Goal: Task Accomplishment & Management: Manage account settings

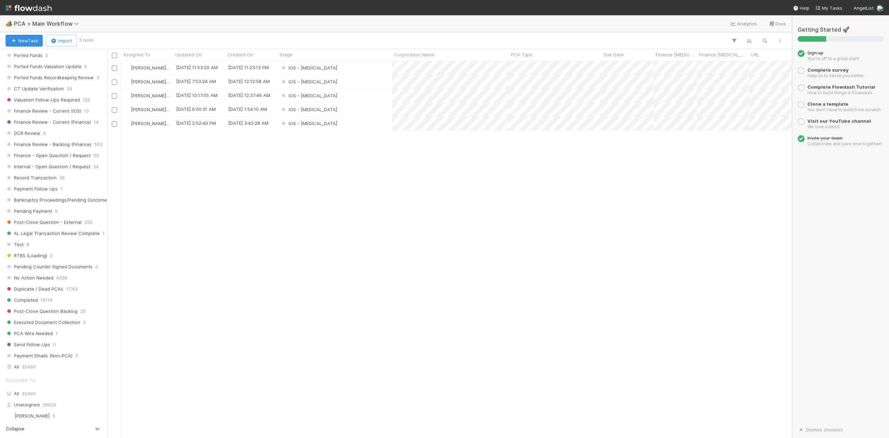
scroll to position [602, 0]
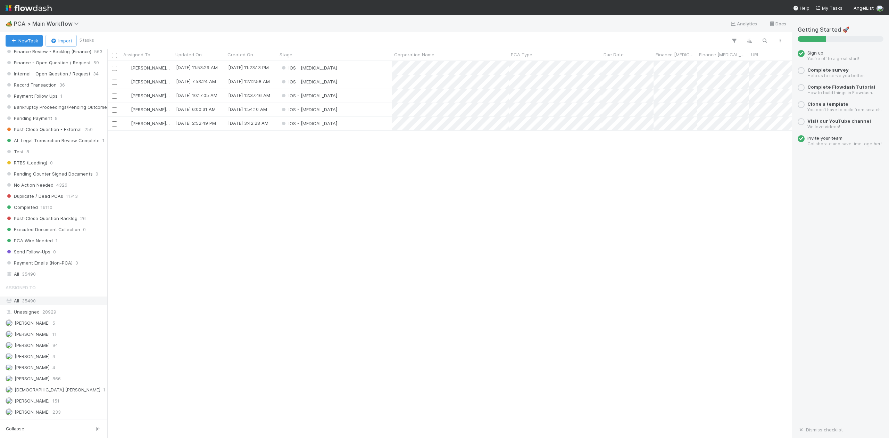
click at [35, 303] on span "35490" at bounding box center [29, 301] width 14 height 6
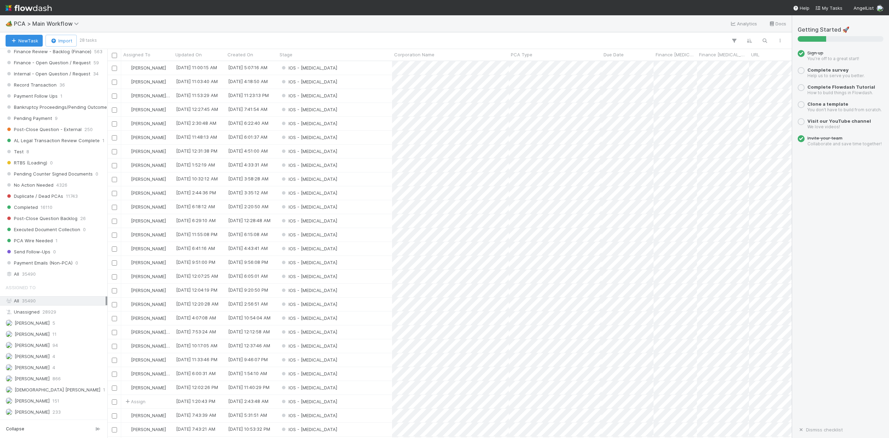
scroll to position [369, 678]
click at [331, 251] on div "IOS - ICU" at bounding box center [334, 249] width 115 height 14
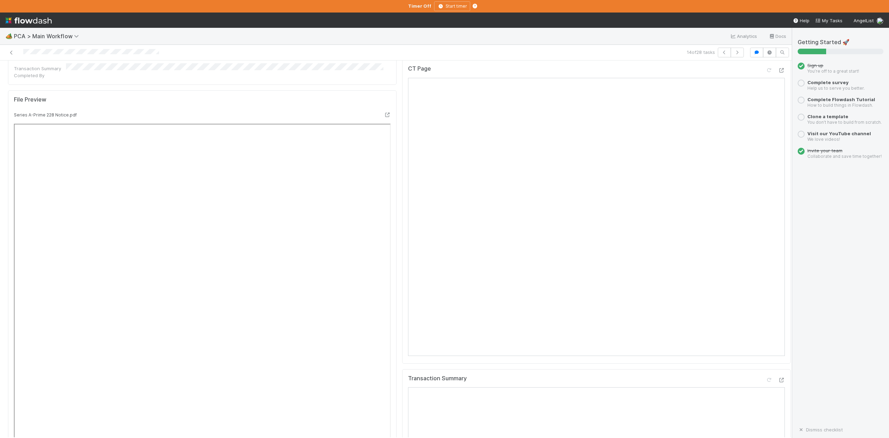
scroll to position [602, 0]
click at [11, 53] on icon at bounding box center [11, 52] width 7 height 5
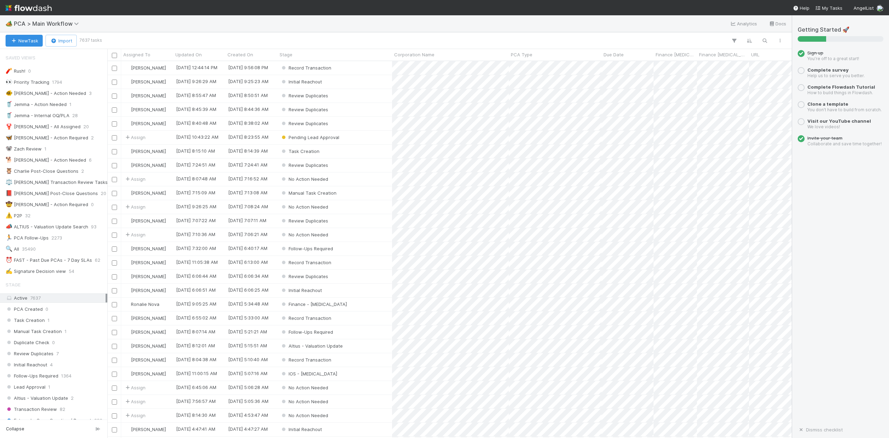
scroll to position [370, 0]
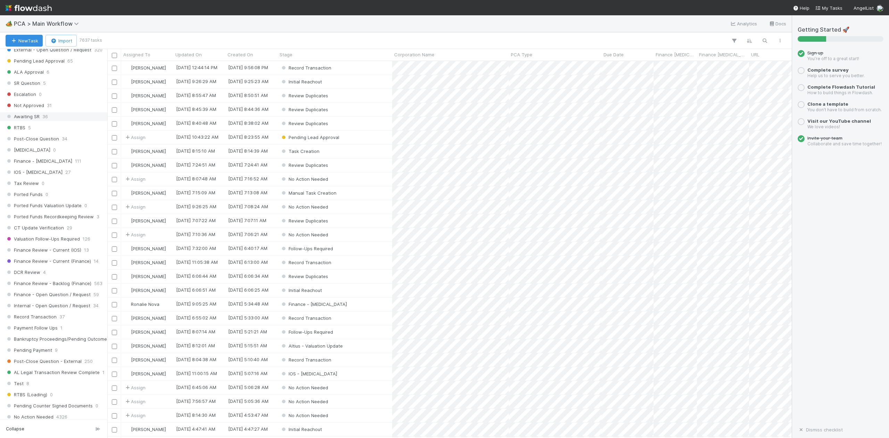
click at [27, 121] on span "Awaiting SR" at bounding box center [23, 116] width 34 height 9
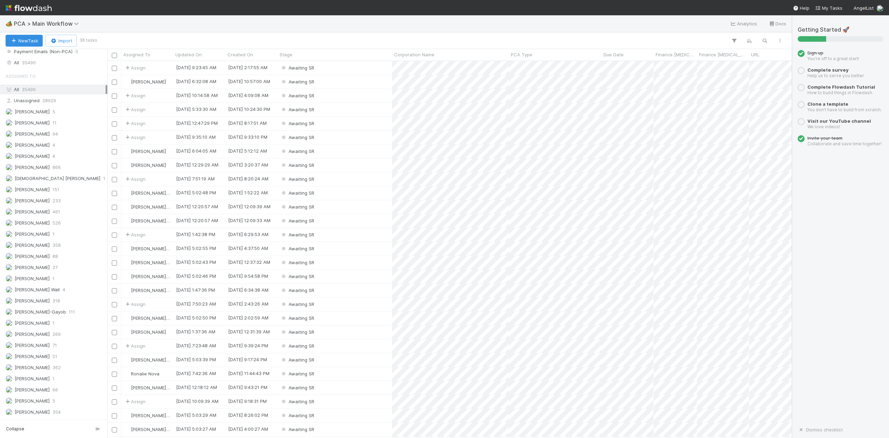
scroll to position [869, 0]
click at [35, 258] on span "[PERSON_NAME]-Gayob" at bounding box center [40, 256] width 51 height 6
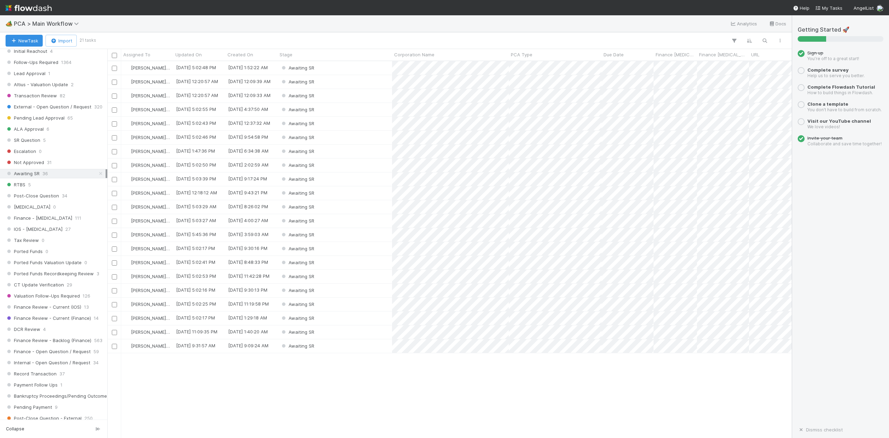
scroll to position [369, 678]
click at [324, 149] on div "Awaiting SR" at bounding box center [334, 151] width 115 height 14
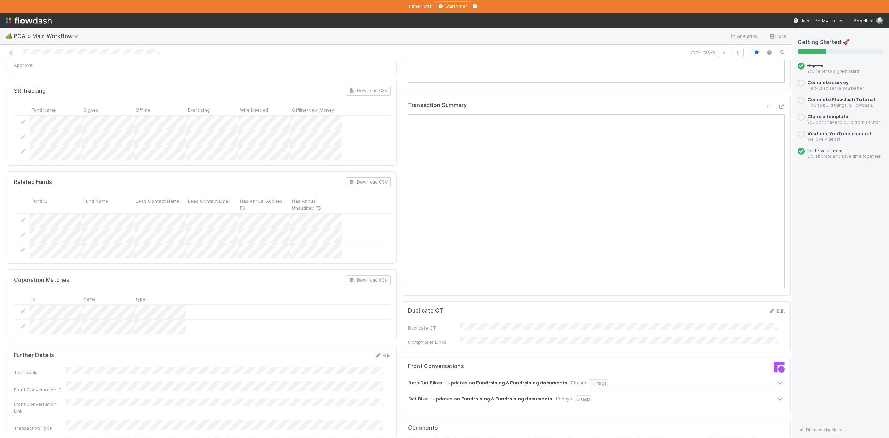
scroll to position [602, 0]
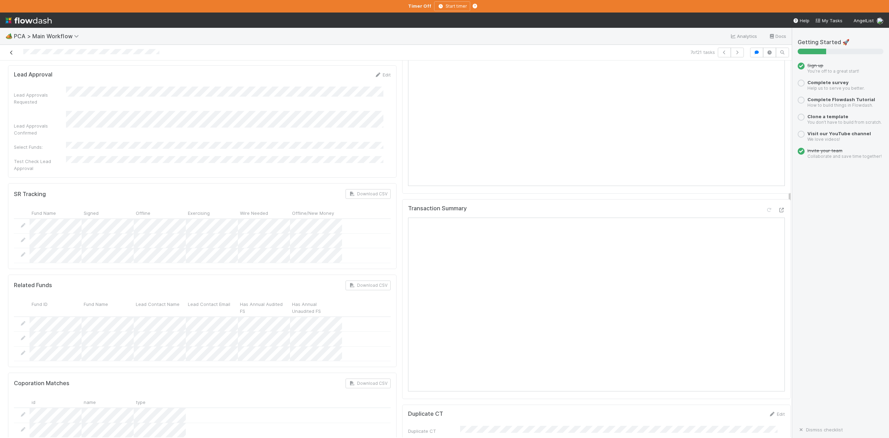
click at [12, 51] on icon at bounding box center [11, 52] width 7 height 5
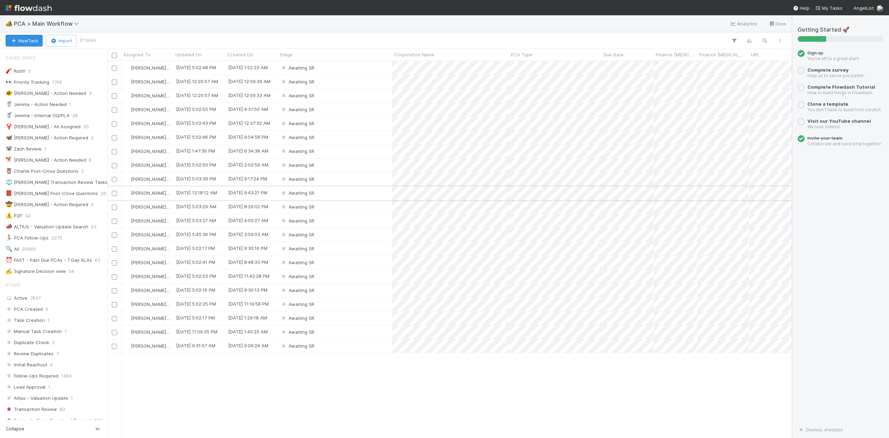
scroll to position [7, 7]
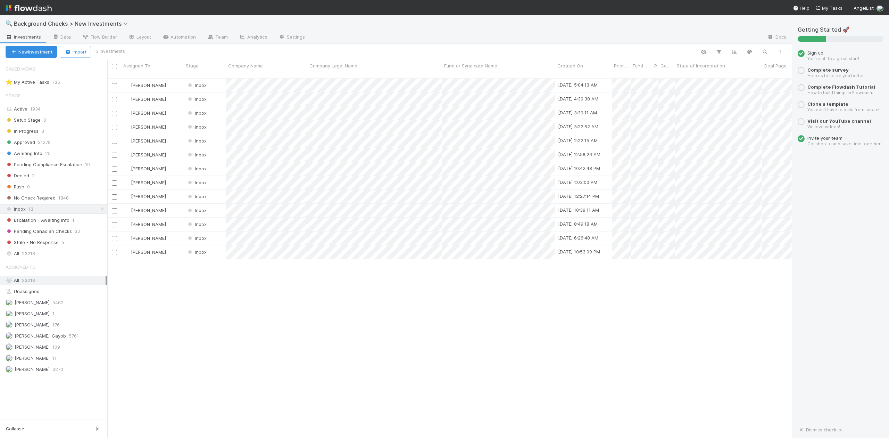
scroll to position [358, 678]
click at [26, 131] on span "In Progress" at bounding box center [22, 131] width 33 height 9
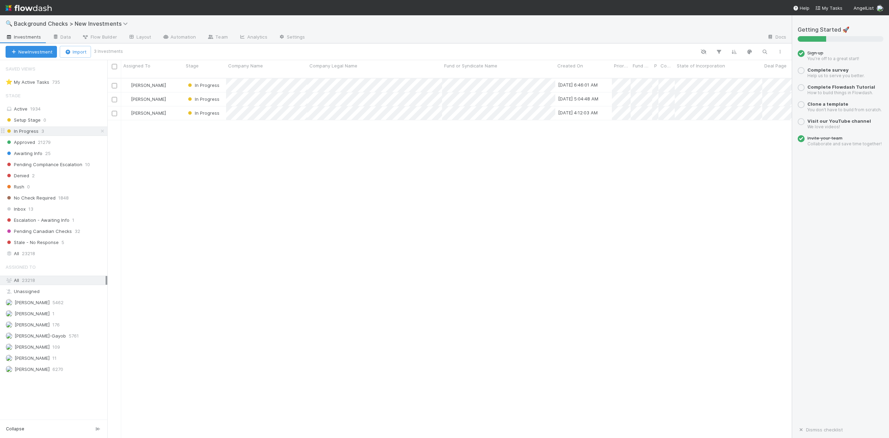
scroll to position [358, 678]
click at [125, 24] on icon at bounding box center [126, 24] width 7 height 6
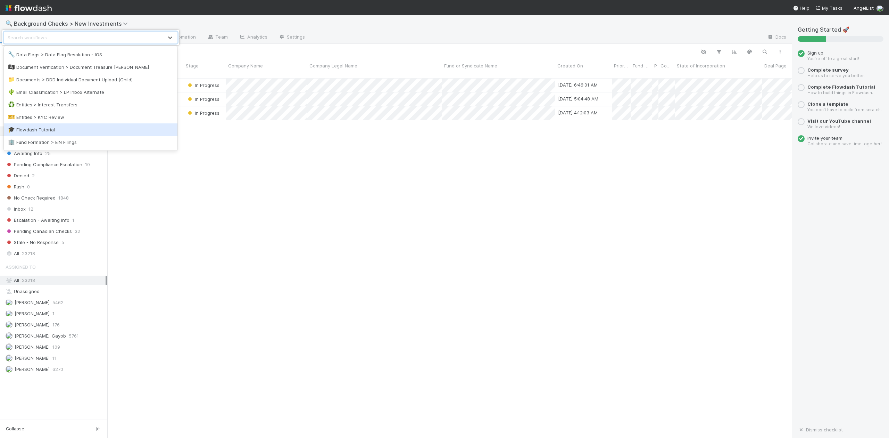
scroll to position [278, 0]
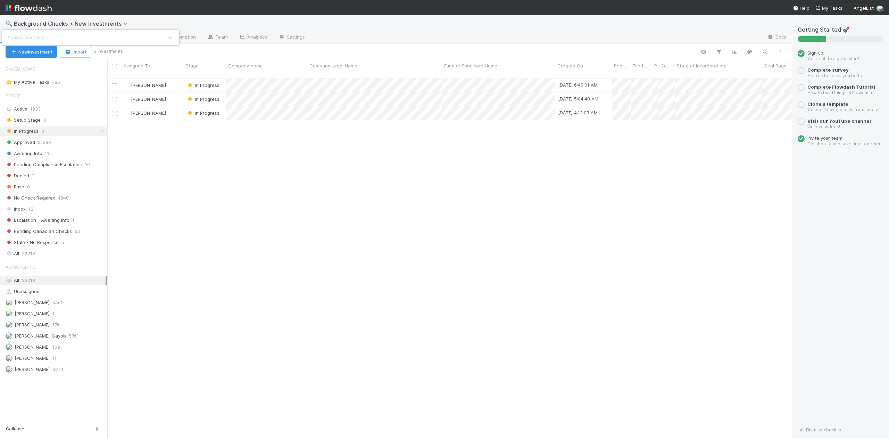
click at [246, 251] on div "Search workflows" at bounding box center [444, 219] width 889 height 438
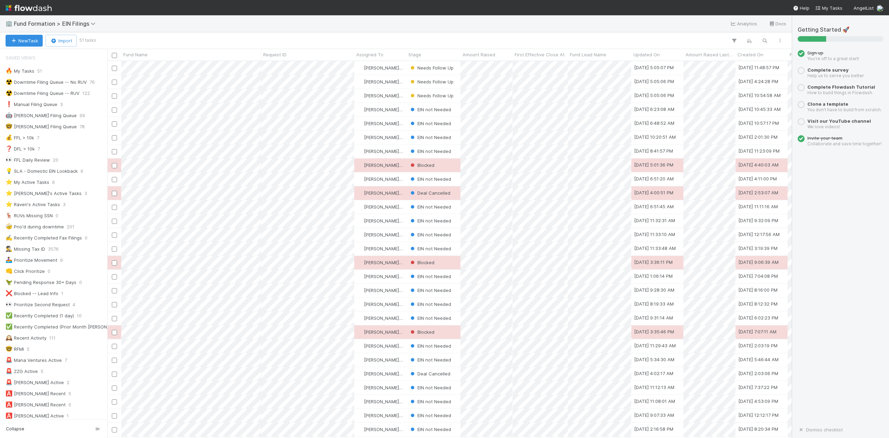
scroll to position [369, 678]
drag, startPoint x: 51, startPoint y: 196, endPoint x: 103, endPoint y: 193, distance: 52.1
click at [51, 196] on div "⭐ Loraine's Active Tasks" at bounding box center [44, 193] width 76 height 9
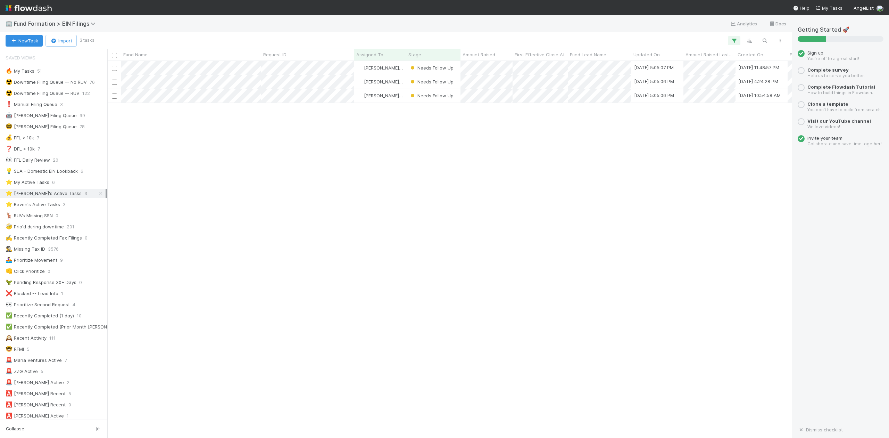
scroll to position [369, 678]
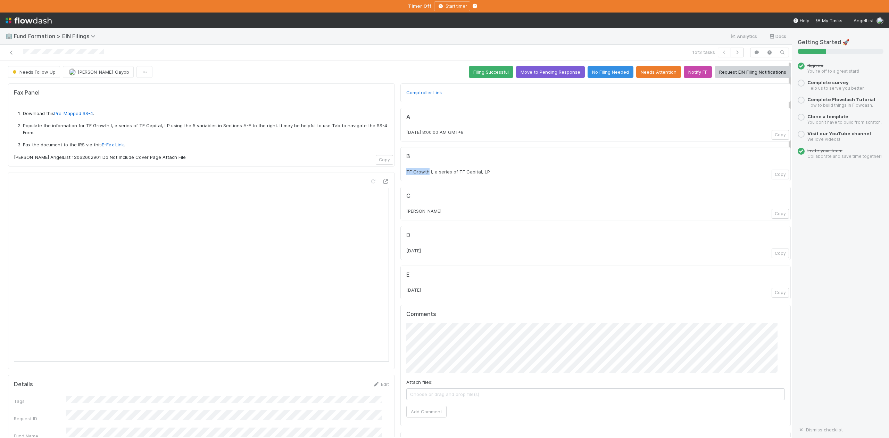
drag, startPoint x: 422, startPoint y: 173, endPoint x: 399, endPoint y: 174, distance: 23.7
click at [400, 174] on div "B TF Growth I, a series of TF Capital, LP Copy" at bounding box center [595, 164] width 390 height 34
copy span "TF Growth"
click at [734, 53] on icon "button" at bounding box center [737, 52] width 7 height 4
drag, startPoint x: 417, startPoint y: 169, endPoint x: 400, endPoint y: 177, distance: 18.3
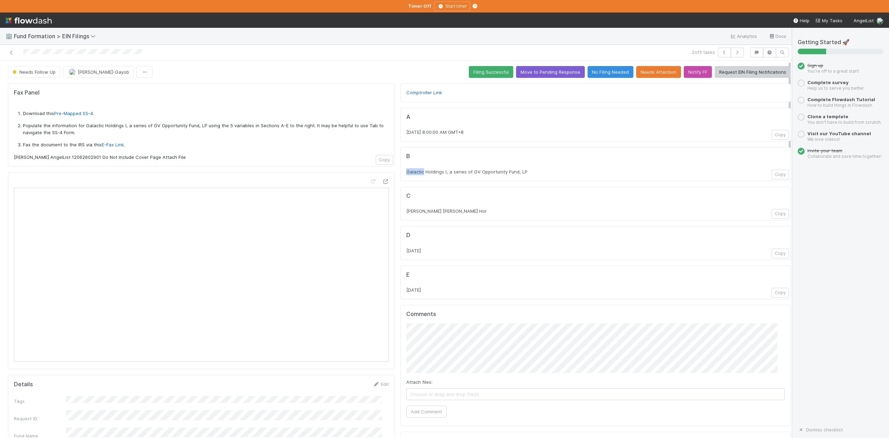
click at [400, 177] on div "B Galactic Holdings I, a series of GV Opportunity Fund, LP Copy" at bounding box center [595, 164] width 390 height 34
copy span "Galactic"
click at [734, 53] on icon "button" at bounding box center [737, 52] width 7 height 4
drag, startPoint x: 420, startPoint y: 172, endPoint x: 399, endPoint y: 176, distance: 21.9
click at [400, 176] on div "B Snow-WH-0616 Fund I, a series of AngelList Funds 2025, LP Copy" at bounding box center [595, 164] width 390 height 34
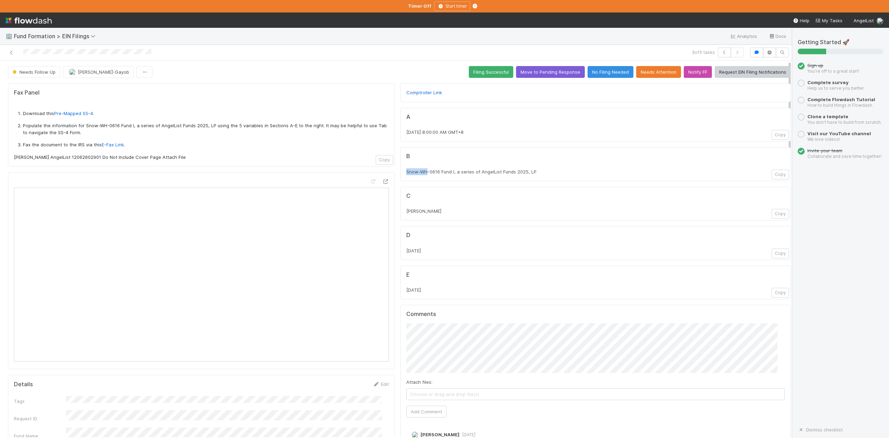
copy span "Snow-WH"
click at [9, 50] on link at bounding box center [11, 52] width 7 height 7
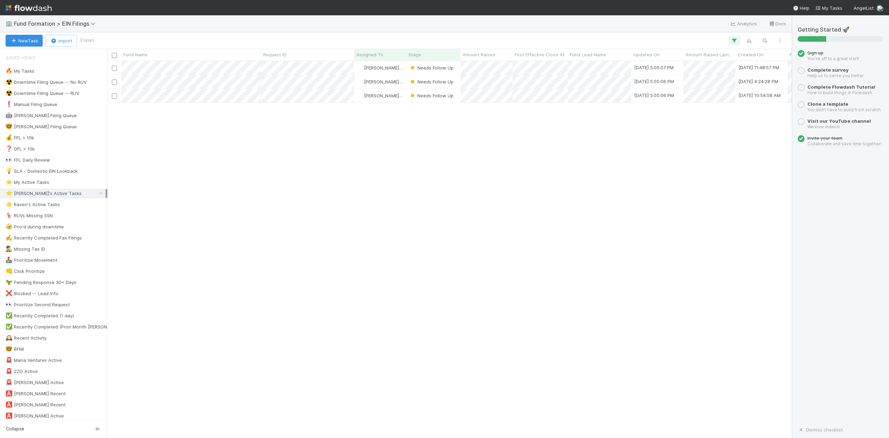
scroll to position [369, 678]
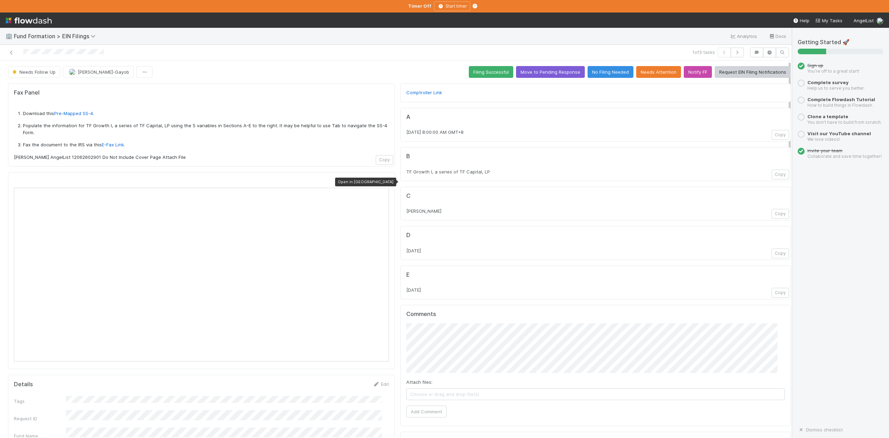
click at [382, 181] on icon at bounding box center [385, 181] width 7 height 5
click at [772, 213] on button "Copy" at bounding box center [780, 214] width 17 height 10
drag, startPoint x: 418, startPoint y: 132, endPoint x: 400, endPoint y: 132, distance: 18.4
click at [406, 132] on span "8/7/2025 at 8:00:00 AM GMT+8" at bounding box center [434, 132] width 57 height 6
copy span "8/7/2025"
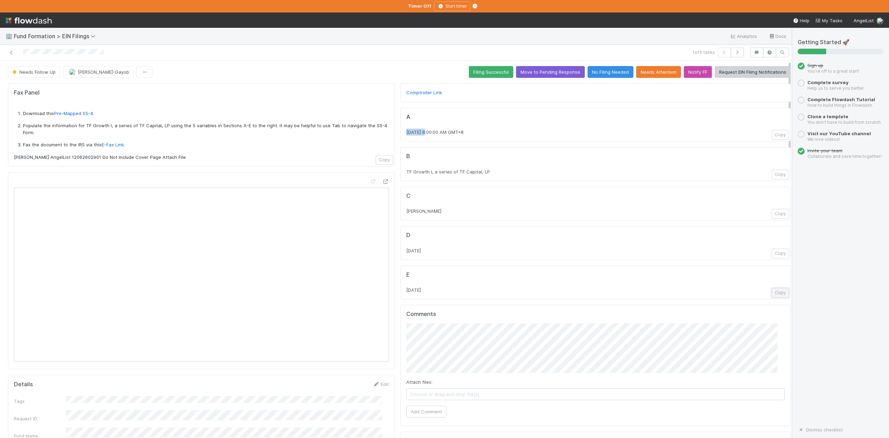
click at [772, 295] on button "Copy" at bounding box center [780, 293] width 17 height 10
click at [420, 134] on span "8/7/2025 at 8:00:00 AM GMT+8" at bounding box center [434, 132] width 57 height 6
drag, startPoint x: 419, startPoint y: 134, endPoint x: 399, endPoint y: 135, distance: 20.5
click at [400, 135] on div "A 8/7/2025 at 8:00:00 AM GMT+8 Copy" at bounding box center [595, 125] width 390 height 34
copy span "8/7/2025"
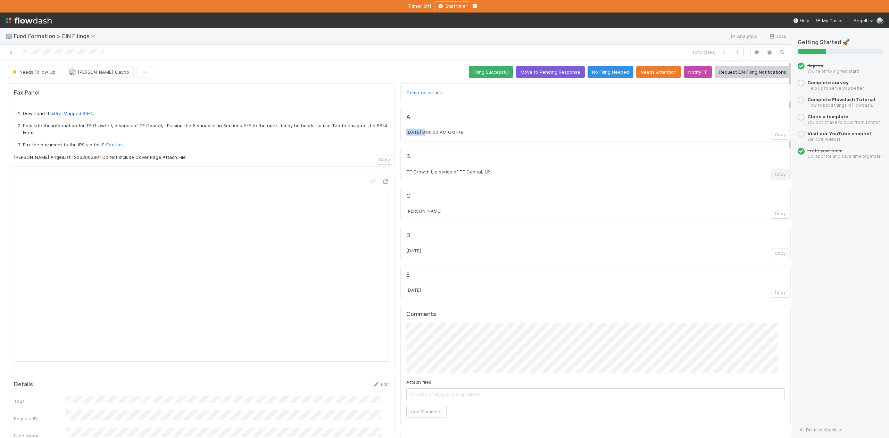
click at [772, 173] on button "Copy" at bounding box center [780, 174] width 17 height 10
click at [772, 174] on button "Copy" at bounding box center [780, 174] width 17 height 10
click at [413, 413] on button "Add Comment" at bounding box center [426, 411] width 40 height 12
click at [535, 69] on button "Move to Pending Response" at bounding box center [550, 72] width 69 height 12
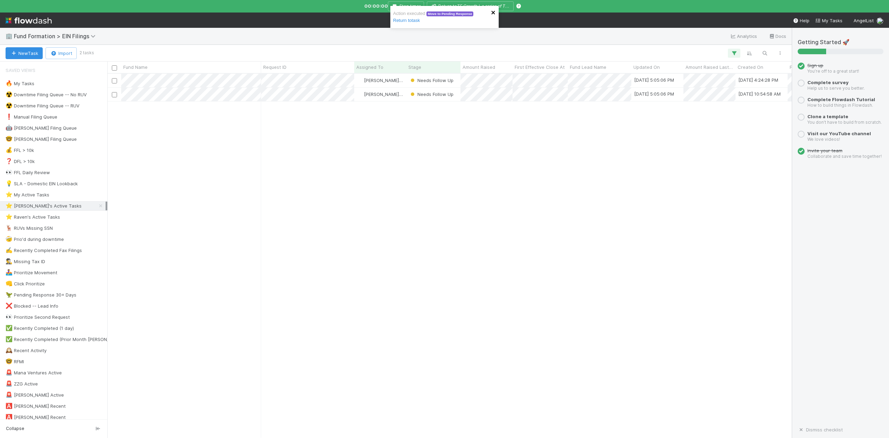
click at [492, 10] on icon "close" at bounding box center [493, 13] width 5 height 6
click at [395, 5] on icon "button" at bounding box center [394, 6] width 7 height 4
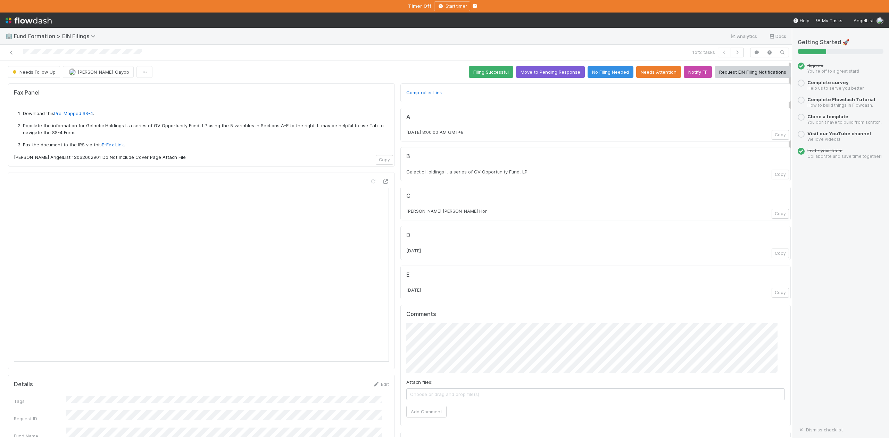
click at [214, 166] on div "Fax Panel Download this Pre-Mapped SS-4 . Populate the information for Galactic…" at bounding box center [201, 124] width 387 height 83
click at [772, 213] on button "Copy" at bounding box center [780, 214] width 17 height 10
click at [772, 176] on button "Copy" at bounding box center [780, 174] width 17 height 10
click at [382, 181] on icon at bounding box center [385, 181] width 7 height 5
click at [772, 173] on button "Copy" at bounding box center [780, 174] width 17 height 10
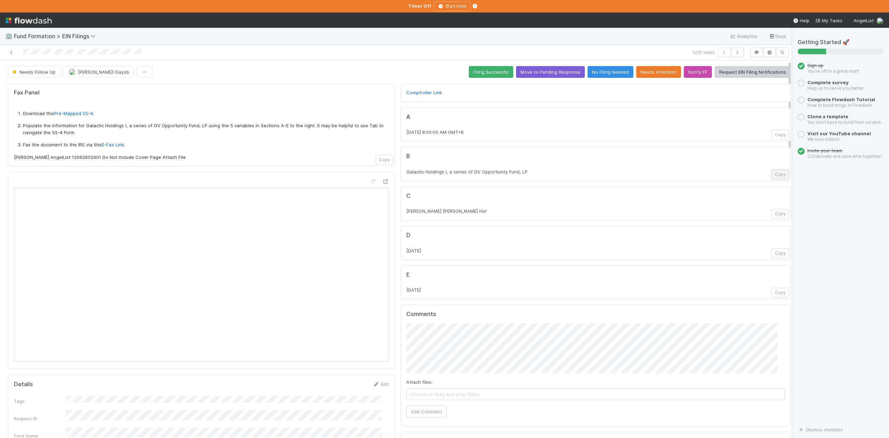
click at [772, 174] on button "Copy" at bounding box center [780, 174] width 17 height 10
click at [424, 412] on button "Add Comment" at bounding box center [426, 411] width 40 height 12
click at [526, 73] on button "Move to Pending Response" at bounding box center [550, 72] width 69 height 12
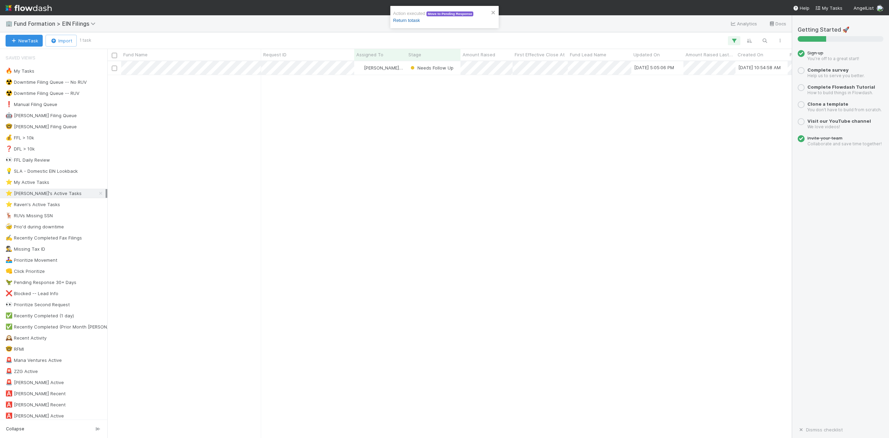
click at [418, 19] on link "Return to task" at bounding box center [406, 20] width 27 height 5
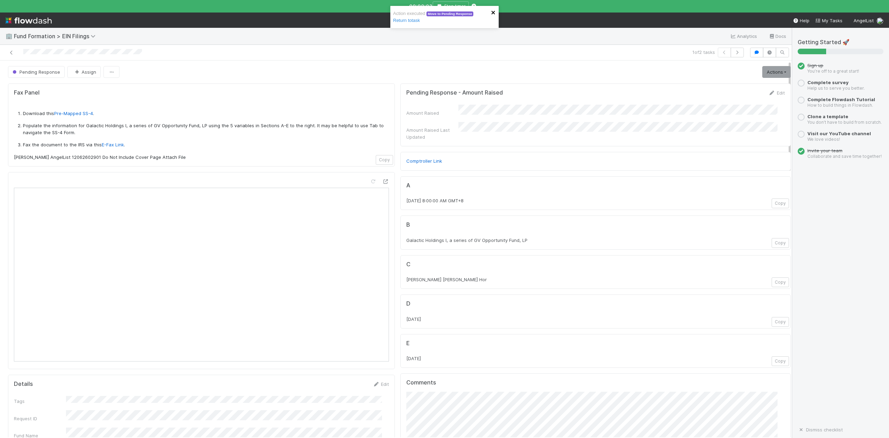
click at [493, 12] on icon "close" at bounding box center [493, 13] width 5 height 6
click at [438, 9] on div "Action executed Move to Pending Response Return to task 🏢 Fund Formation > EIN …" at bounding box center [444, 219] width 889 height 438
click at [734, 52] on icon "button" at bounding box center [737, 52] width 7 height 4
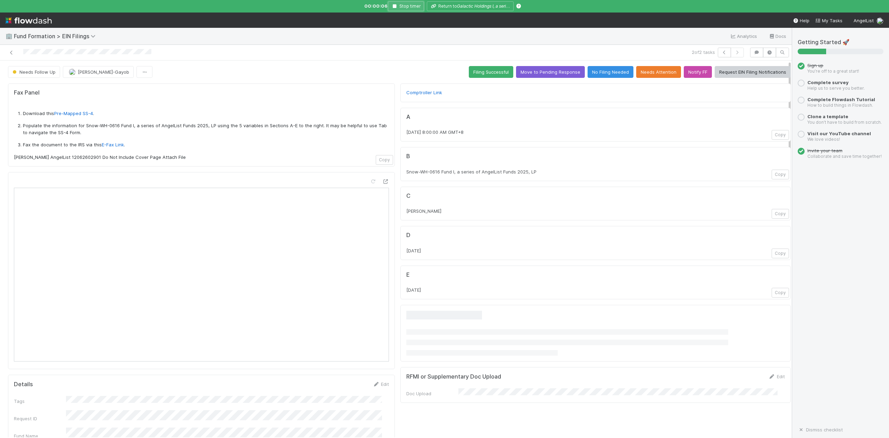
click at [394, 6] on icon "button" at bounding box center [394, 6] width 7 height 4
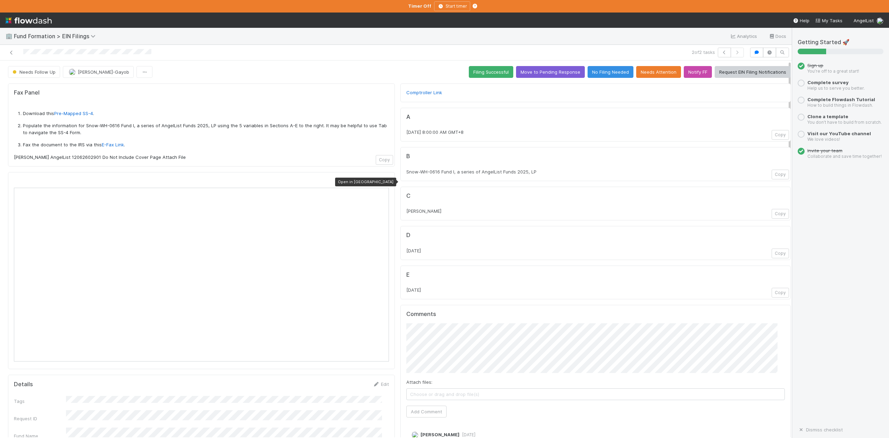
click at [382, 181] on icon at bounding box center [385, 181] width 7 height 5
click at [772, 215] on button "Copy" at bounding box center [780, 214] width 17 height 10
click at [772, 174] on button "Copy" at bounding box center [780, 174] width 17 height 10
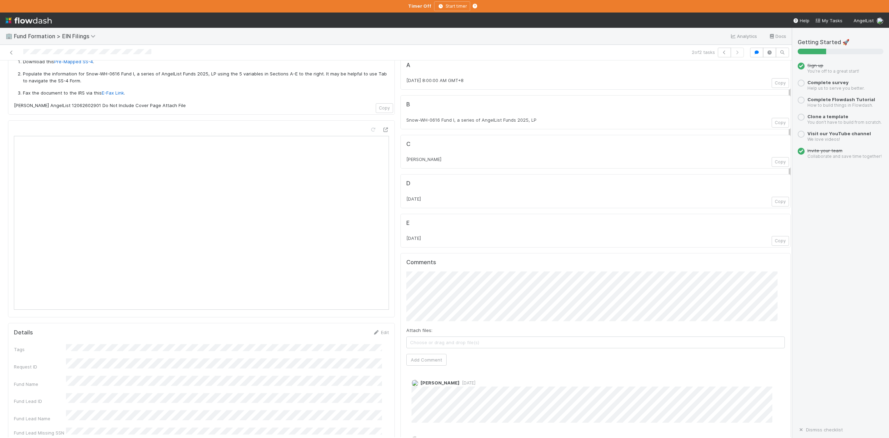
scroll to position [92, 0]
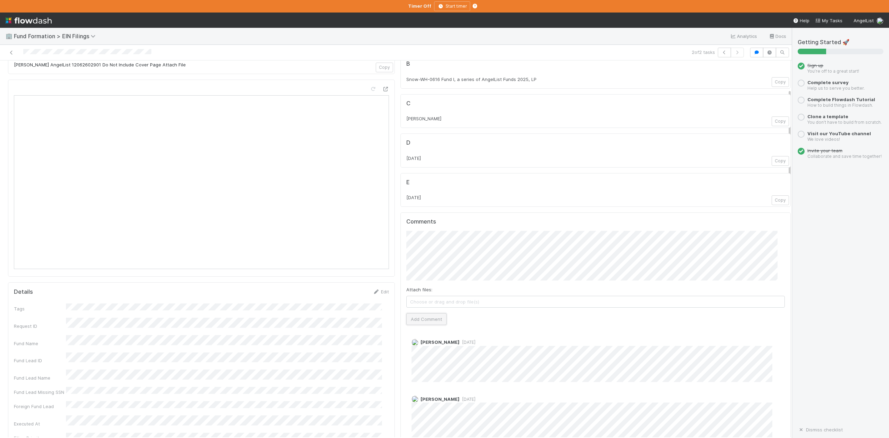
click at [425, 319] on button "Add Comment" at bounding box center [426, 319] width 40 height 12
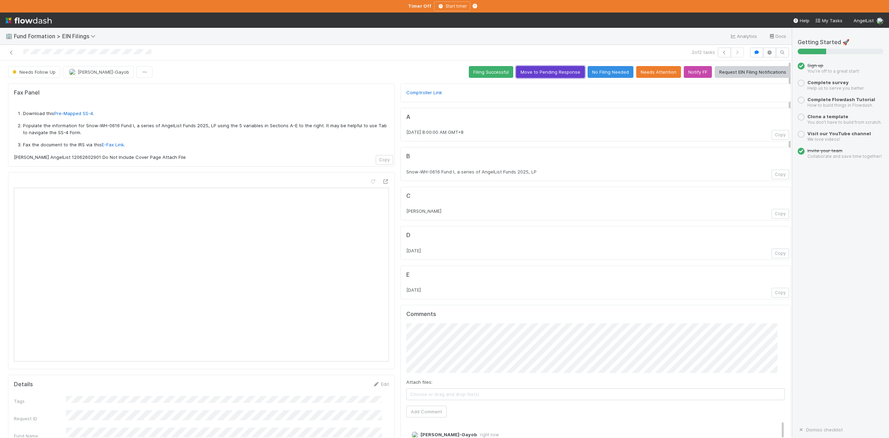
click at [533, 71] on button "Move to Pending Response" at bounding box center [550, 72] width 69 height 12
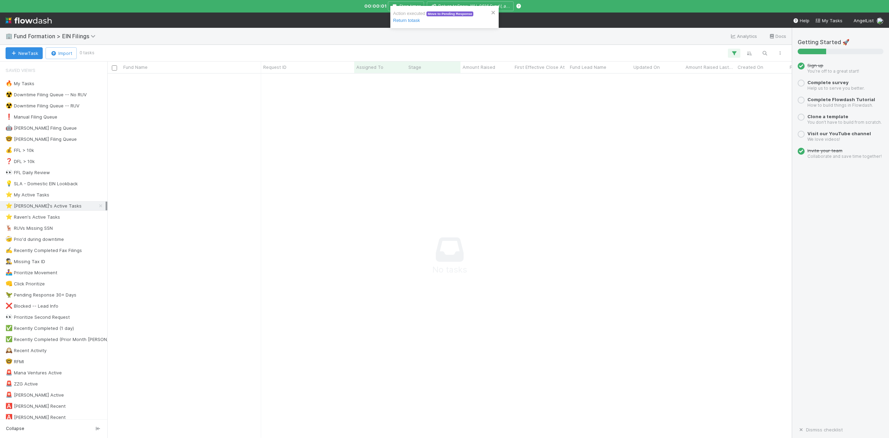
scroll to position [7, 7]
click at [394, 5] on div "Action executed Move to Pending Response Return to task" at bounding box center [444, 20] width 111 height 31
click at [492, 15] on icon "close" at bounding box center [493, 13] width 5 height 6
click at [393, 6] on div "Action executed Move to Pending Response Return to task" at bounding box center [444, 6] width 111 height 3
click at [394, 7] on icon "button" at bounding box center [394, 6] width 7 height 4
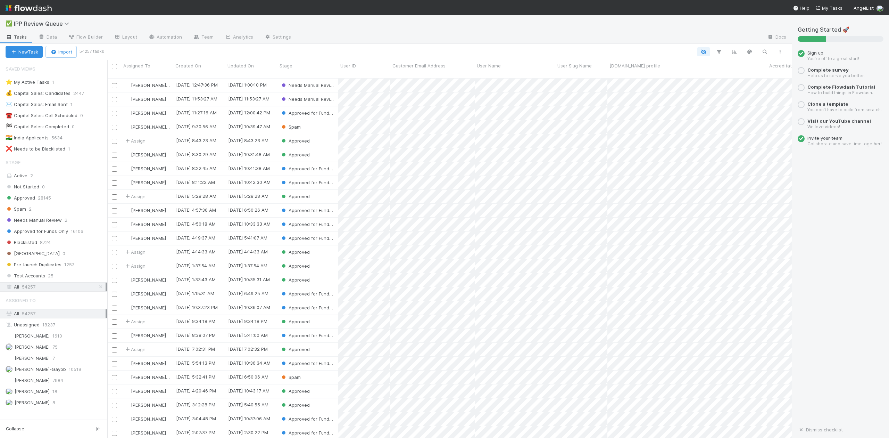
scroll to position [358, 678]
click at [36, 222] on span "Needs Manual Review" at bounding box center [34, 220] width 56 height 9
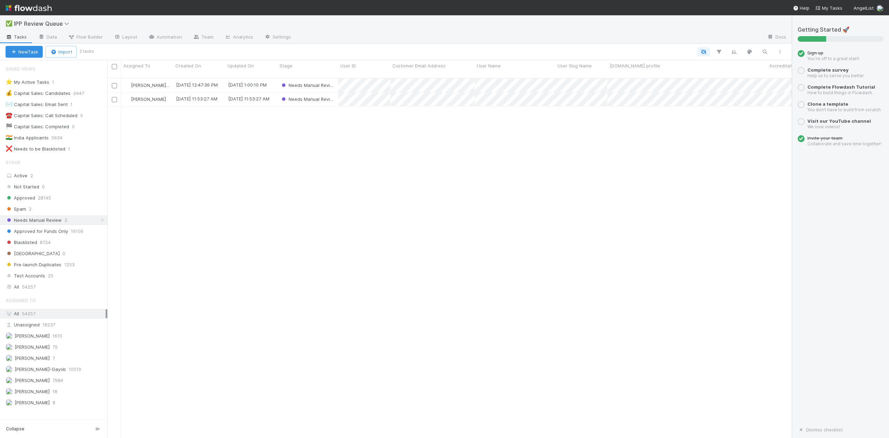
scroll to position [358, 678]
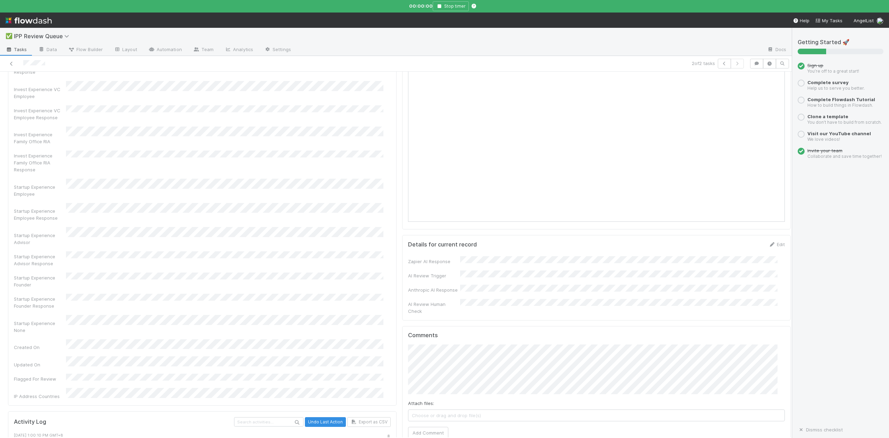
scroll to position [463, 0]
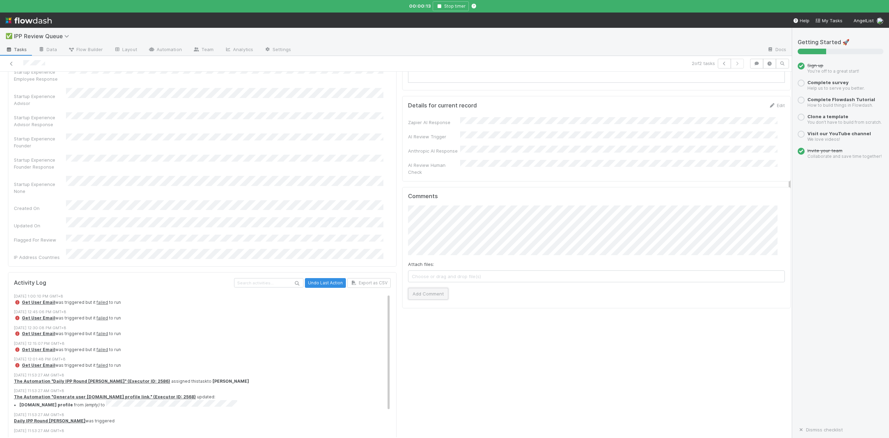
click at [418, 288] on button "Add Comment" at bounding box center [428, 294] width 40 height 12
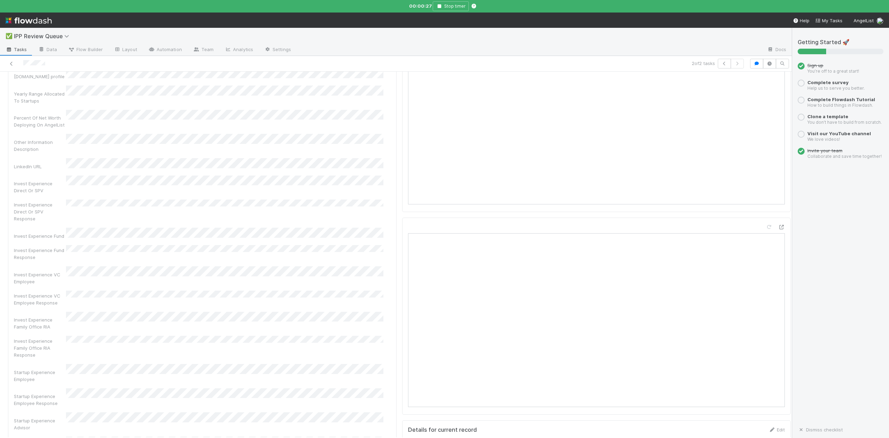
scroll to position [0, 0]
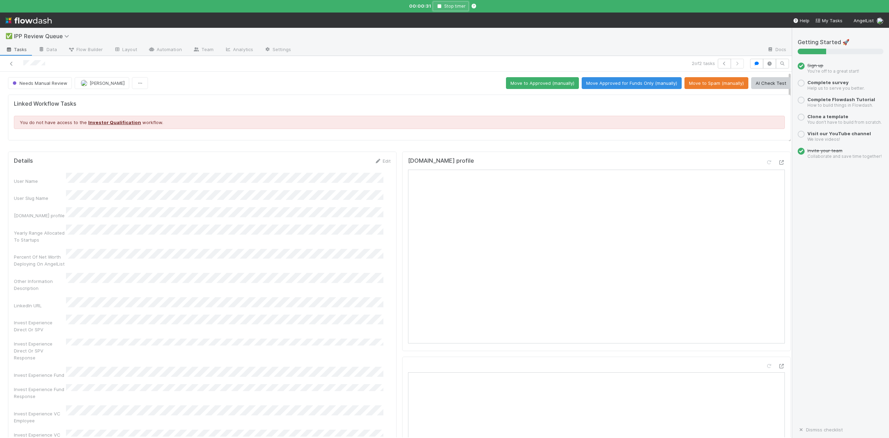
click at [441, 6] on icon "button" at bounding box center [439, 6] width 7 height 4
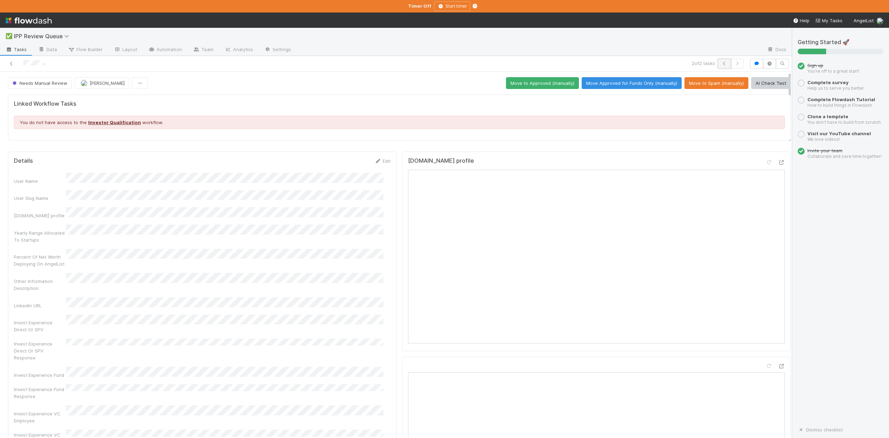
click at [721, 63] on icon "button" at bounding box center [724, 63] width 7 height 4
click at [599, 81] on button "Move Approved for Funds Only (manually)" at bounding box center [632, 83] width 100 height 12
click at [10, 63] on icon at bounding box center [11, 63] width 7 height 5
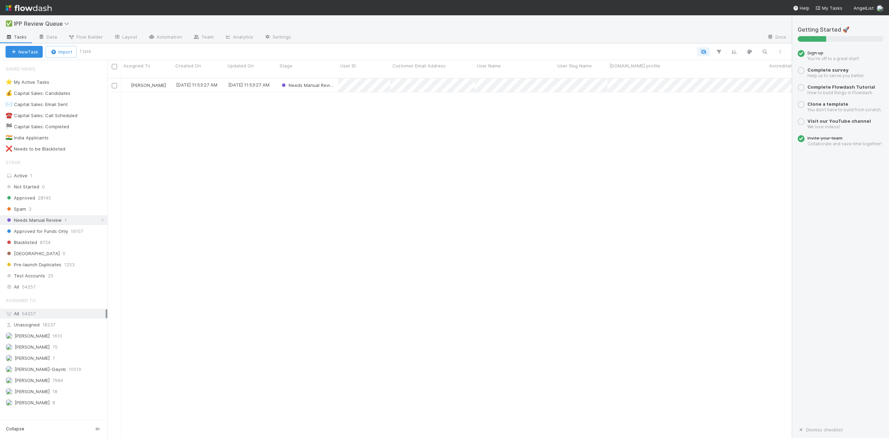
scroll to position [358, 678]
click at [18, 212] on span "Spam" at bounding box center [16, 209] width 20 height 9
click at [329, 93] on div "Spam" at bounding box center [307, 99] width 61 height 14
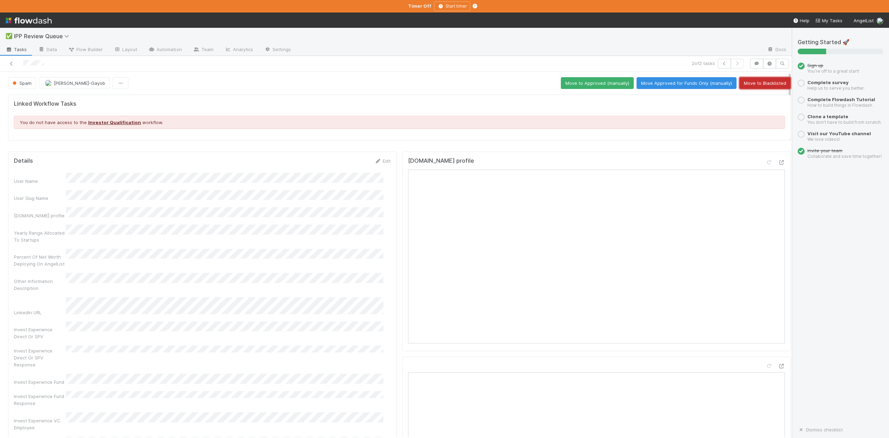
click at [760, 83] on button "Move to Blacklisted" at bounding box center [764, 83] width 51 height 12
click at [721, 63] on icon "button" at bounding box center [724, 63] width 7 height 4
click at [756, 83] on button "Move to Blacklisted" at bounding box center [764, 83] width 51 height 12
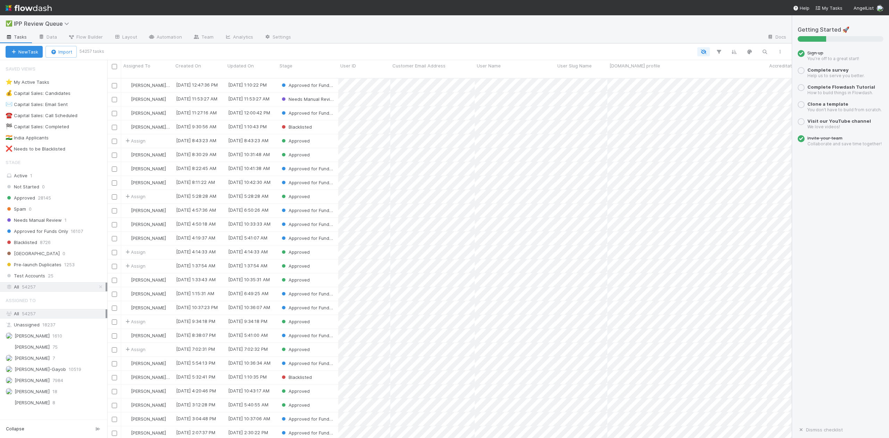
scroll to position [358, 678]
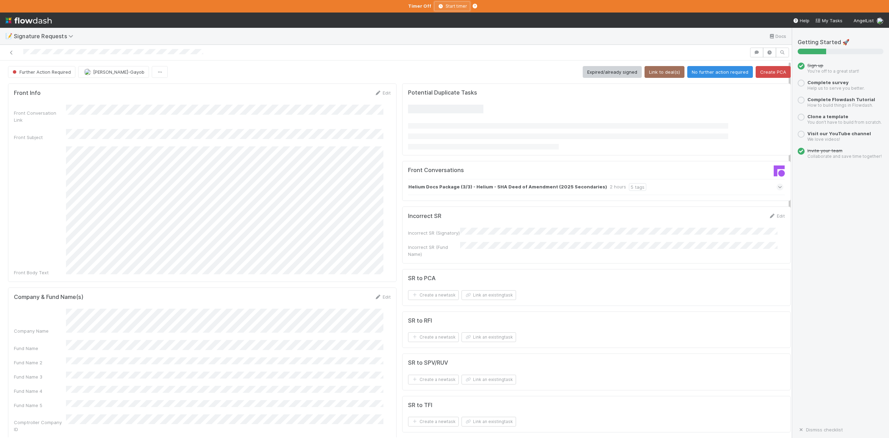
click at [439, 5] on icon "button" at bounding box center [440, 6] width 7 height 4
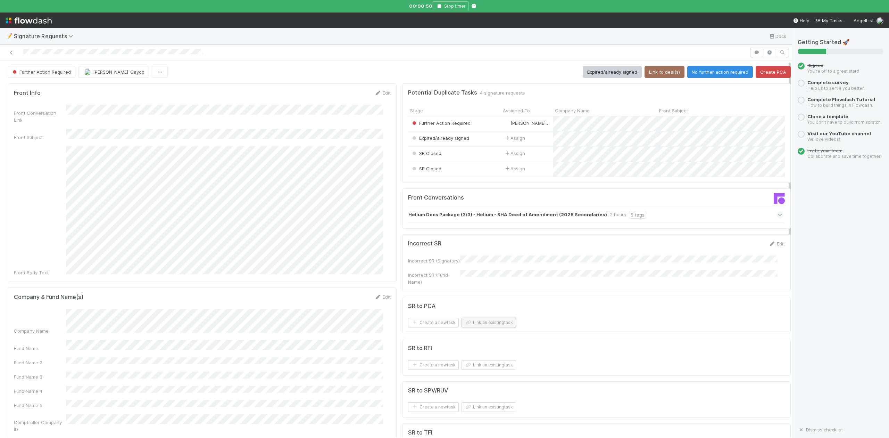
click at [498, 326] on button "Link an existing task" at bounding box center [488, 322] width 55 height 10
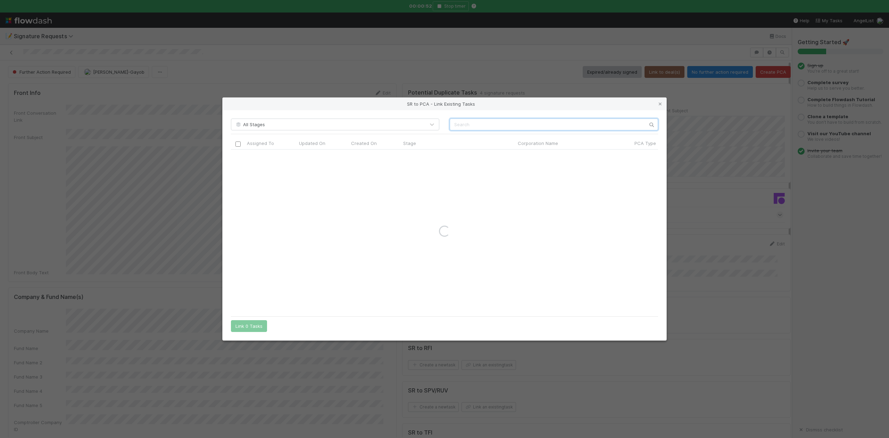
click at [485, 123] on input "text" at bounding box center [554, 124] width 208 height 12
paste input "Helium"
click at [455, 126] on input "Helium" at bounding box center [554, 124] width 208 height 12
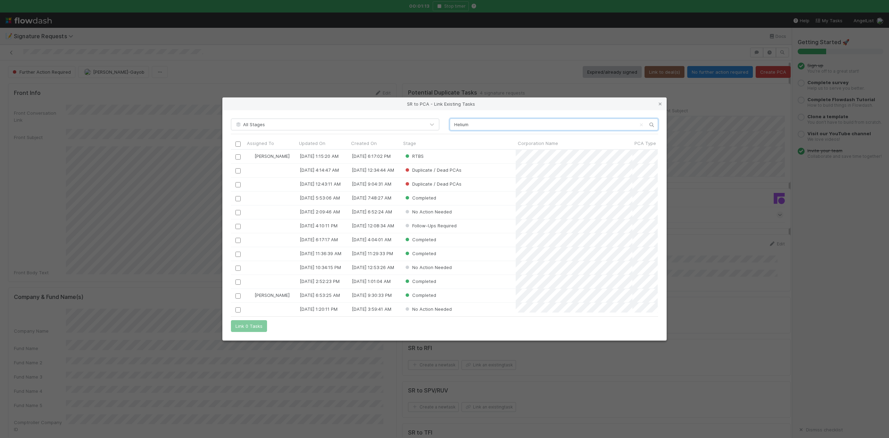
scroll to position [156, 420]
type input "Helium"
click at [238, 156] on input "checkbox" at bounding box center [237, 156] width 5 height 5
click at [252, 330] on button "Link 1 Task" at bounding box center [247, 326] width 33 height 12
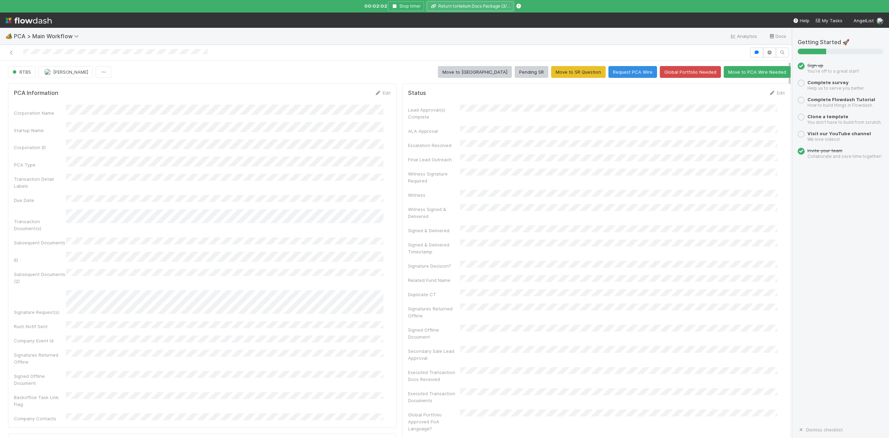
click at [482, 6] on icon "Helium Docs Package (3/3) - Helium - SHA Deed of Amendment (2025 Secondaries)" at bounding box center [539, 5] width 164 height 5
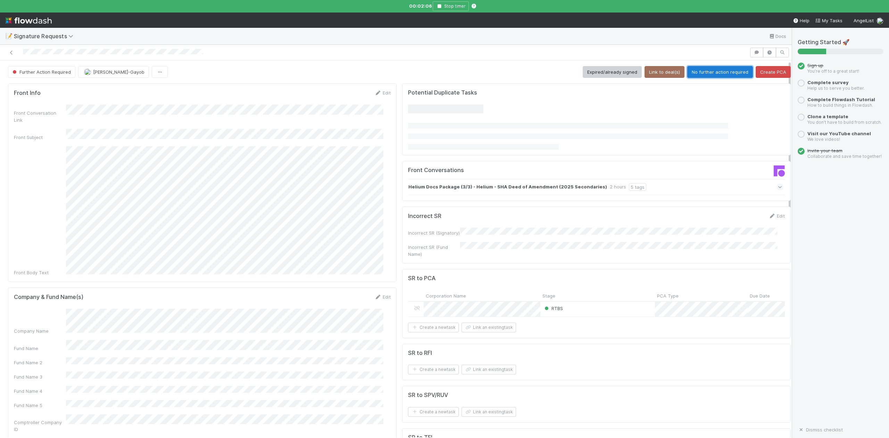
click at [702, 72] on button "No further action required" at bounding box center [720, 72] width 66 height 12
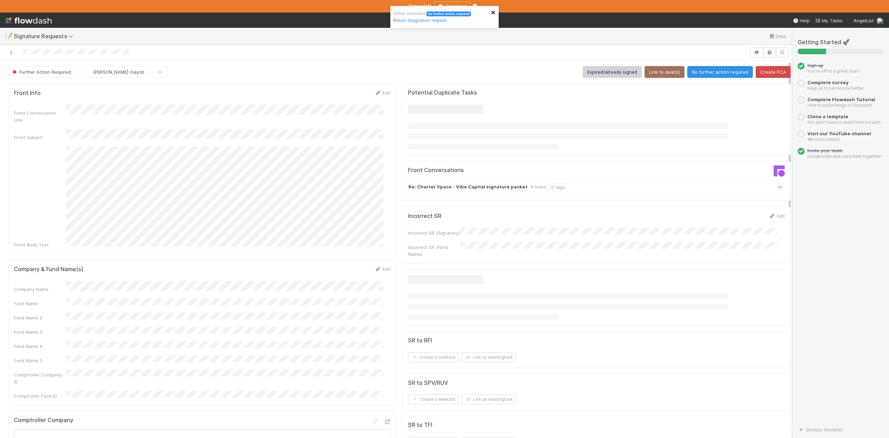
click at [493, 10] on icon "close" at bounding box center [493, 13] width 5 height 6
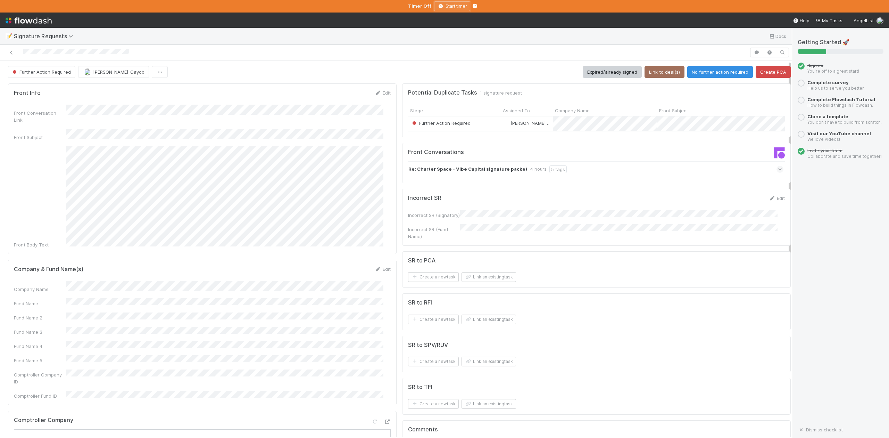
click at [441, 6] on icon "button" at bounding box center [440, 6] width 7 height 4
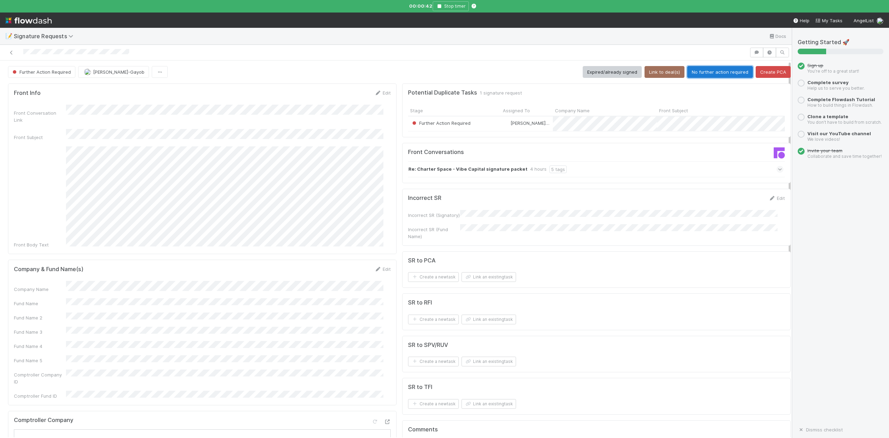
click at [697, 71] on button "No further action required" at bounding box center [720, 72] width 66 height 12
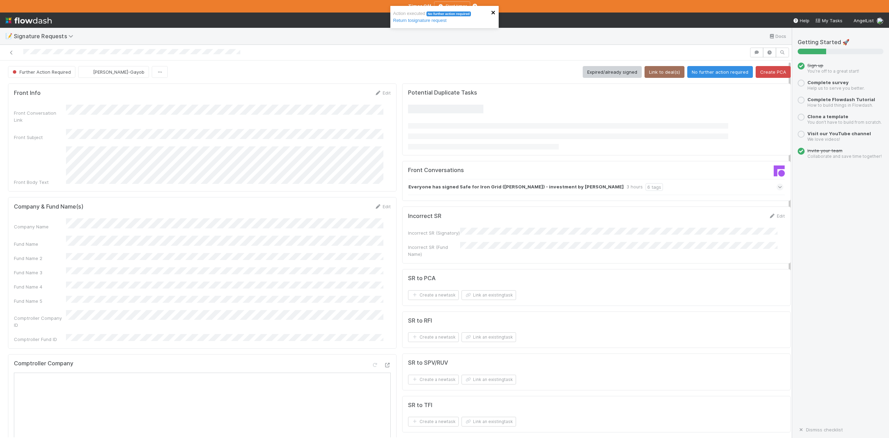
click at [492, 12] on icon "close" at bounding box center [492, 12] width 3 height 3
click at [438, 5] on div "Action executed No further action required Return to signature request" at bounding box center [444, 6] width 111 height 3
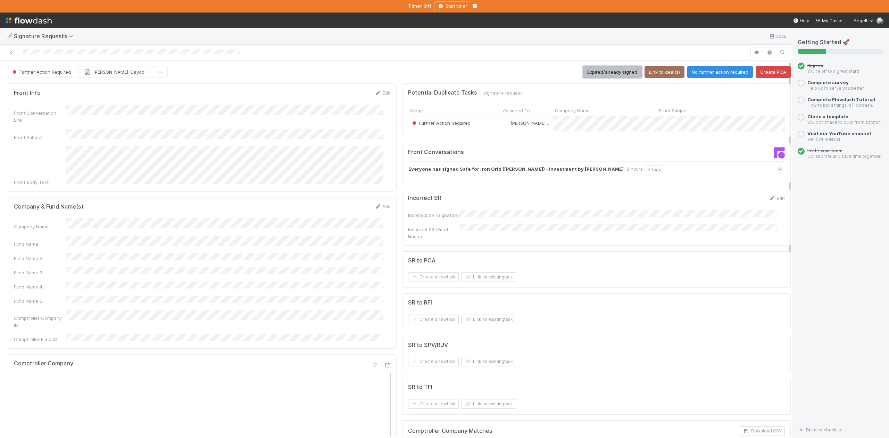
click at [602, 71] on button "Expired/already signed" at bounding box center [612, 72] width 59 height 12
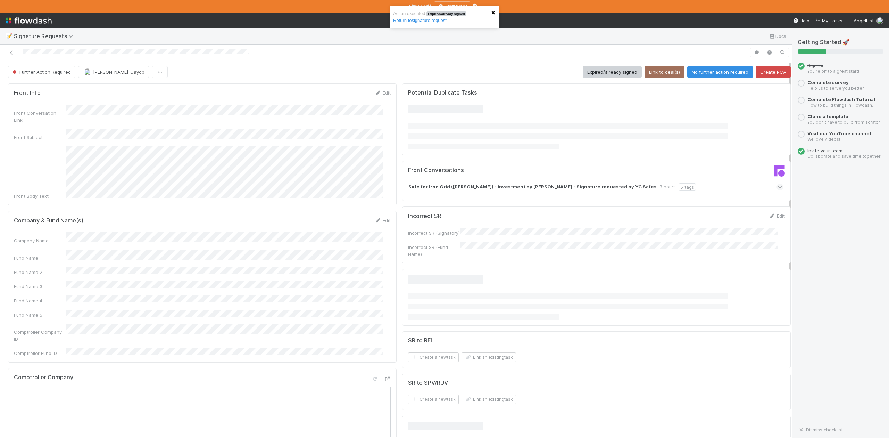
click at [494, 9] on button "close" at bounding box center [493, 12] width 5 height 7
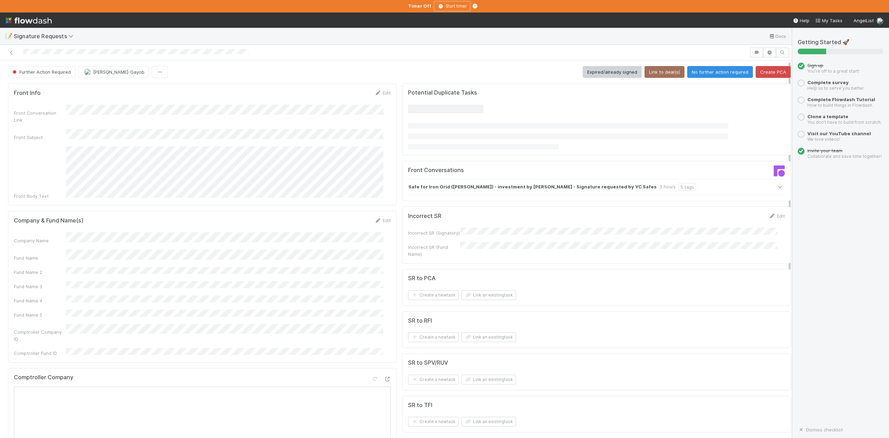
click at [440, 6] on icon "button" at bounding box center [440, 6] width 7 height 4
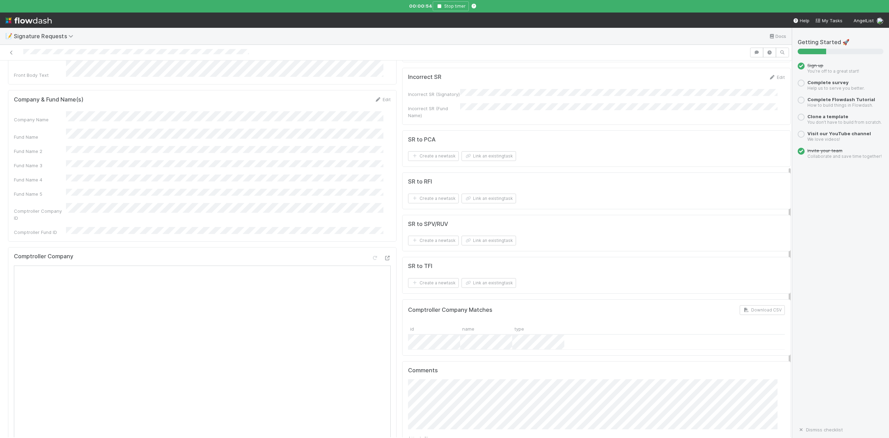
scroll to position [185, 0]
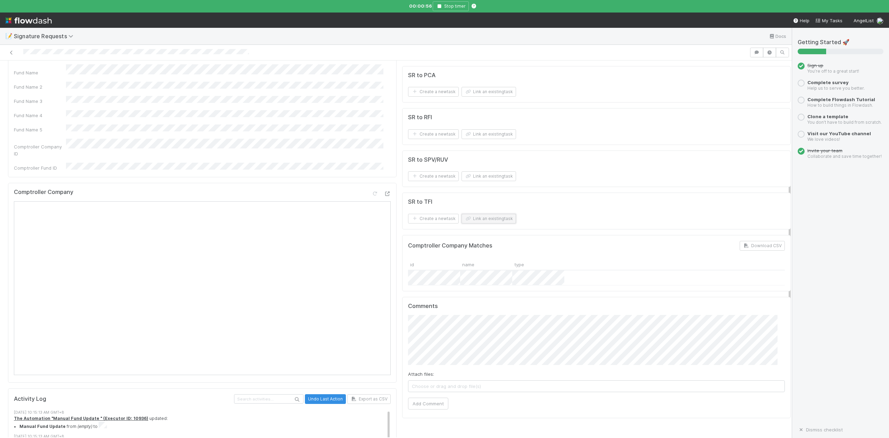
click at [480, 223] on button "Link an existing task" at bounding box center [488, 219] width 55 height 10
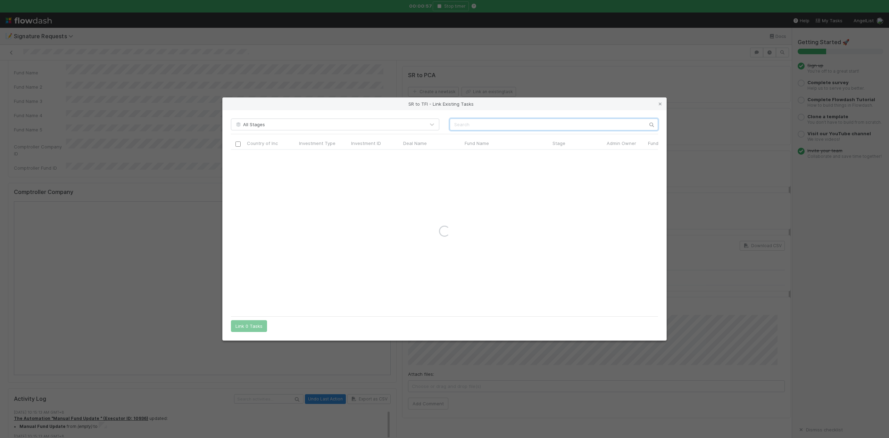
click at [470, 123] on input "text" at bounding box center [554, 124] width 208 height 12
paste input "Iron Grid Solutions, Inc."
click at [452, 122] on input "Iron Grid Solutions, Inc." at bounding box center [554, 124] width 208 height 12
type input "Iron Grid Solutions, Inc."
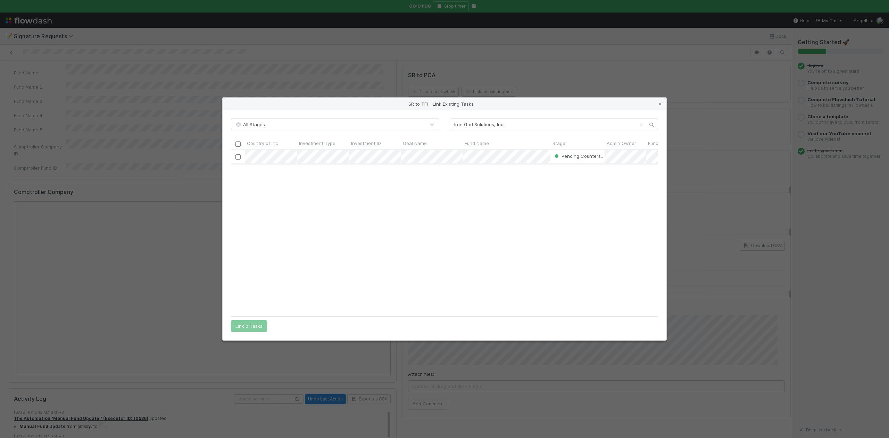
click at [238, 157] on input "checkbox" at bounding box center [237, 156] width 5 height 5
click at [255, 326] on button "Link 1 Task" at bounding box center [247, 326] width 33 height 12
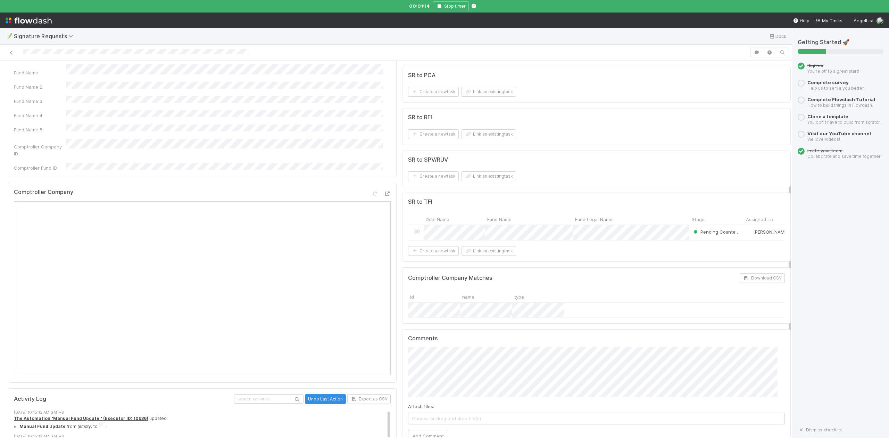
drag, startPoint x: 617, startPoint y: 228, endPoint x: 681, endPoint y: 217, distance: 65.6
click at [681, 217] on form "SR to TFI Deal Name Fund Name Fund Legal Name Stage Assigned To Admin Notes Scr…" at bounding box center [596, 226] width 377 height 57
click at [414, 234] on icon at bounding box center [417, 231] width 7 height 5
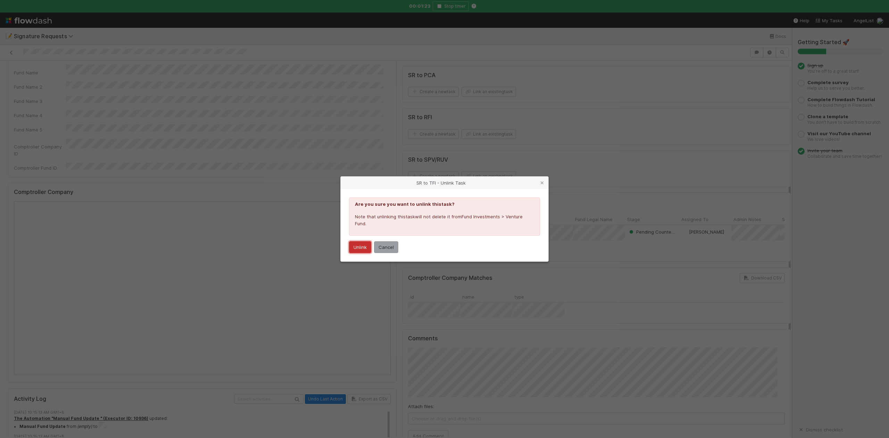
click at [358, 248] on button "Unlink" at bounding box center [360, 247] width 22 height 12
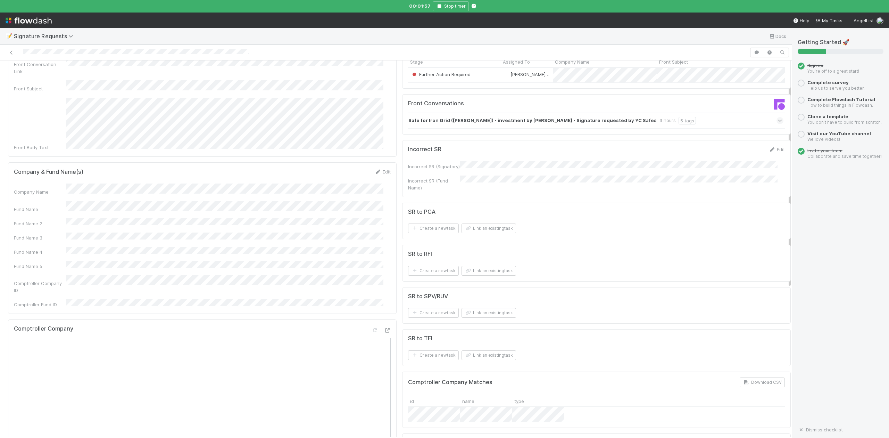
scroll to position [0, 0]
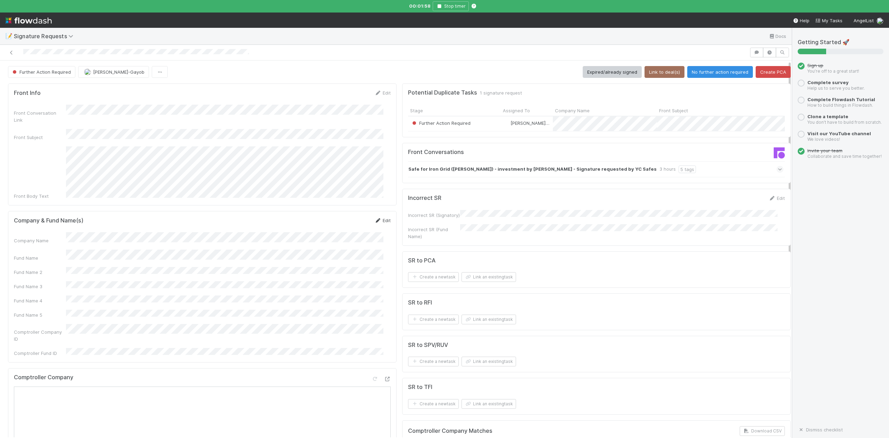
click at [378, 217] on link "Edit" at bounding box center [382, 220] width 16 height 6
click at [64, 256] on div "Fund Name" at bounding box center [202, 263] width 377 height 14
click at [344, 217] on button "Save" at bounding box center [354, 223] width 20 height 12
click at [475, 408] on button "Link an existing task" at bounding box center [488, 404] width 55 height 10
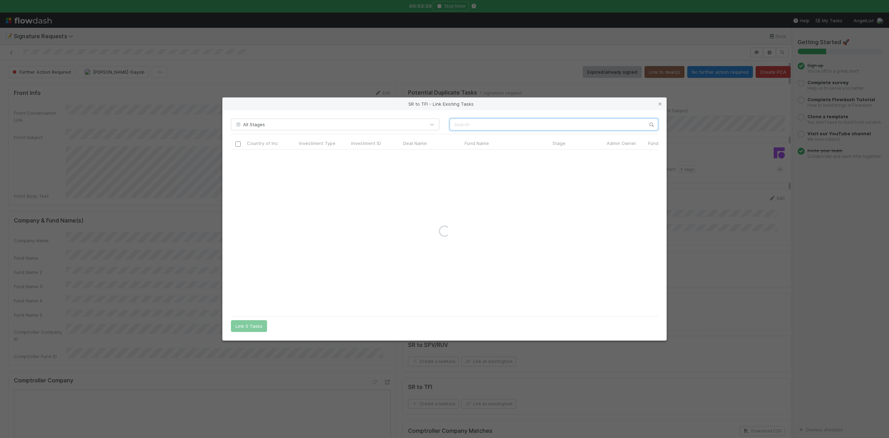
click at [459, 128] on input "text" at bounding box center [554, 124] width 208 height 12
paste input "29488"
click at [453, 126] on input "29488" at bounding box center [554, 124] width 208 height 12
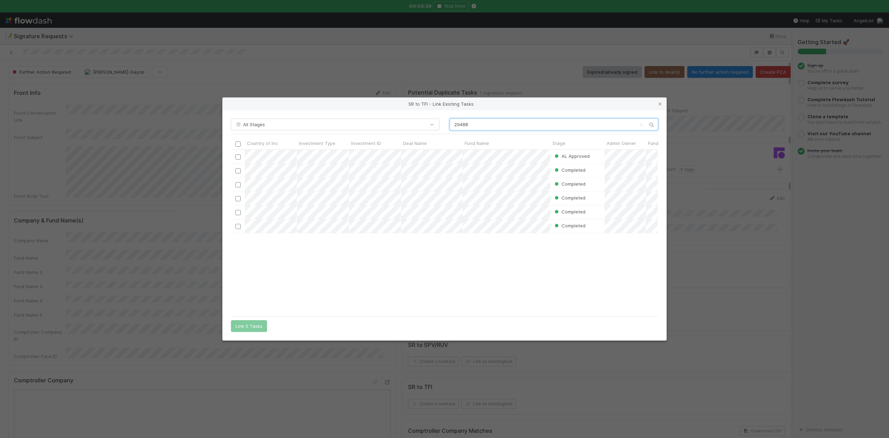
scroll to position [156, 420]
type input "29488"
click at [238, 157] on input "checkbox" at bounding box center [237, 156] width 5 height 5
click at [249, 328] on button "Link 1 Task" at bounding box center [247, 326] width 33 height 12
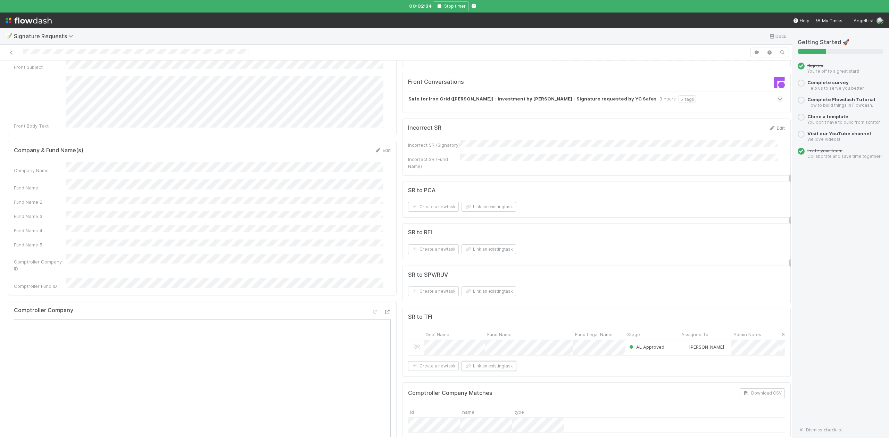
scroll to position [185, 0]
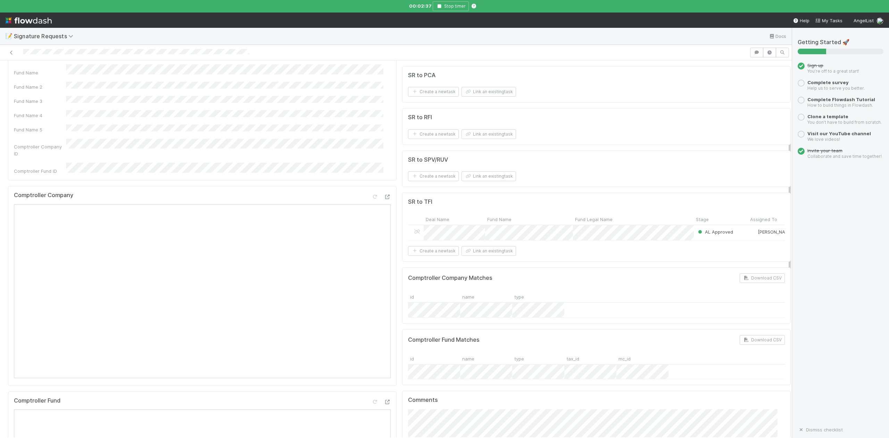
drag, startPoint x: 617, startPoint y: 224, endPoint x: 686, endPoint y: 213, distance: 69.6
click at [686, 213] on form "SR to TFI Deal Name Fund Name Fund Legal Name Stage Assigned To Admin Notes Scr…" at bounding box center [596, 226] width 377 height 57
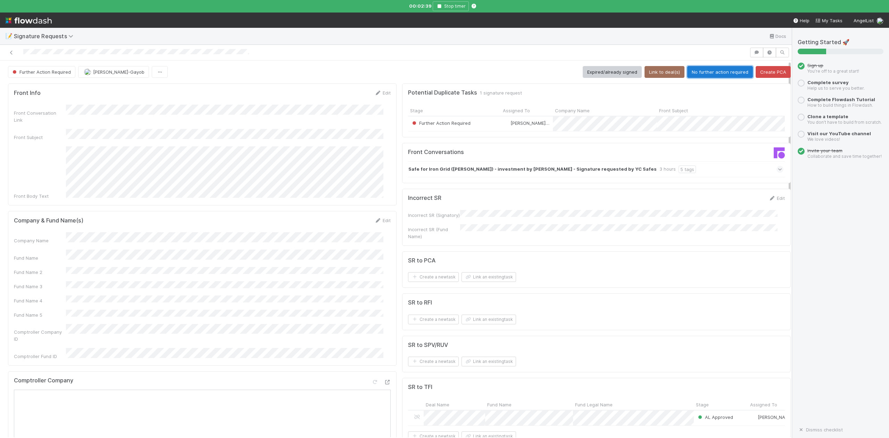
click at [701, 72] on button "No further action required" at bounding box center [720, 72] width 66 height 12
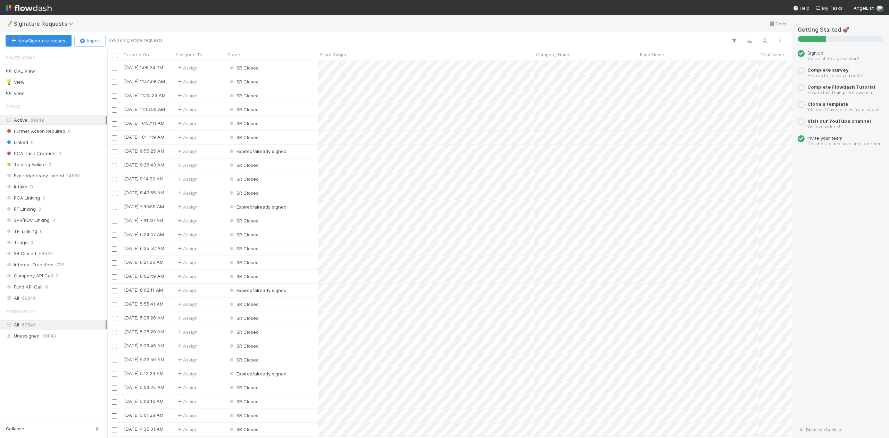
scroll to position [369, 678]
click at [71, 24] on icon at bounding box center [71, 24] width 7 height 6
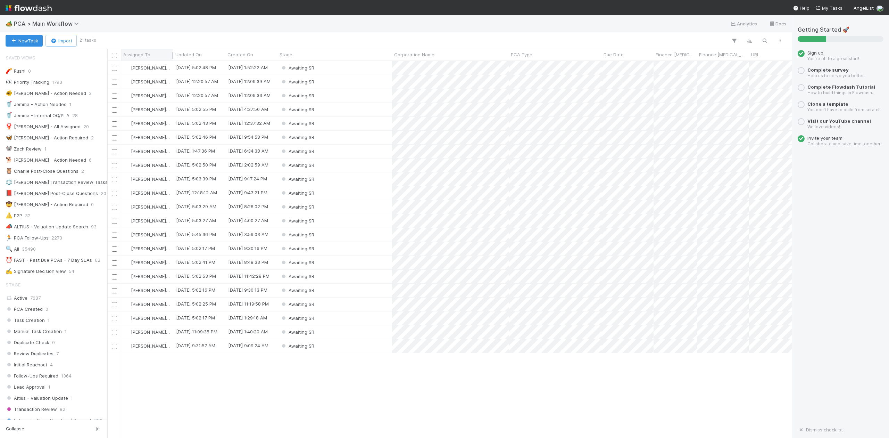
scroll to position [369, 678]
click at [326, 69] on div "Awaiting SR" at bounding box center [334, 68] width 115 height 14
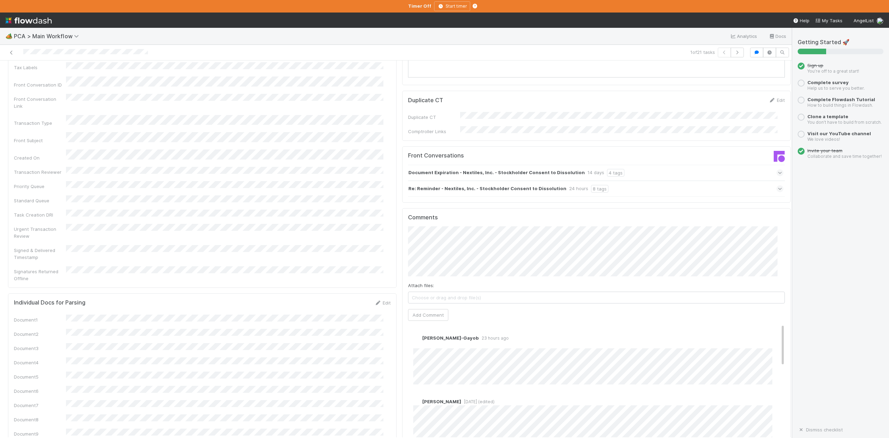
scroll to position [972, 0]
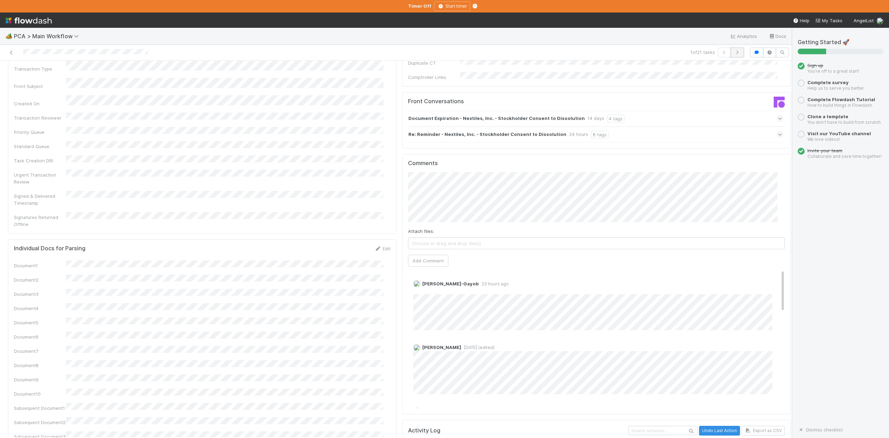
click at [734, 51] on icon "button" at bounding box center [737, 52] width 7 height 4
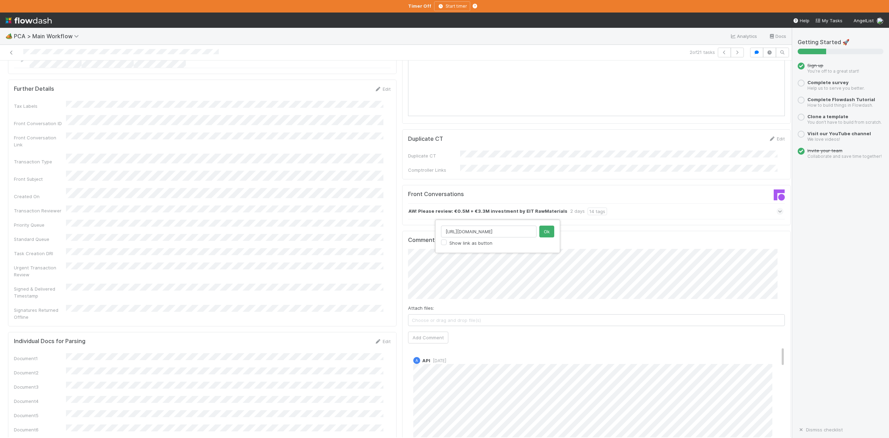
scroll to position [0, 12]
type input "[URL][DOMAIN_NAME]"
click at [550, 231] on button "Ok" at bounding box center [546, 231] width 15 height 12
click at [430, 331] on button "Add Comment" at bounding box center [428, 337] width 40 height 12
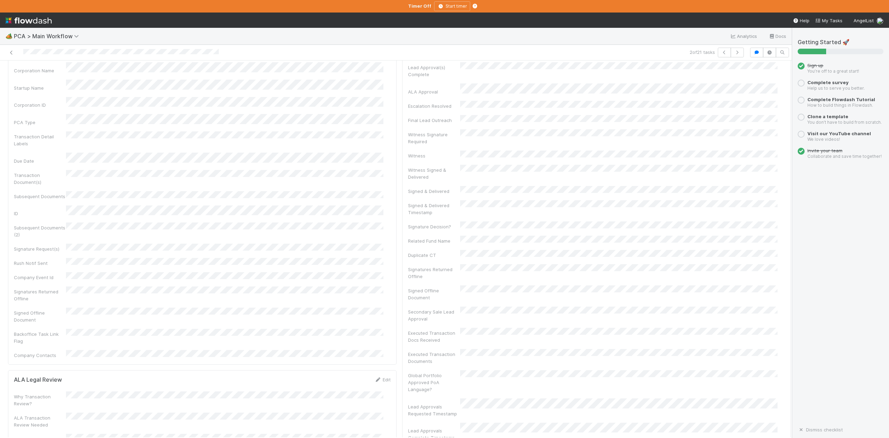
scroll to position [0, 0]
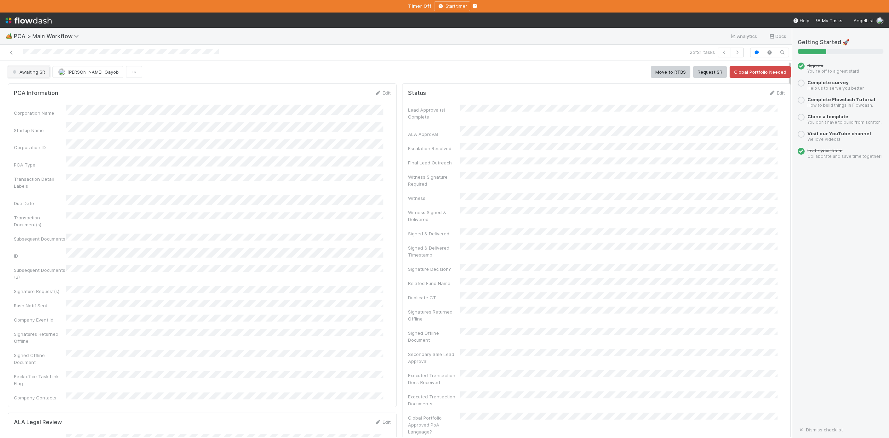
click at [39, 75] on span "Awaiting SR" at bounding box center [28, 72] width 34 height 6
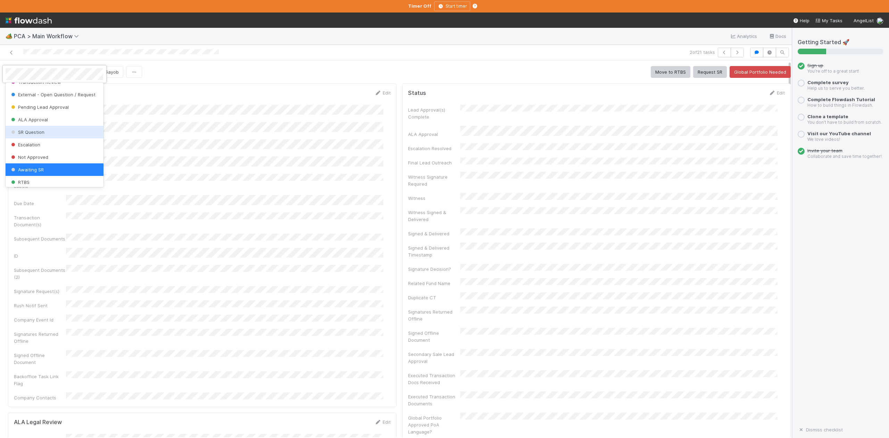
click at [41, 135] on span "SR Question" at bounding box center [27, 132] width 35 height 6
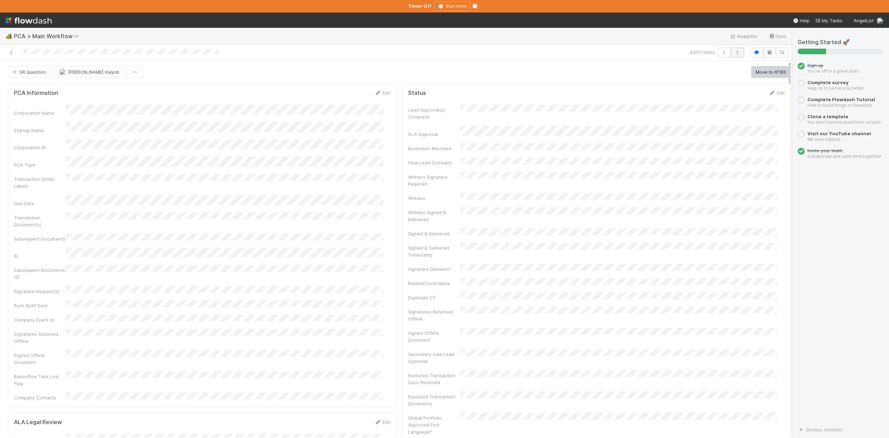
click at [734, 53] on icon "button" at bounding box center [737, 52] width 7 height 4
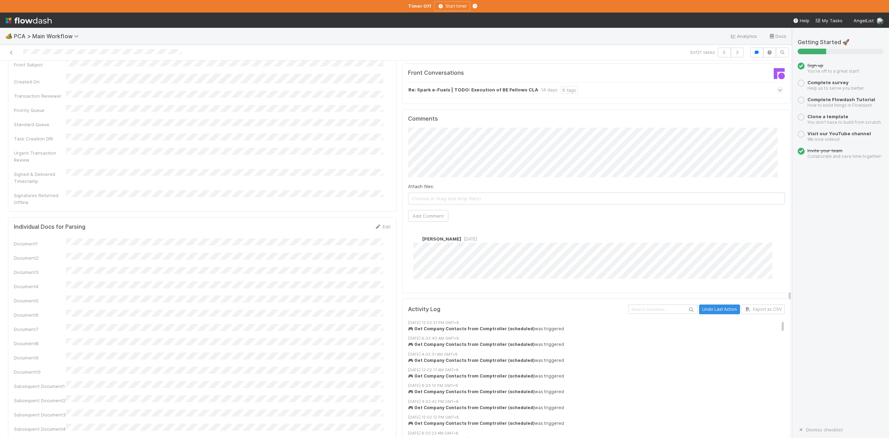
scroll to position [972, 0]
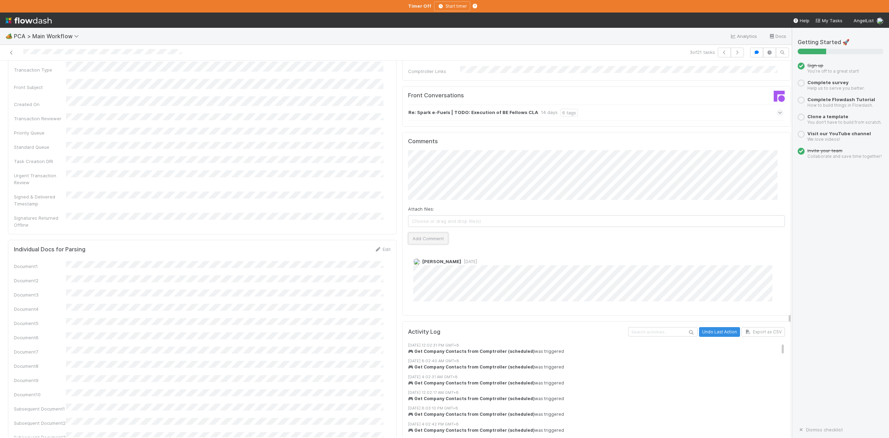
click at [417, 232] on button "Add Comment" at bounding box center [428, 238] width 40 height 12
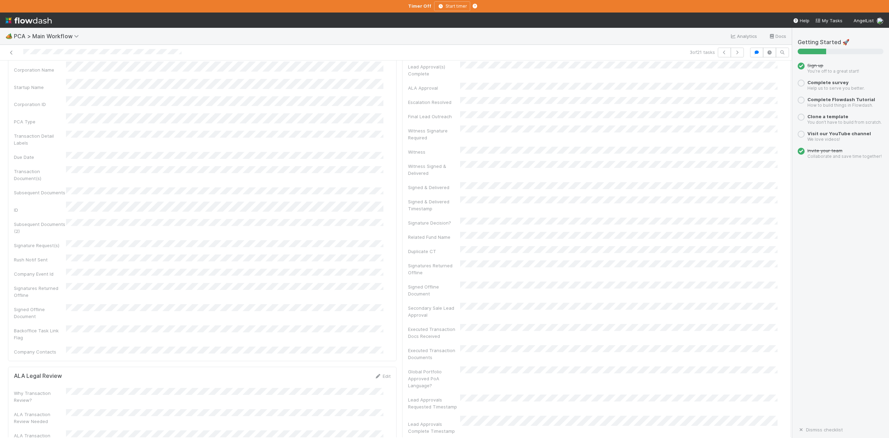
scroll to position [0, 0]
click at [734, 53] on icon "button" at bounding box center [737, 52] width 7 height 4
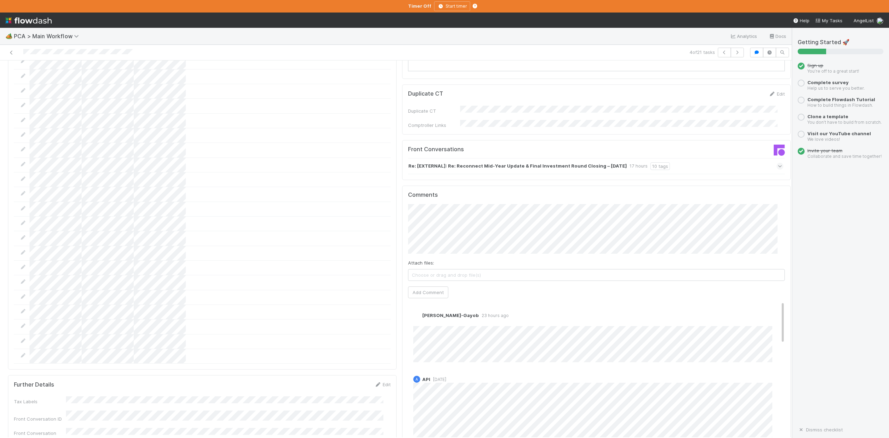
scroll to position [972, 0]
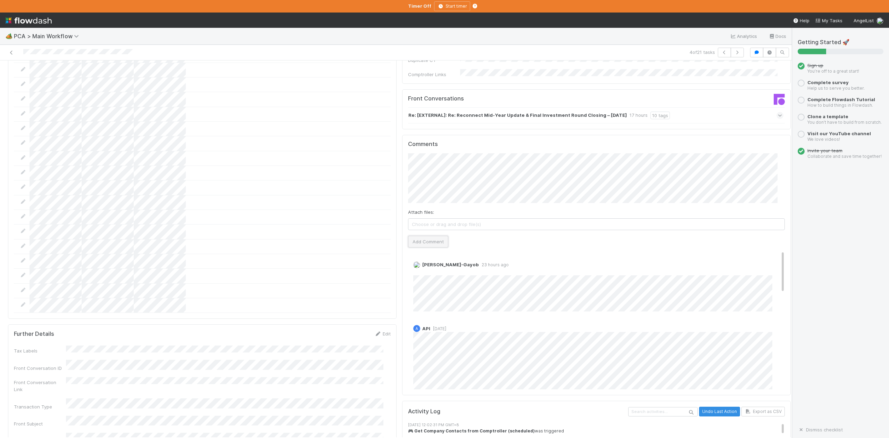
click at [428, 235] on button "Add Comment" at bounding box center [428, 241] width 40 height 12
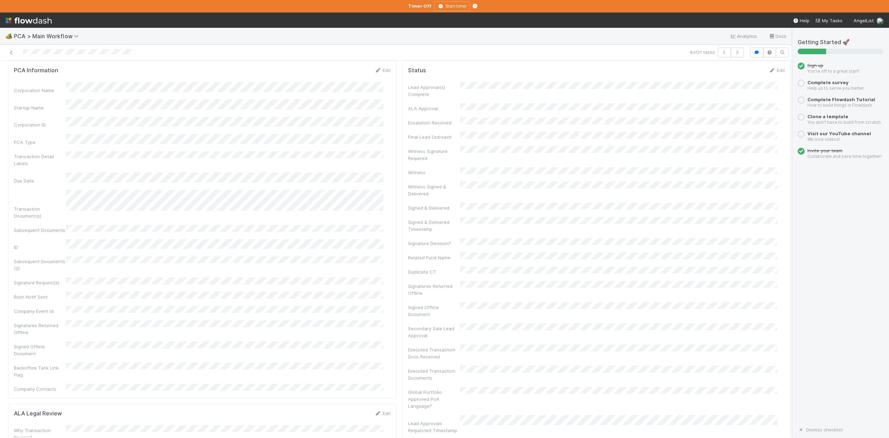
scroll to position [0, 0]
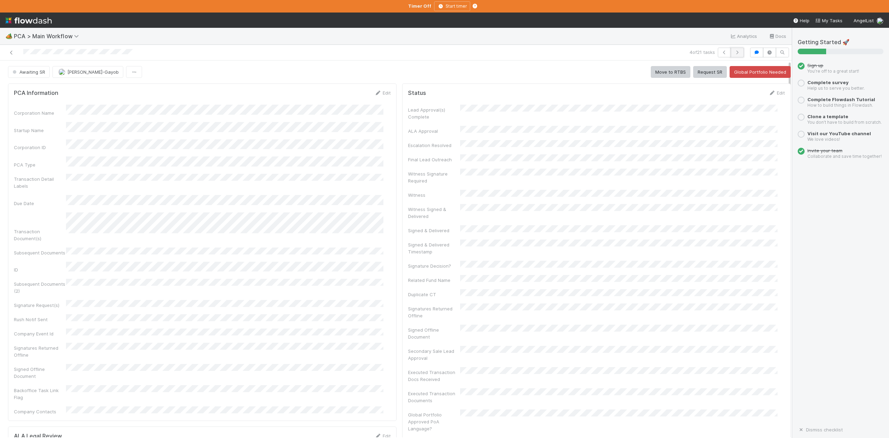
click at [734, 51] on icon "button" at bounding box center [737, 52] width 7 height 4
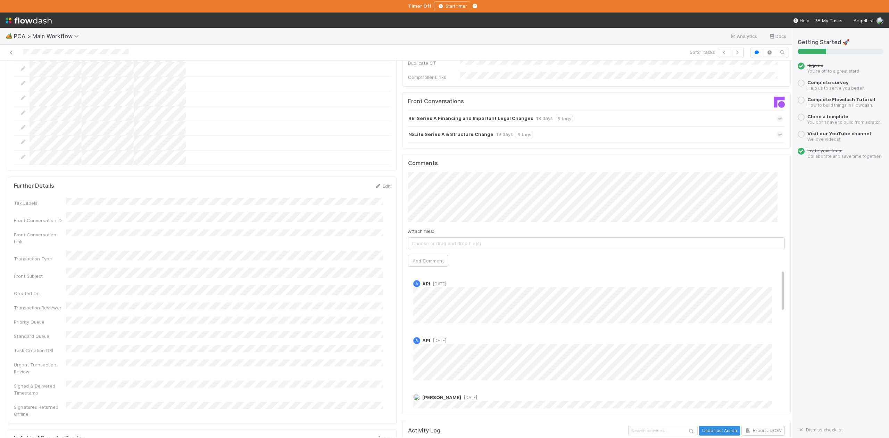
click at [778, 131] on icon at bounding box center [780, 134] width 5 height 7
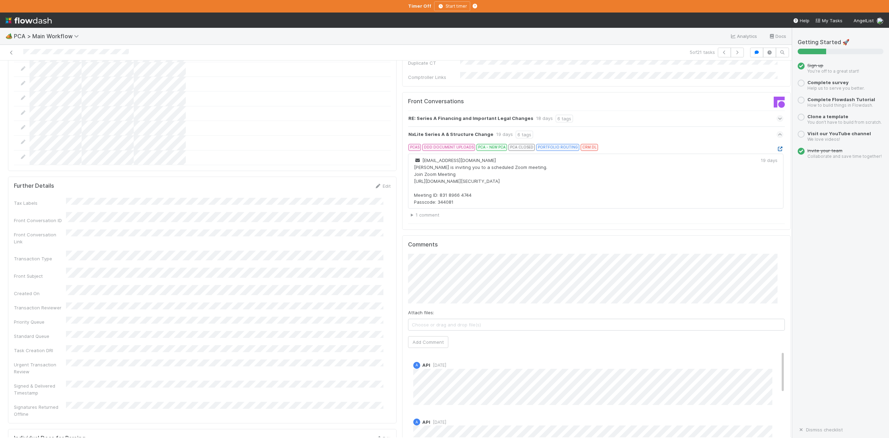
click at [776, 147] on icon at bounding box center [779, 149] width 7 height 5
click at [778, 131] on icon at bounding box center [780, 134] width 5 height 7
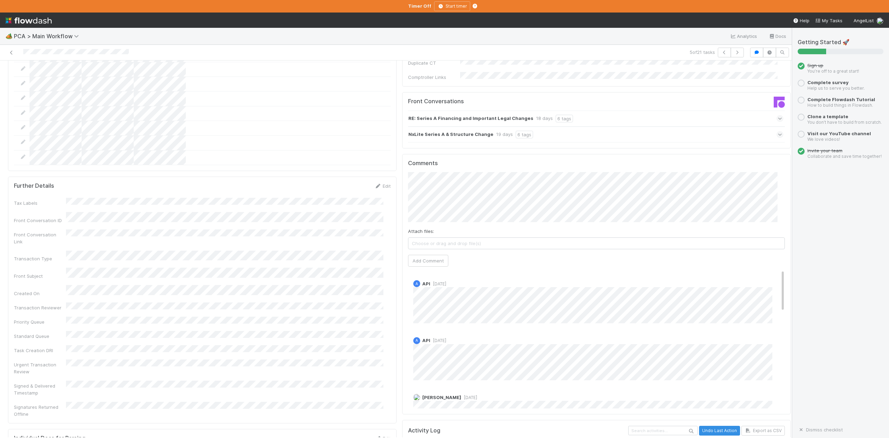
click at [760, 110] on div "RE: Series A Financing and Important Legal Changes 18 days 6 tags" at bounding box center [595, 118] width 375 height 16
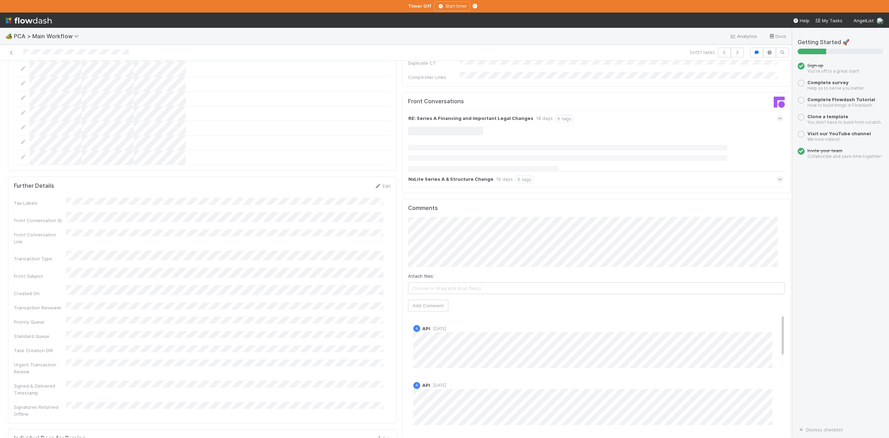
scroll to position [880, 0]
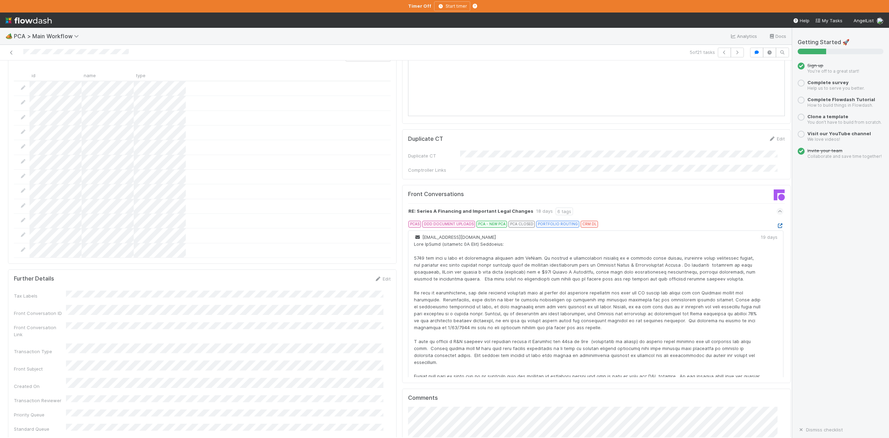
click at [776, 223] on icon at bounding box center [779, 225] width 7 height 5
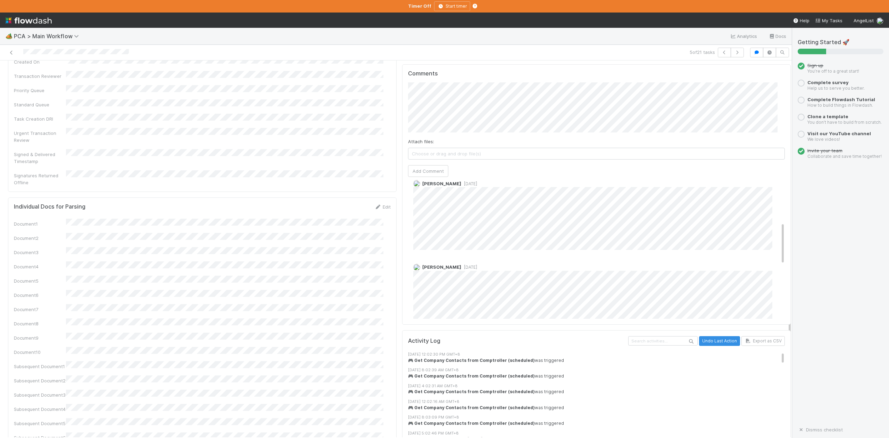
scroll to position [139, 0]
click at [470, 249] on span "2 weeks ago" at bounding box center [469, 251] width 16 height 5
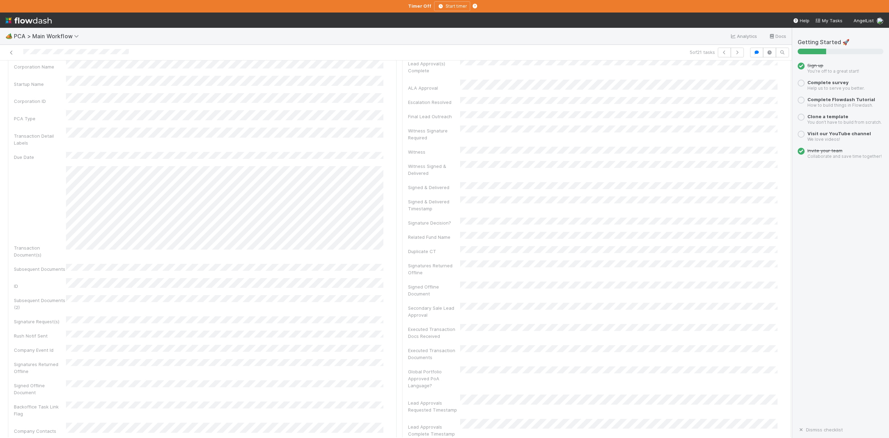
scroll to position [0, 0]
click at [734, 52] on icon "button" at bounding box center [737, 52] width 7 height 4
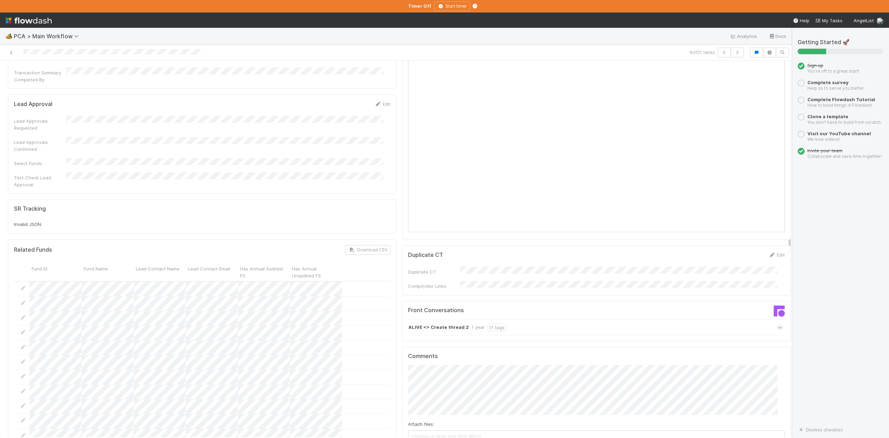
scroll to position [787, 0]
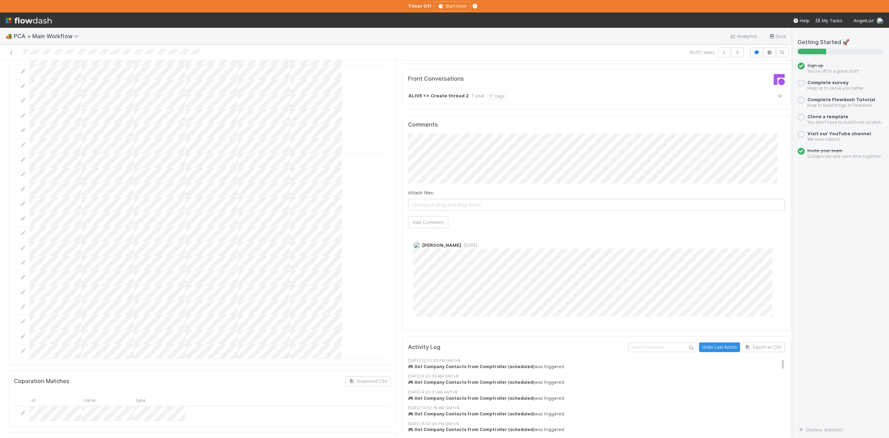
click at [461, 242] on span "2 weeks ago" at bounding box center [469, 244] width 16 height 5
click at [424, 216] on button "Add Comment" at bounding box center [428, 222] width 40 height 12
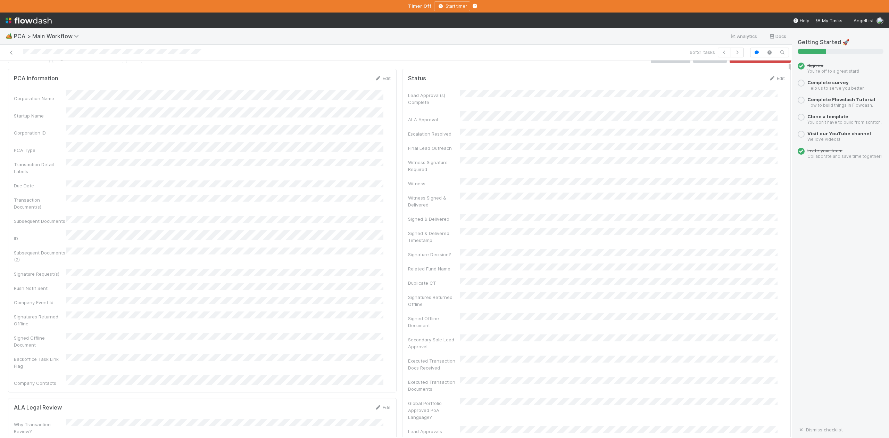
scroll to position [0, 0]
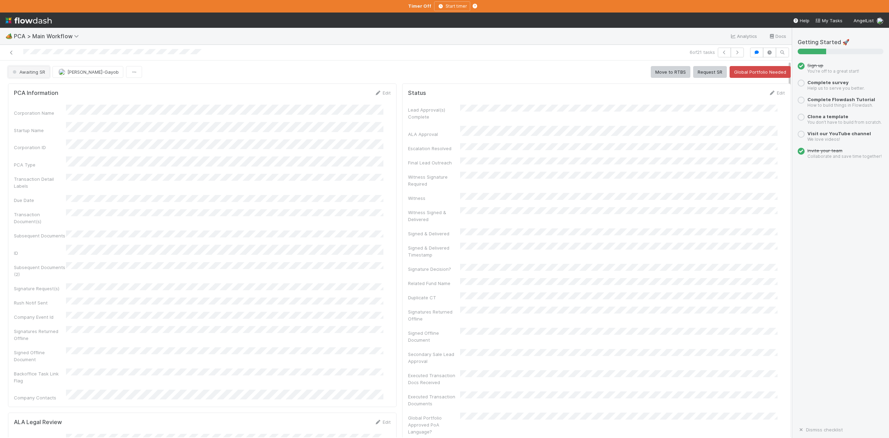
click at [33, 73] on span "Awaiting SR" at bounding box center [28, 72] width 34 height 6
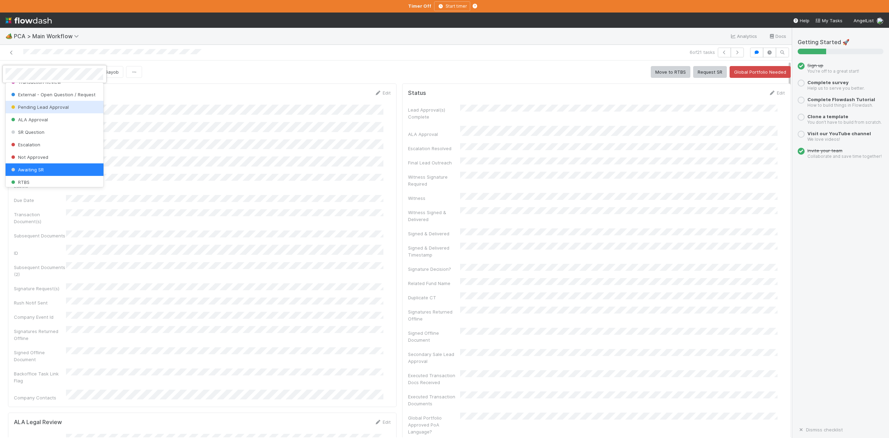
click at [50, 110] on span "Pending Lead Approval" at bounding box center [39, 107] width 59 height 6
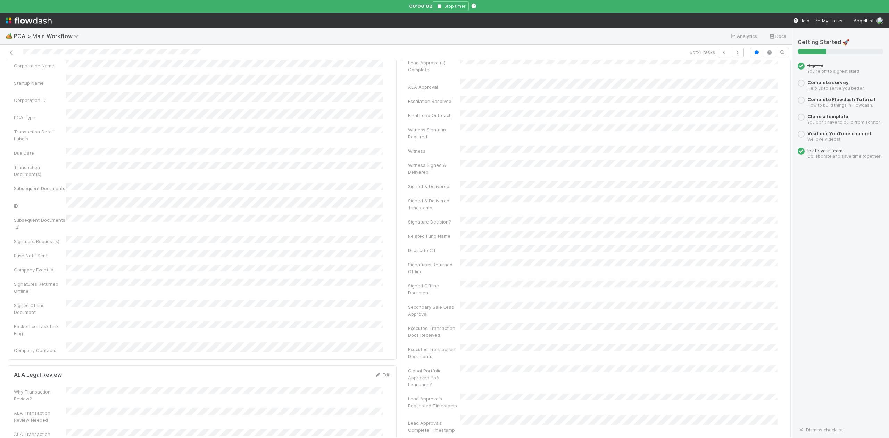
scroll to position [0, 0]
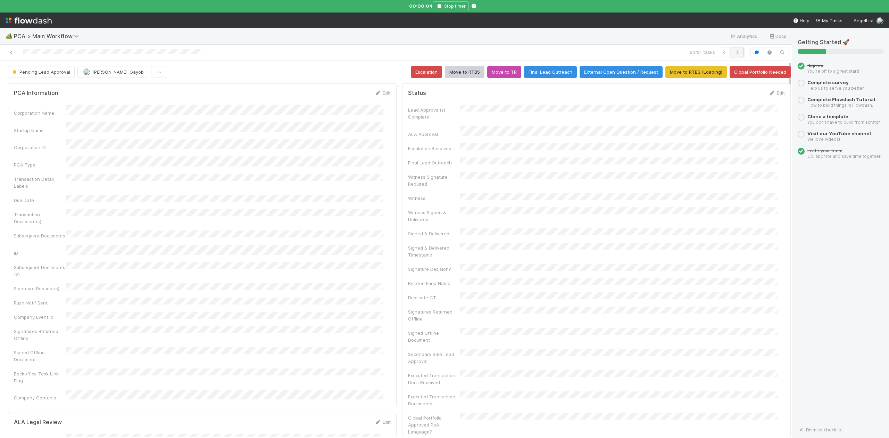
click at [734, 54] on icon "button" at bounding box center [737, 52] width 7 height 4
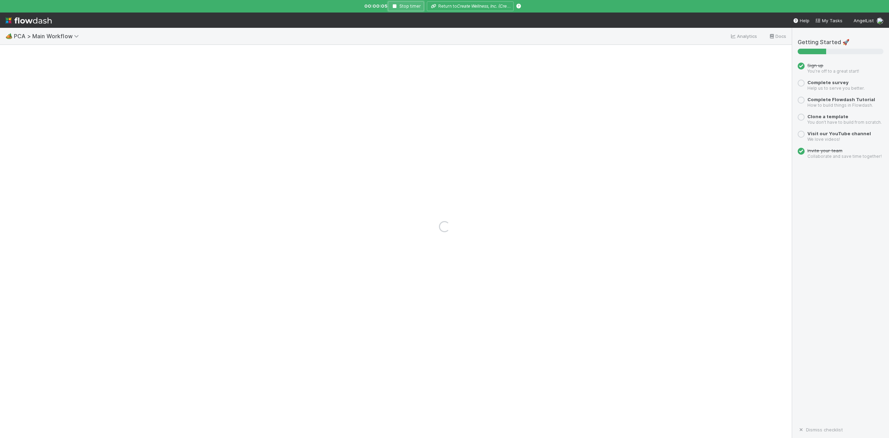
click at [394, 5] on icon "button" at bounding box center [394, 6] width 7 height 4
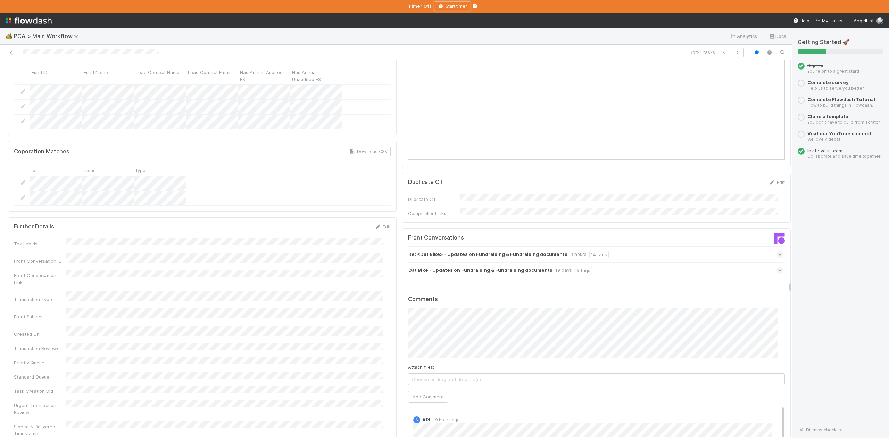
scroll to position [1065, 0]
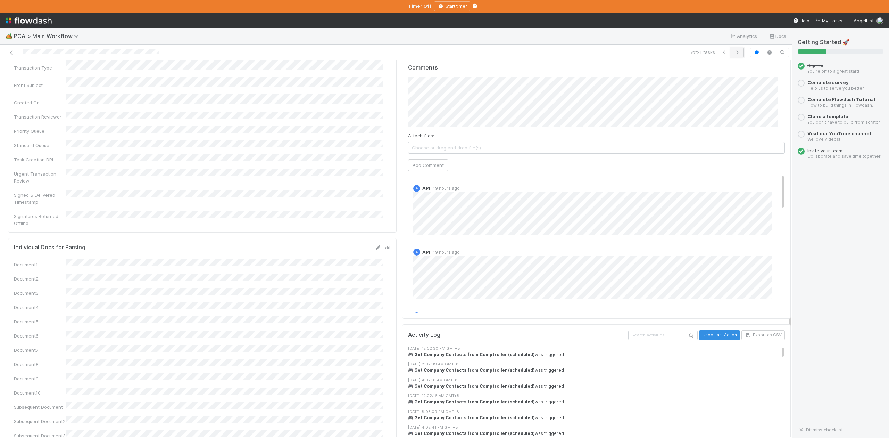
click at [734, 53] on icon "button" at bounding box center [737, 52] width 7 height 4
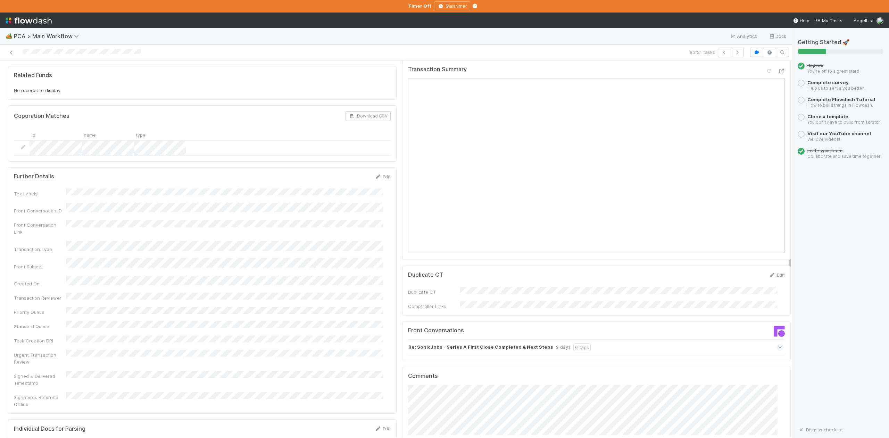
scroll to position [972, 0]
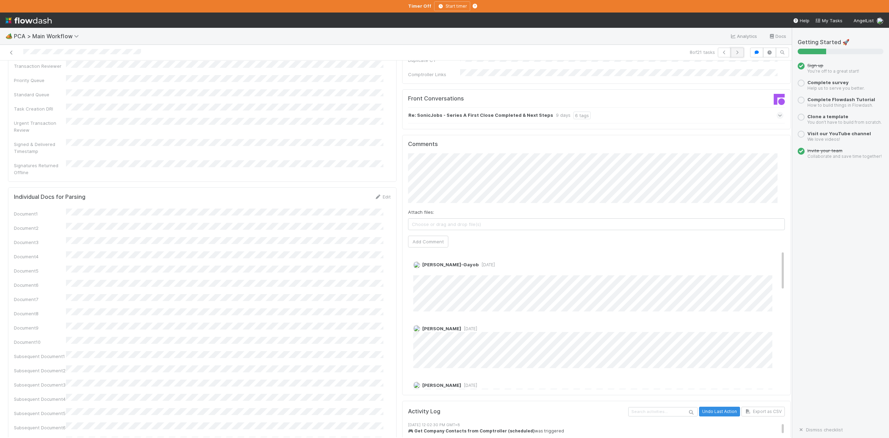
click at [734, 53] on icon "button" at bounding box center [737, 52] width 7 height 4
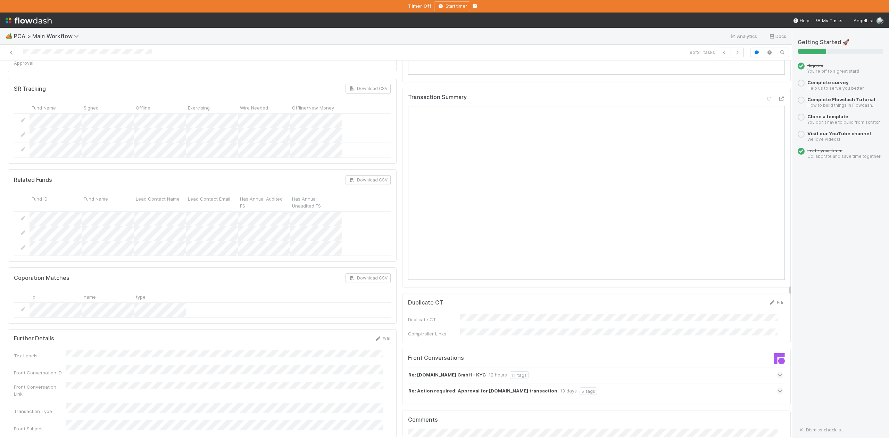
scroll to position [926, 0]
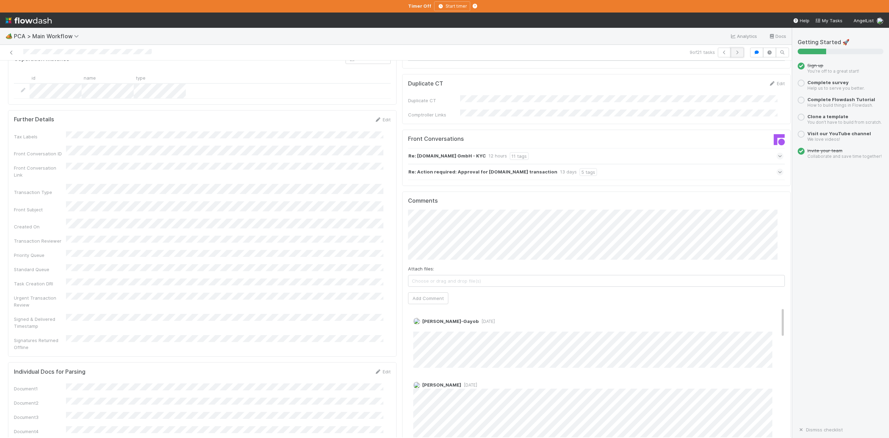
click at [731, 50] on button "button" at bounding box center [737, 53] width 13 height 10
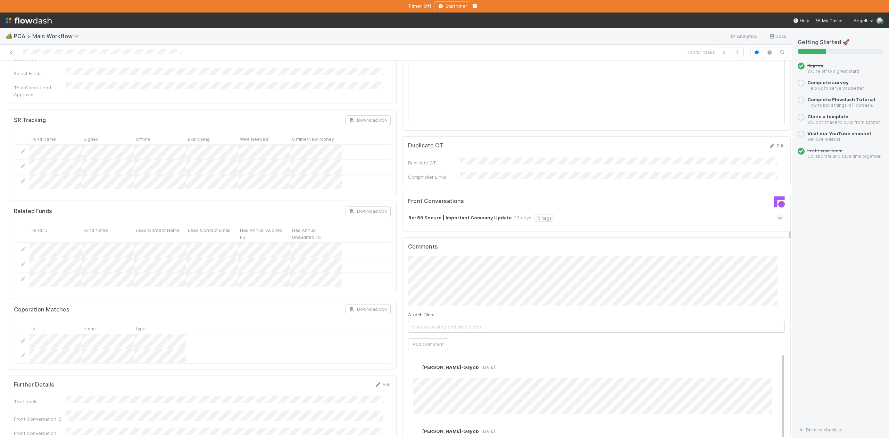
scroll to position [741, 0]
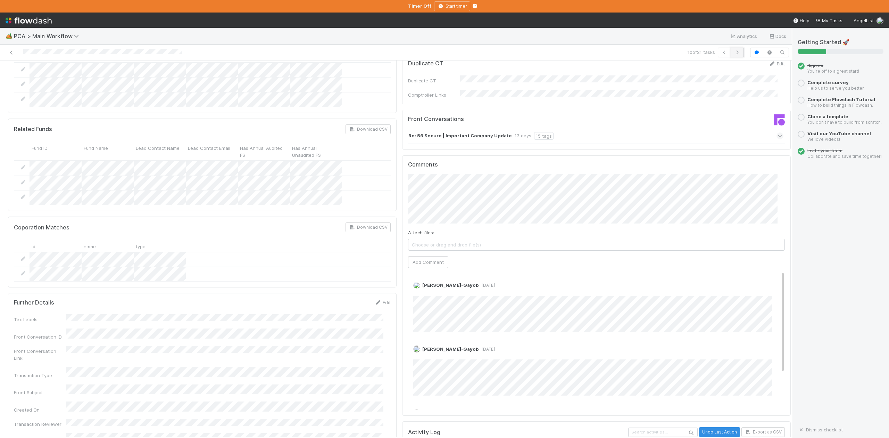
click at [734, 53] on icon "button" at bounding box center [737, 52] width 7 height 4
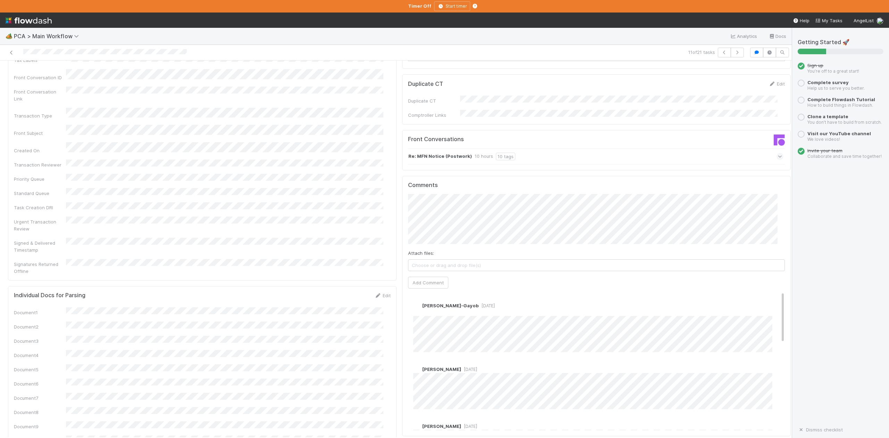
scroll to position [926, 0]
click at [420, 276] on button "Add Comment" at bounding box center [428, 282] width 40 height 12
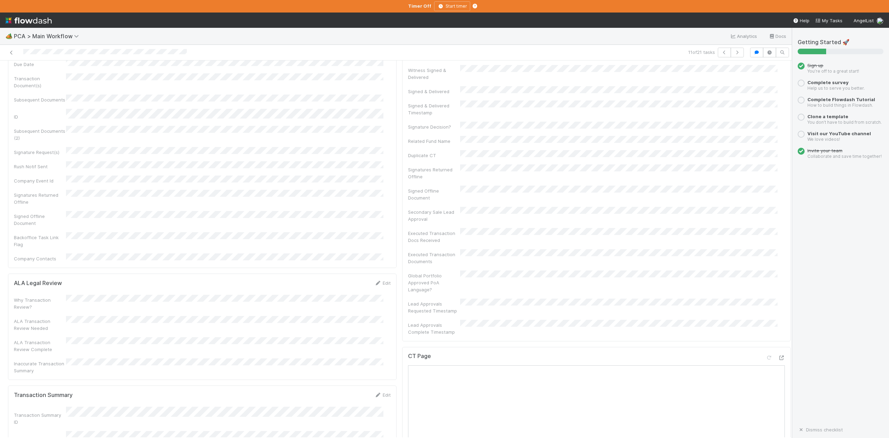
scroll to position [0, 0]
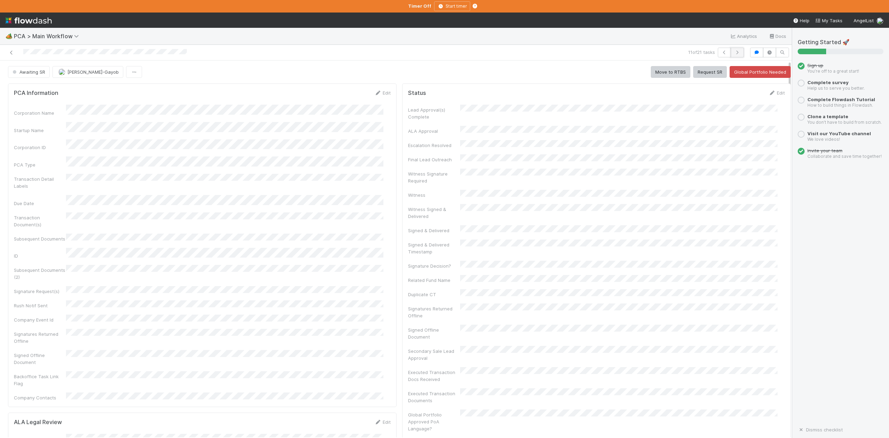
click at [734, 54] on icon "button" at bounding box center [737, 52] width 7 height 4
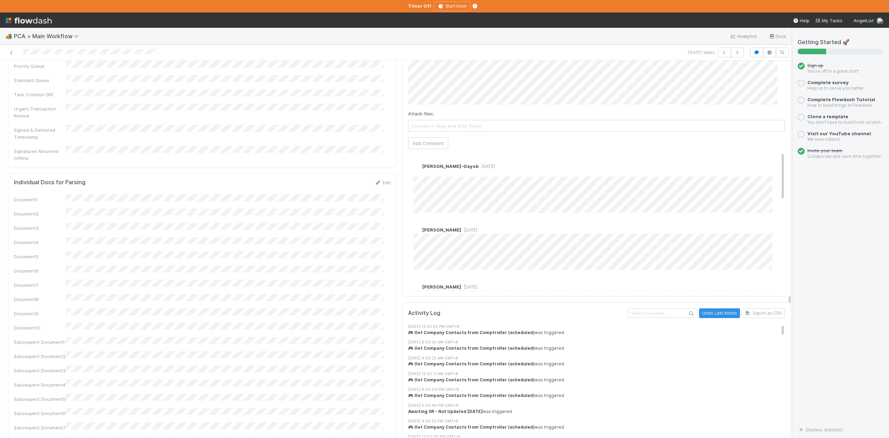
scroll to position [1018, 0]
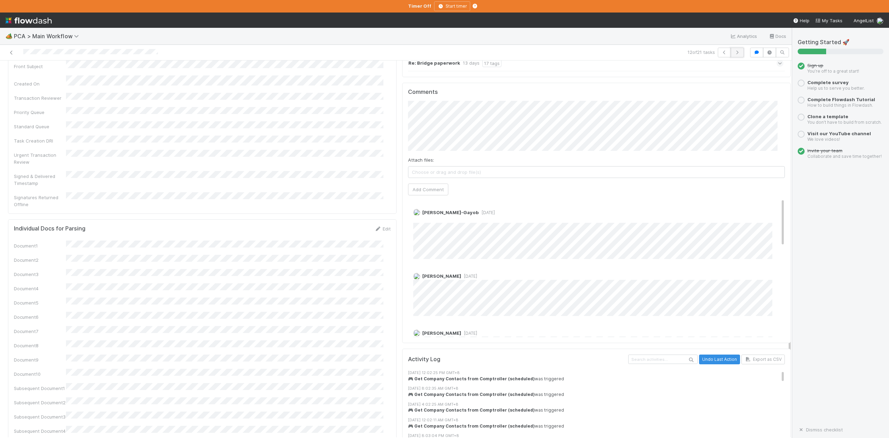
click at [734, 51] on icon "button" at bounding box center [737, 52] width 7 height 4
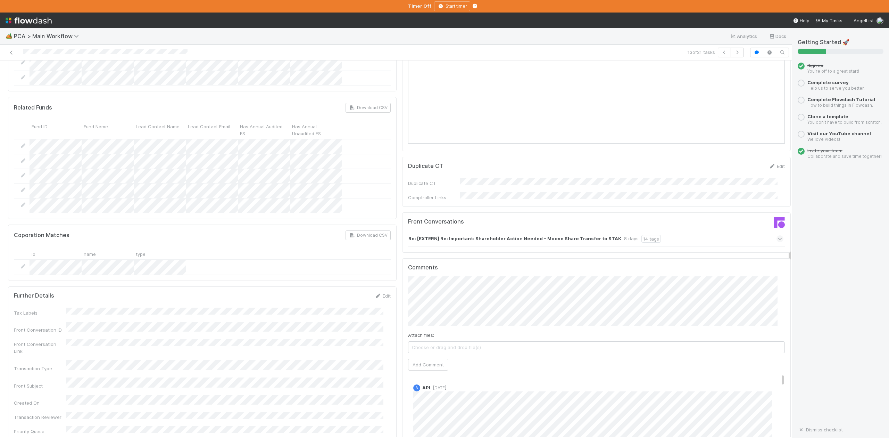
scroll to position [926, 0]
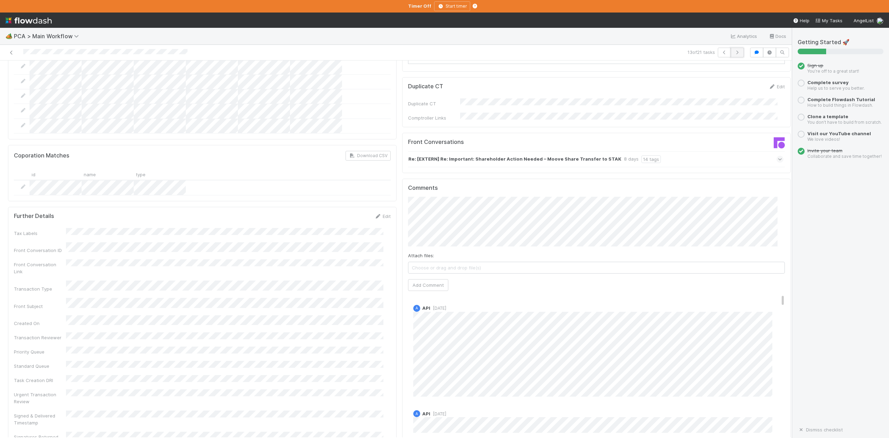
click at [731, 49] on button "button" at bounding box center [737, 53] width 13 height 10
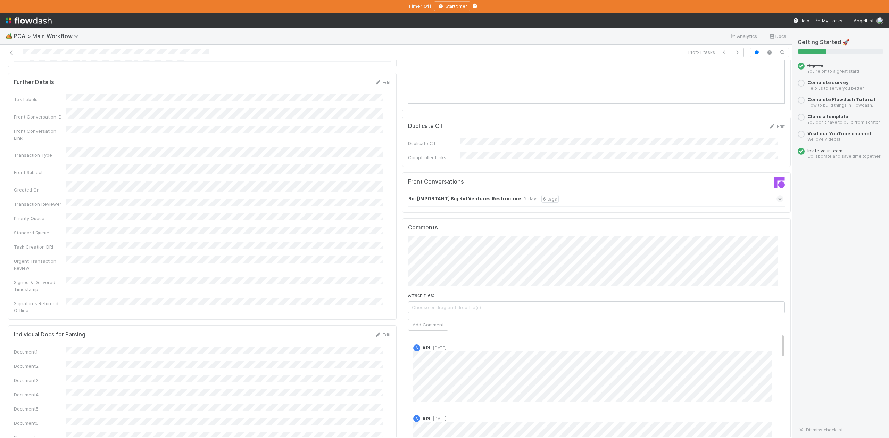
scroll to position [972, 0]
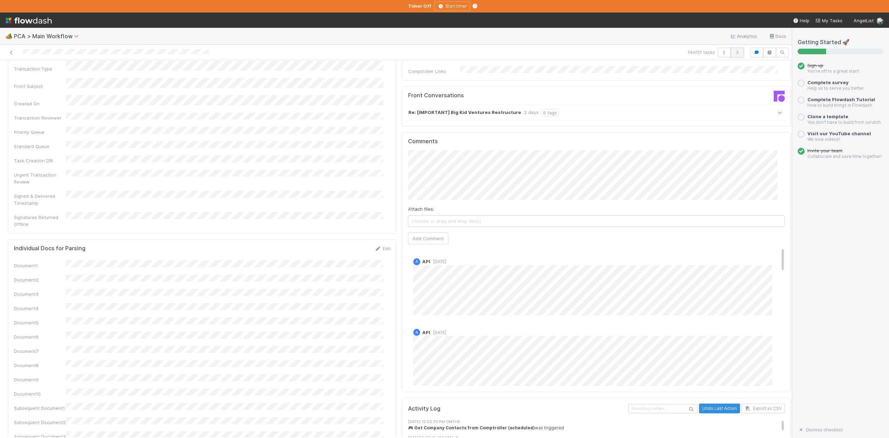
click at [734, 53] on icon "button" at bounding box center [737, 52] width 7 height 4
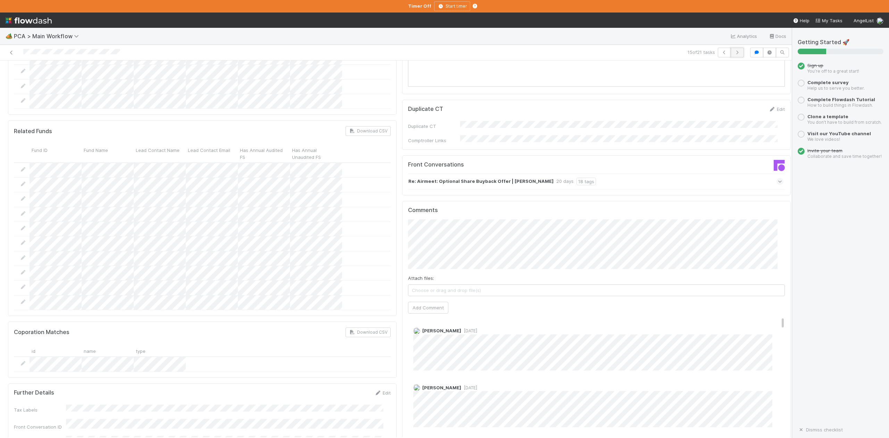
click at [734, 52] on icon "button" at bounding box center [737, 52] width 7 height 4
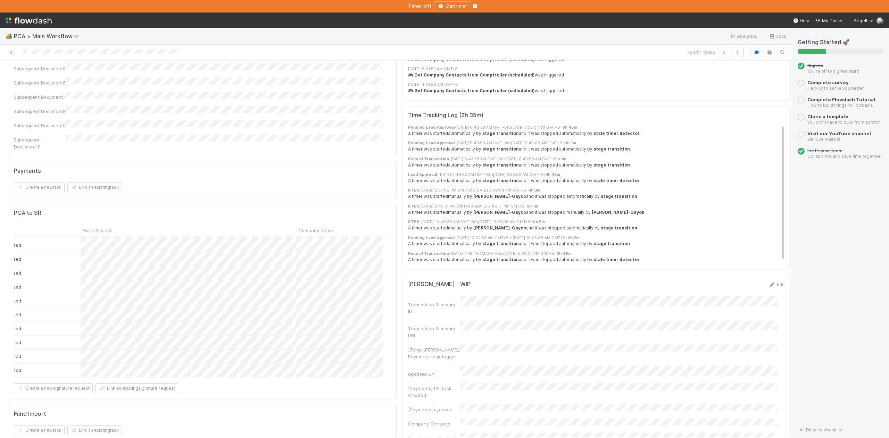
scroll to position [0, 423]
click at [734, 52] on icon "button" at bounding box center [737, 52] width 7 height 4
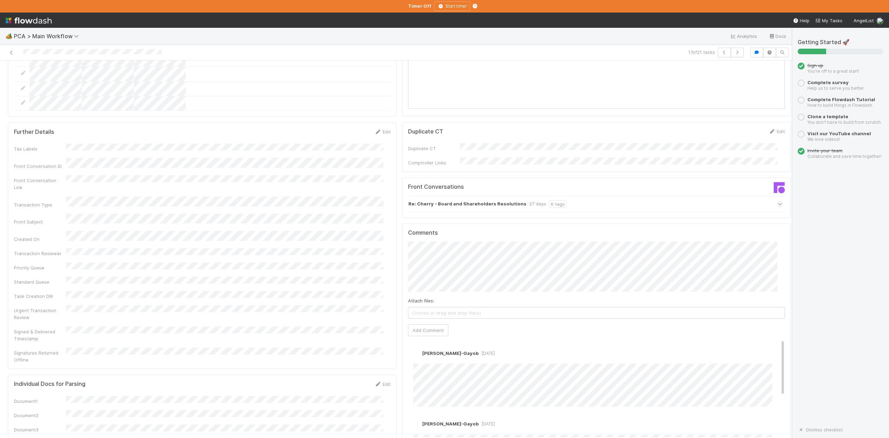
scroll to position [972, 0]
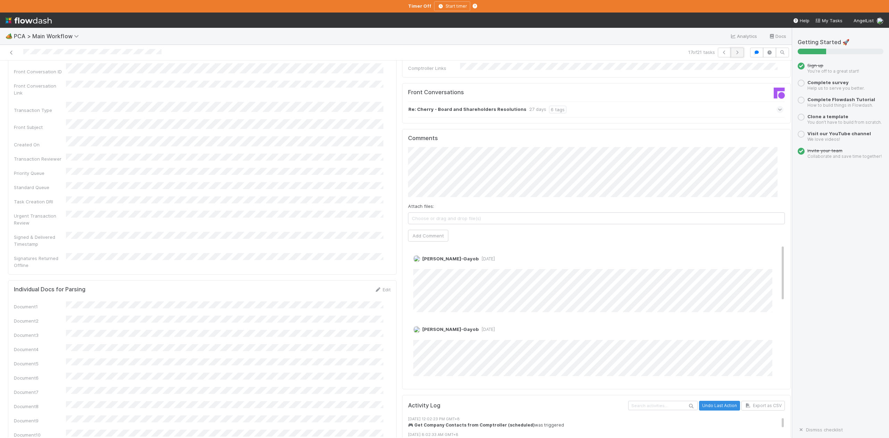
click at [734, 52] on icon "button" at bounding box center [737, 52] width 7 height 4
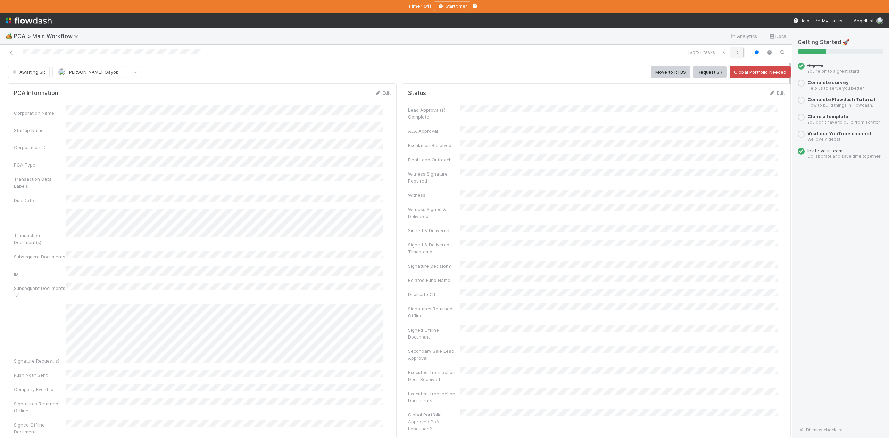
click at [734, 55] on icon "button" at bounding box center [737, 52] width 7 height 4
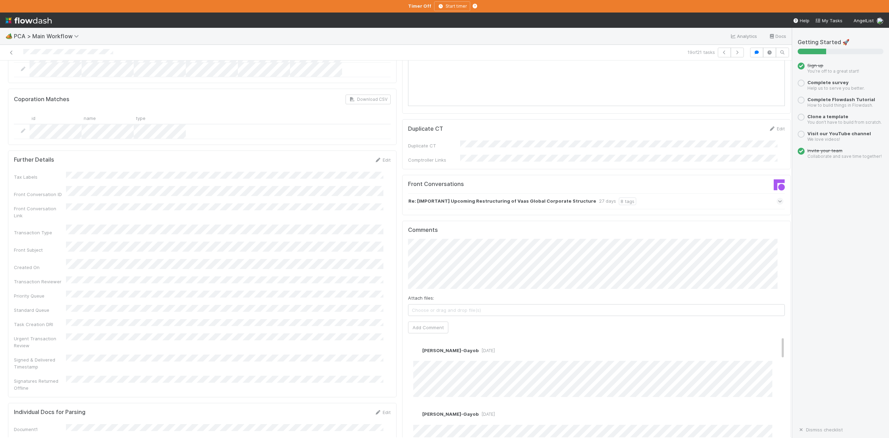
scroll to position [1018, 0]
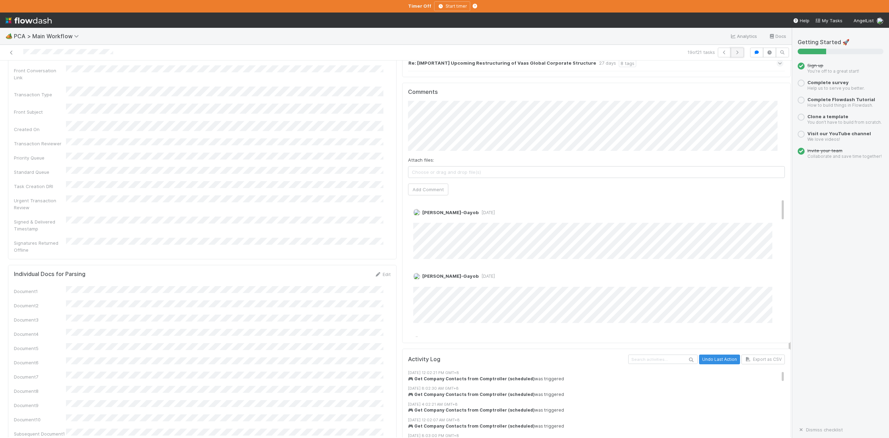
click at [734, 54] on icon "button" at bounding box center [737, 52] width 7 height 4
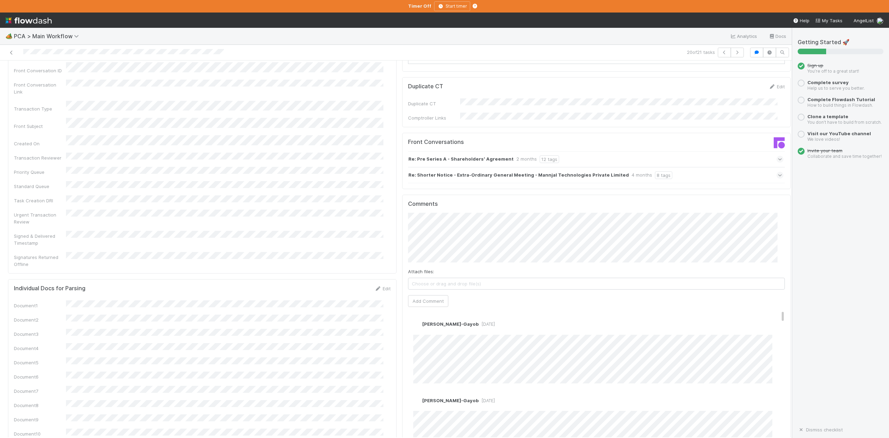
scroll to position [1018, 0]
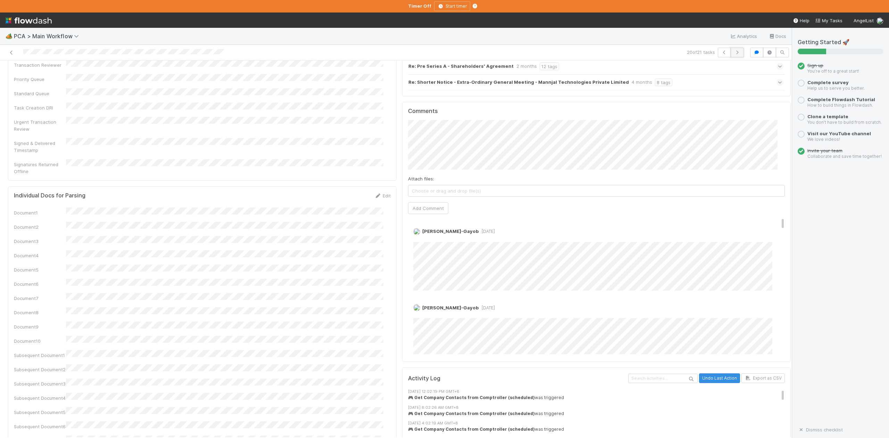
click at [734, 53] on icon "button" at bounding box center [737, 52] width 7 height 4
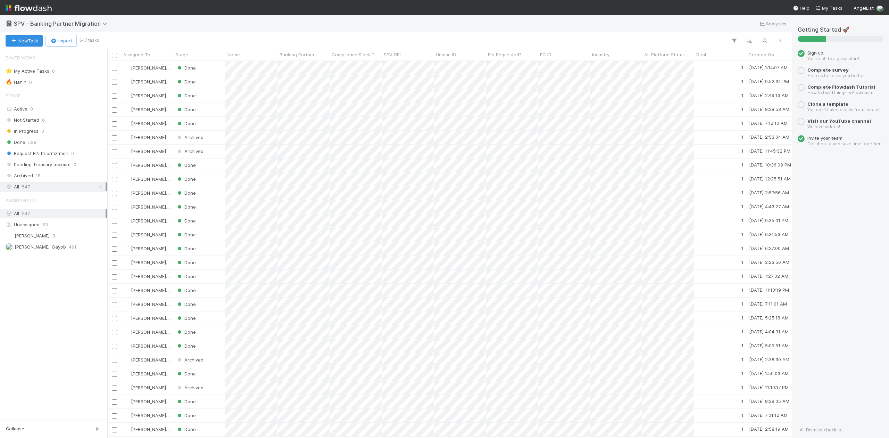
scroll to position [369, 678]
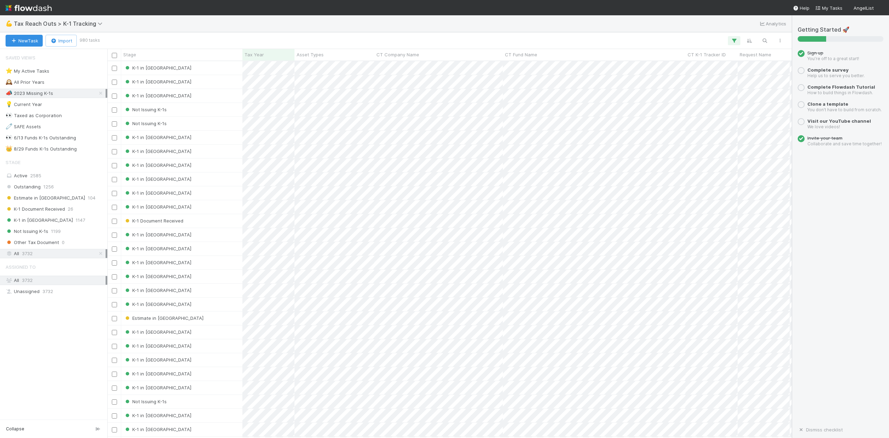
scroll to position [369, 678]
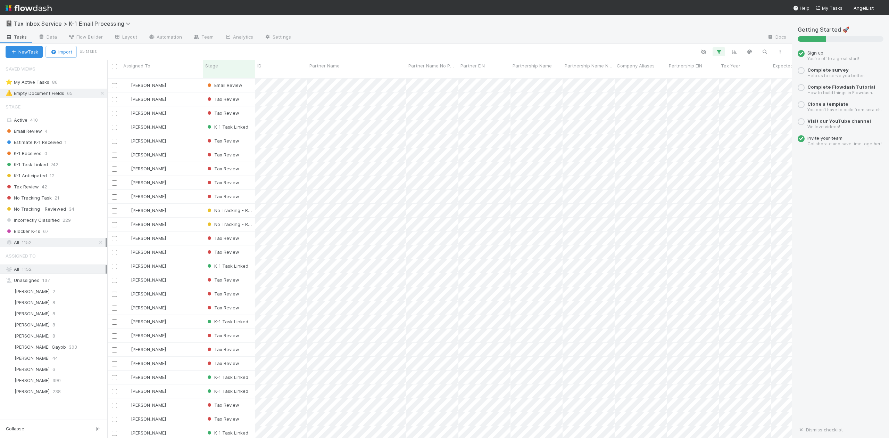
scroll to position [358, 678]
click at [34, 130] on span "Email Review" at bounding box center [24, 131] width 36 height 9
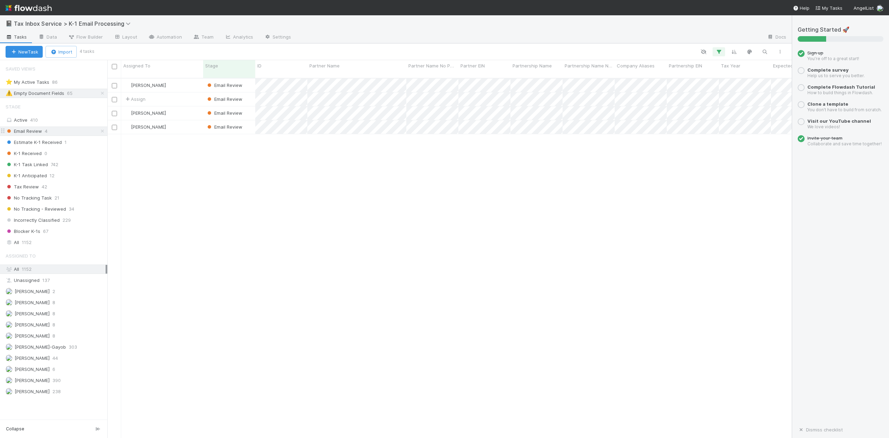
scroll to position [358, 678]
click at [104, 93] on icon at bounding box center [102, 93] width 7 height 5
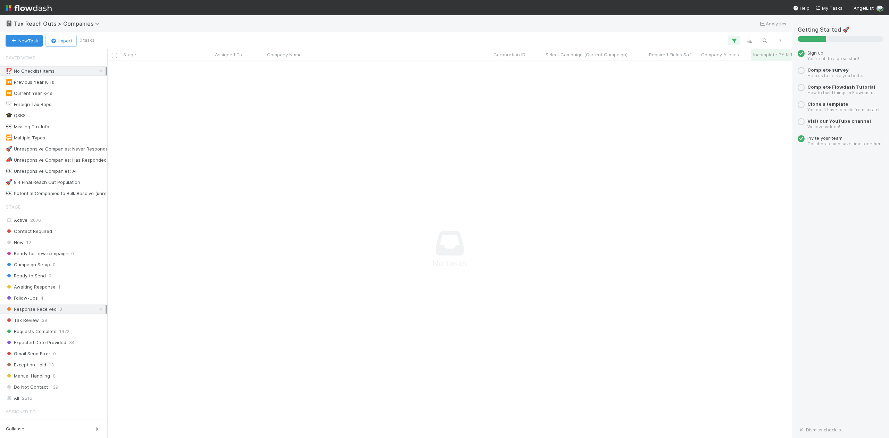
scroll to position [7, 7]
click at [97, 70] on icon at bounding box center [100, 71] width 7 height 5
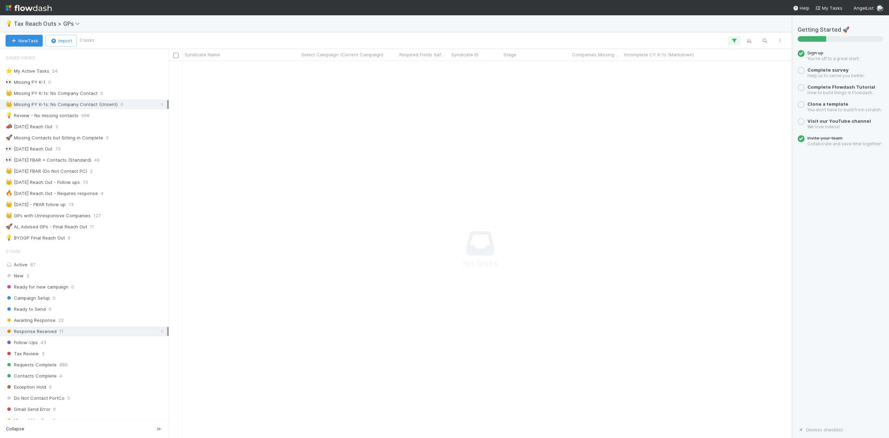
scroll to position [7, 7]
drag, startPoint x: 108, startPoint y: 166, endPoint x: 345, endPoint y: 166, distance: 236.5
click at [345, 166] on div "Syndicate Name Select Campaign (Current Campaign) Required Fields Safeguard Syn…" at bounding box center [396, 243] width 792 height 389
click at [198, 106] on icon at bounding box center [201, 104] width 7 height 5
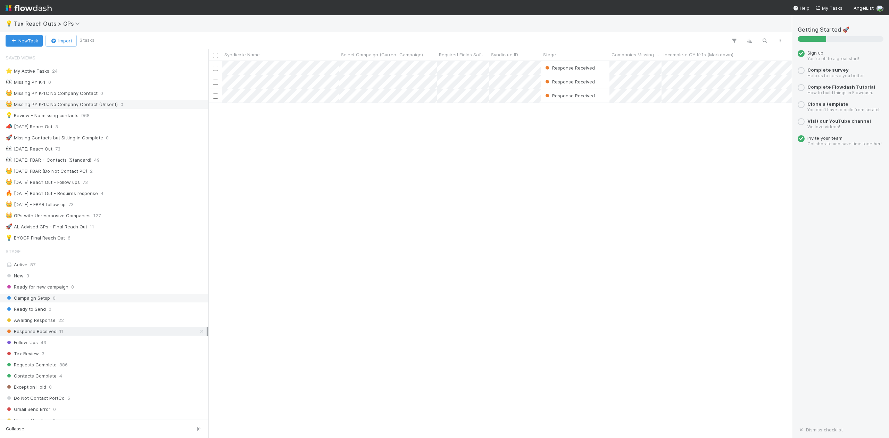
scroll to position [369, 576]
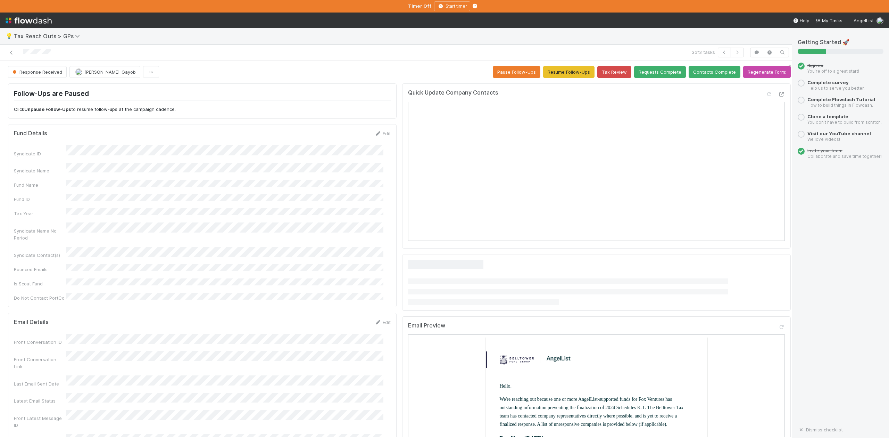
scroll to position [46, 0]
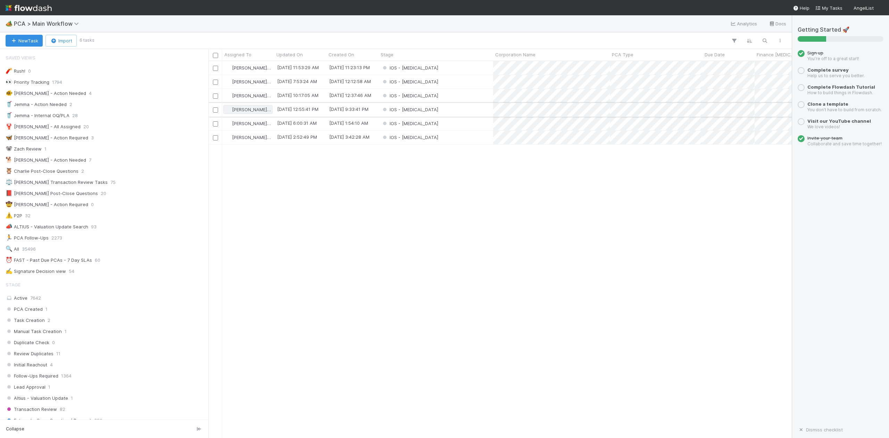
scroll to position [7, 7]
click at [429, 110] on div "IOS - [MEDICAL_DATA]" at bounding box center [435, 110] width 115 height 14
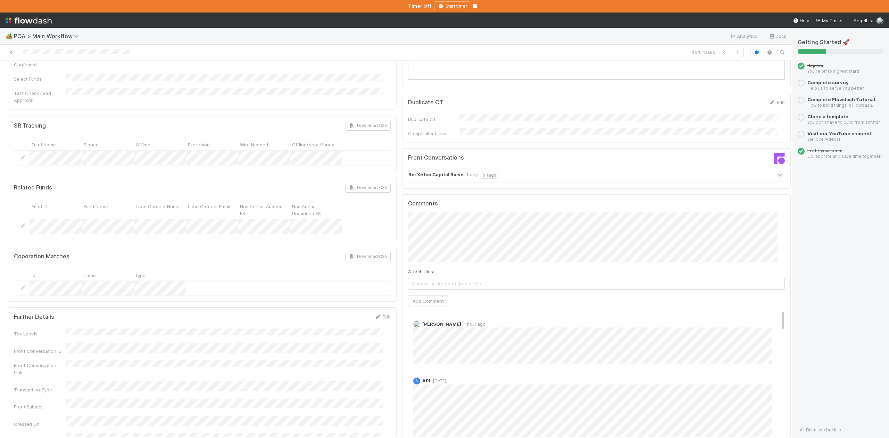
scroll to position [1065, 0]
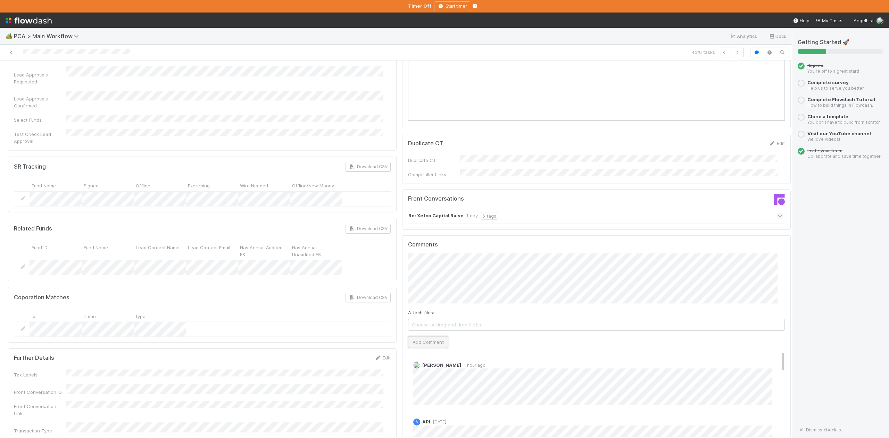
click at [414, 336] on button "Add Comment" at bounding box center [428, 342] width 40 height 12
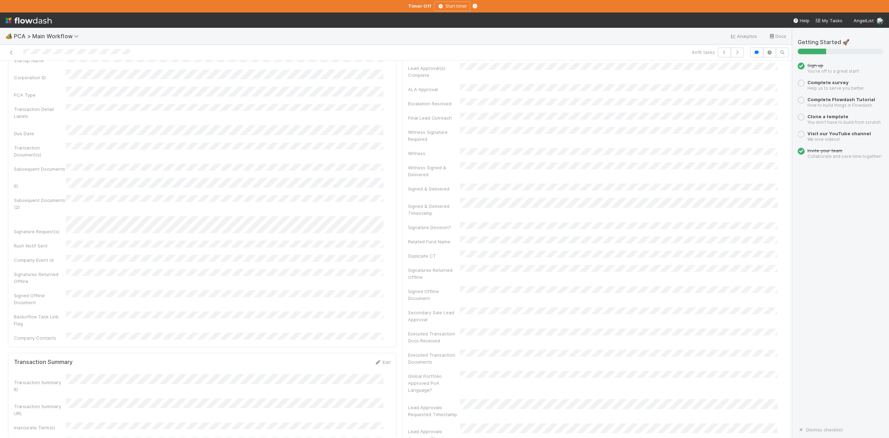
scroll to position [0, 0]
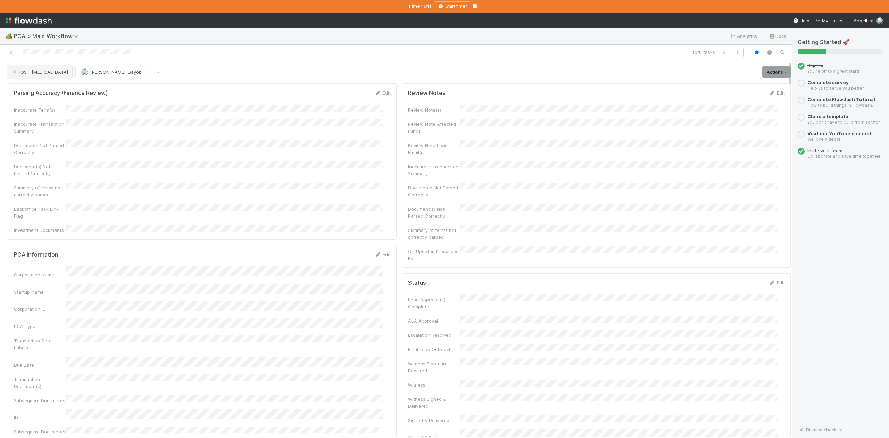
click at [26, 75] on span "IOS - [MEDICAL_DATA]" at bounding box center [39, 72] width 57 height 6
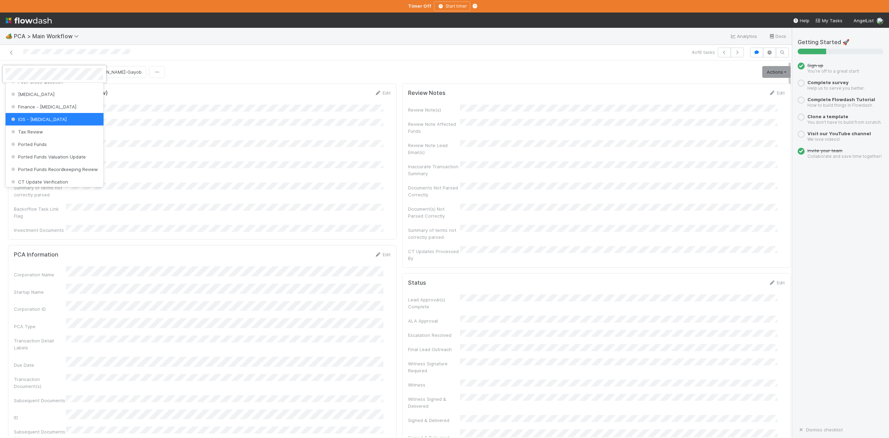
scroll to position [322, 0]
click at [33, 146] on span "DCR Review" at bounding box center [27, 143] width 35 height 6
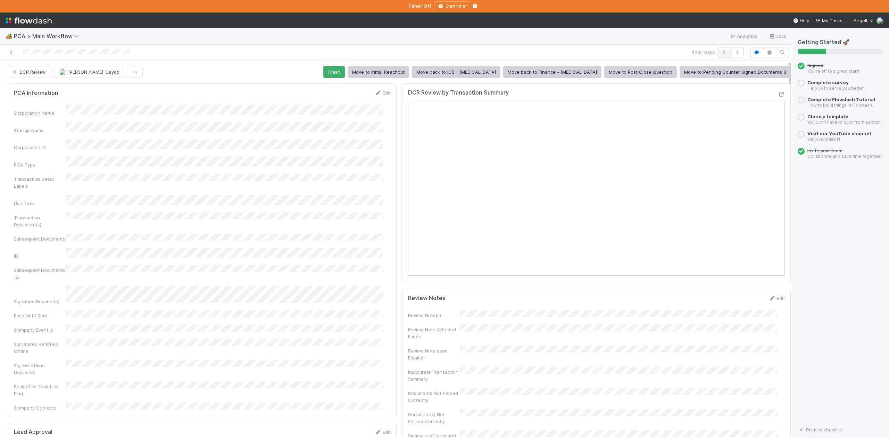
click at [721, 51] on icon "button" at bounding box center [724, 52] width 7 height 4
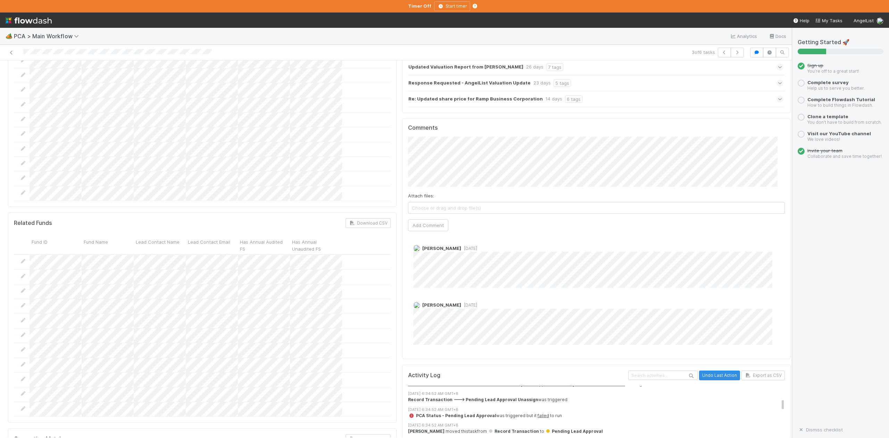
scroll to position [1203, 0]
click at [422, 220] on button "Add Comment" at bounding box center [428, 226] width 40 height 12
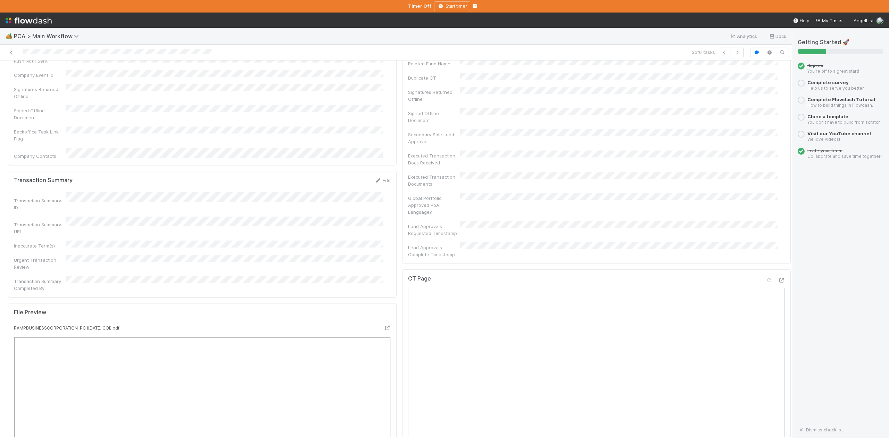
scroll to position [278, 0]
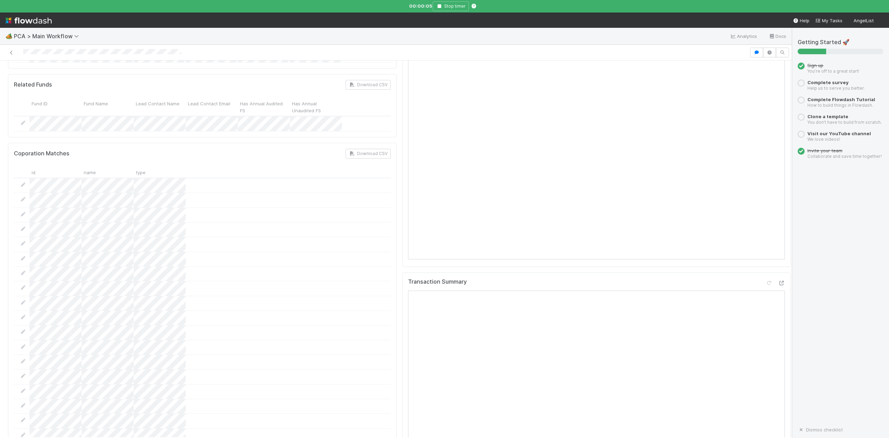
scroll to position [463, 0]
click at [439, 6] on icon "button" at bounding box center [439, 6] width 7 height 4
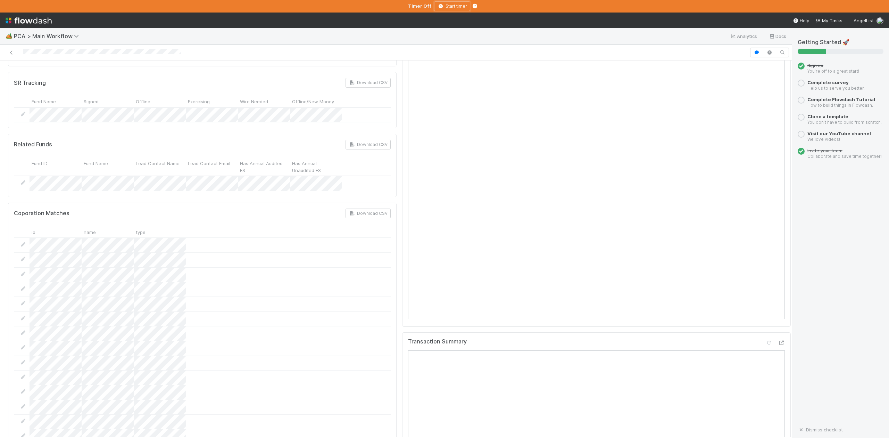
scroll to position [370, 0]
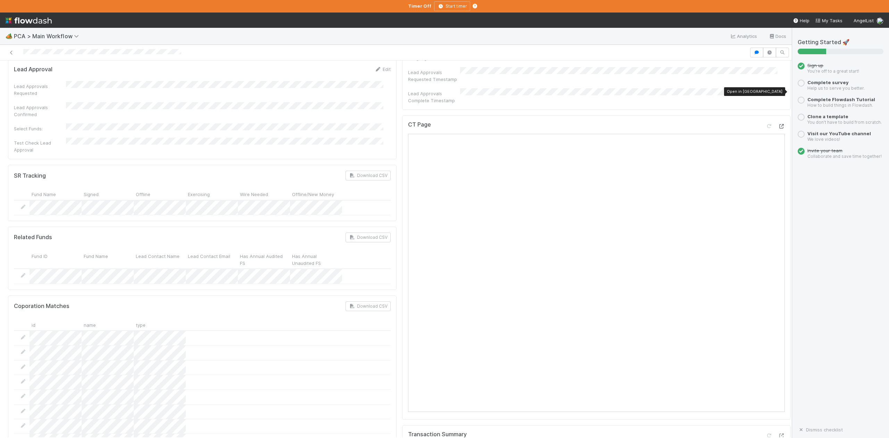
click at [778, 124] on icon at bounding box center [781, 126] width 7 height 5
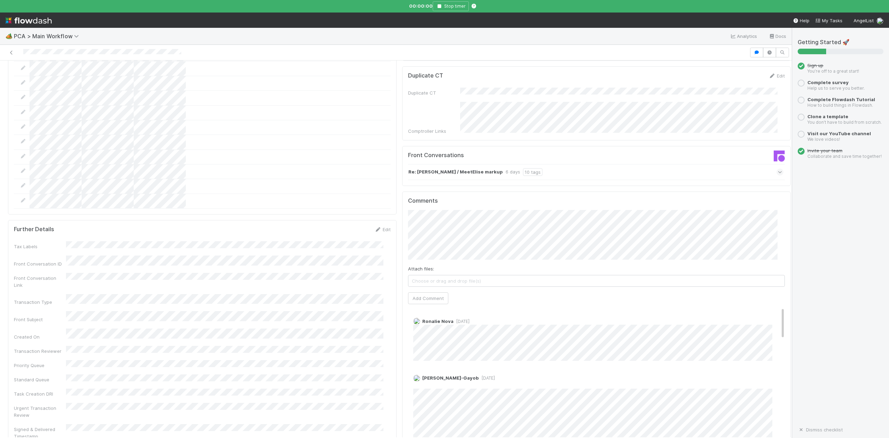
scroll to position [1018, 0]
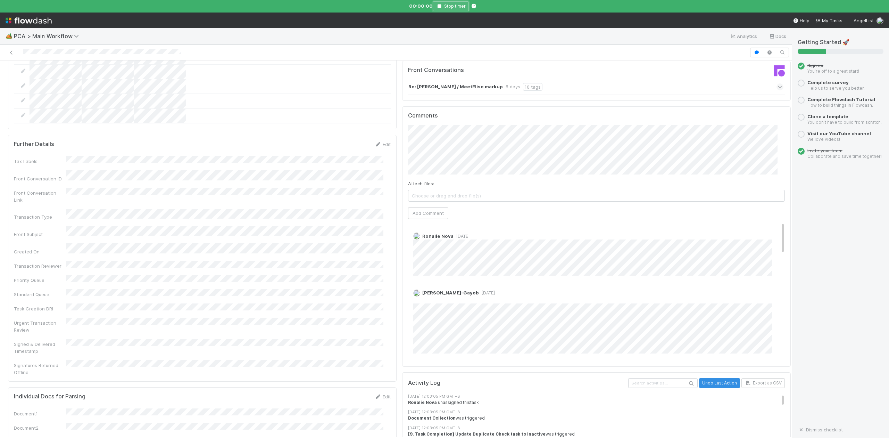
click at [438, 8] on button "Stop timer" at bounding box center [451, 6] width 36 height 10
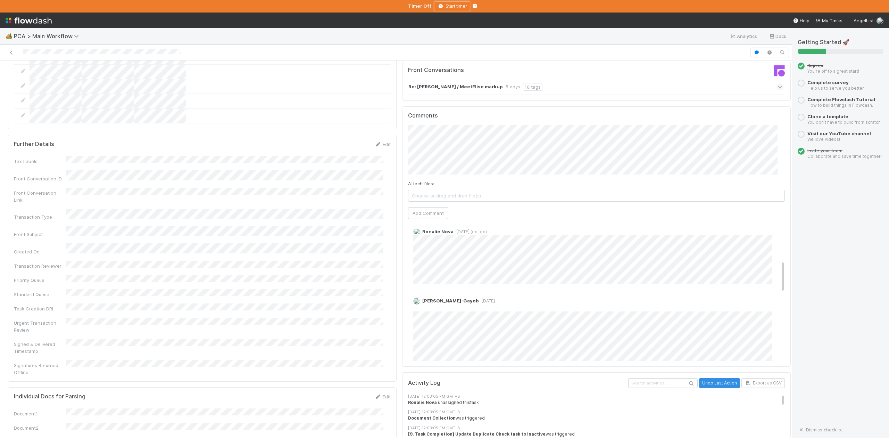
scroll to position [185, 0]
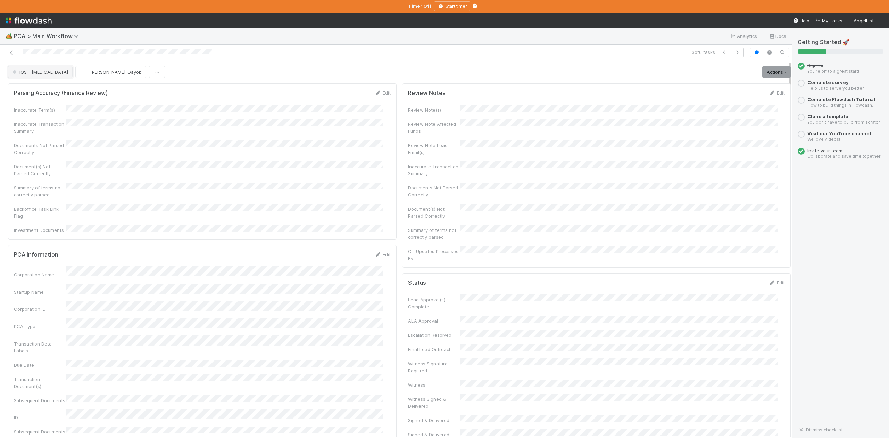
click at [38, 76] on button "IOS - [MEDICAL_DATA]" at bounding box center [40, 72] width 65 height 12
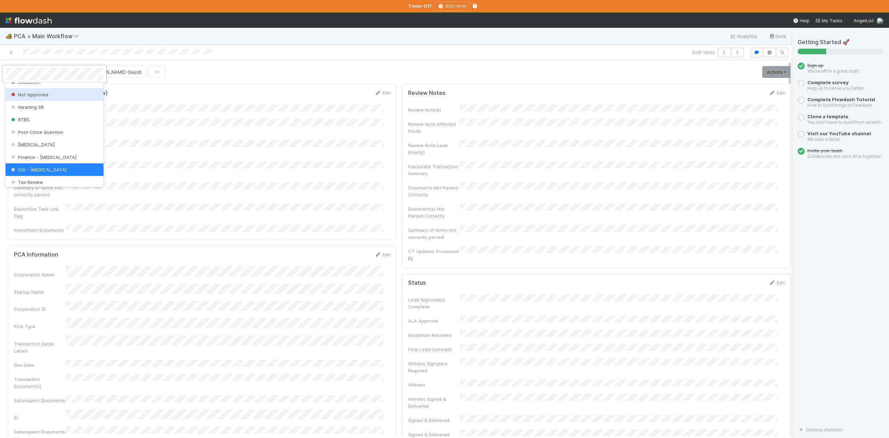
scroll to position [322, 0]
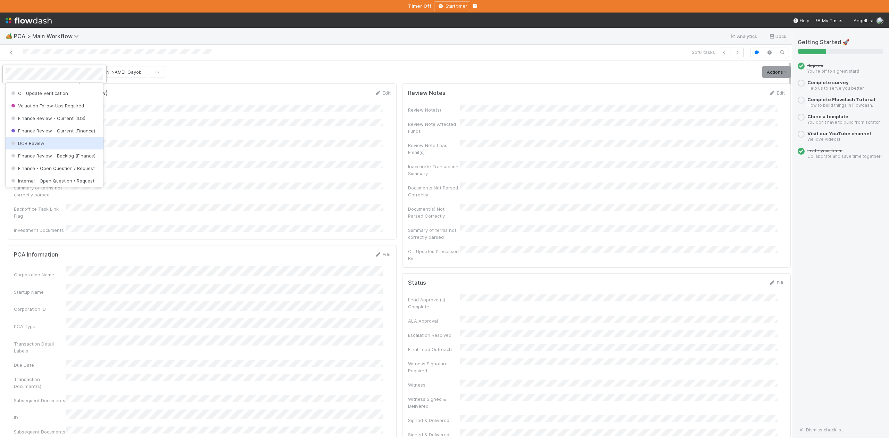
click at [40, 146] on span "DCR Review" at bounding box center [27, 143] width 35 height 6
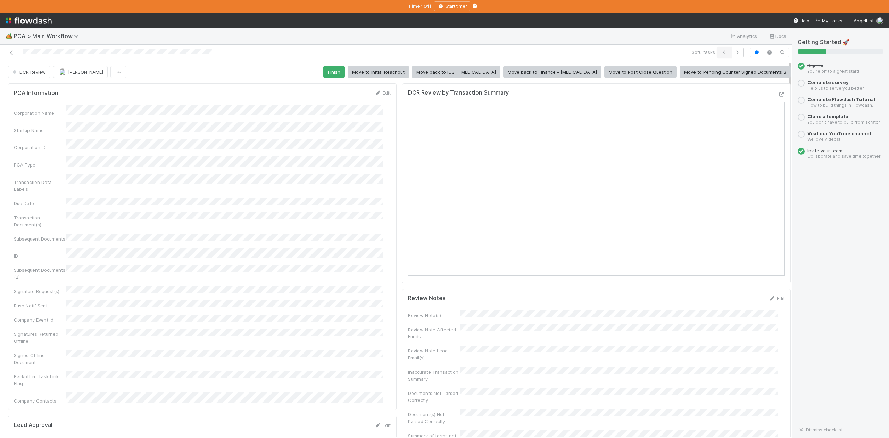
click at [721, 51] on icon "button" at bounding box center [724, 52] width 7 height 4
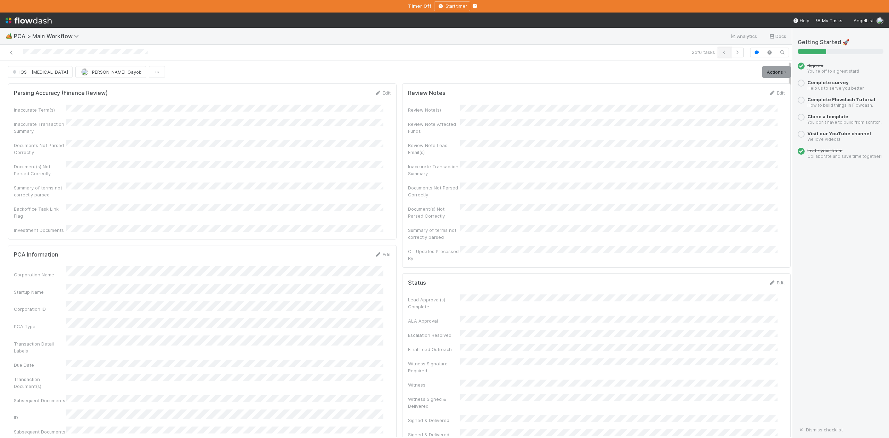
click at [721, 51] on icon "button" at bounding box center [724, 52] width 7 height 4
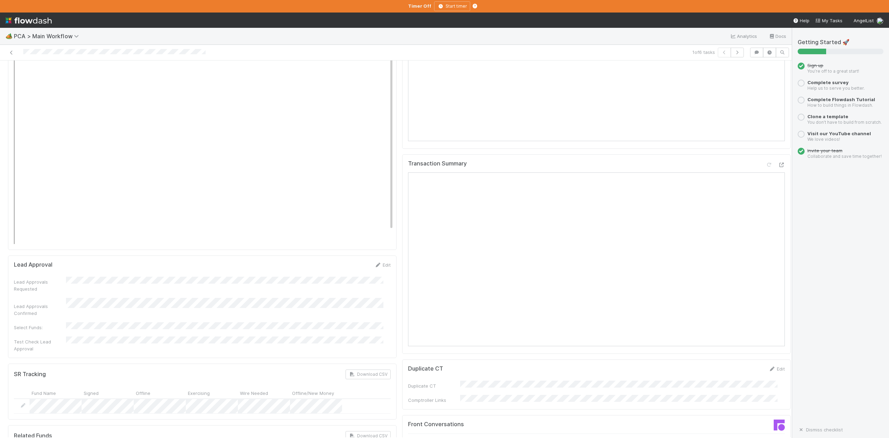
scroll to position [1018, 0]
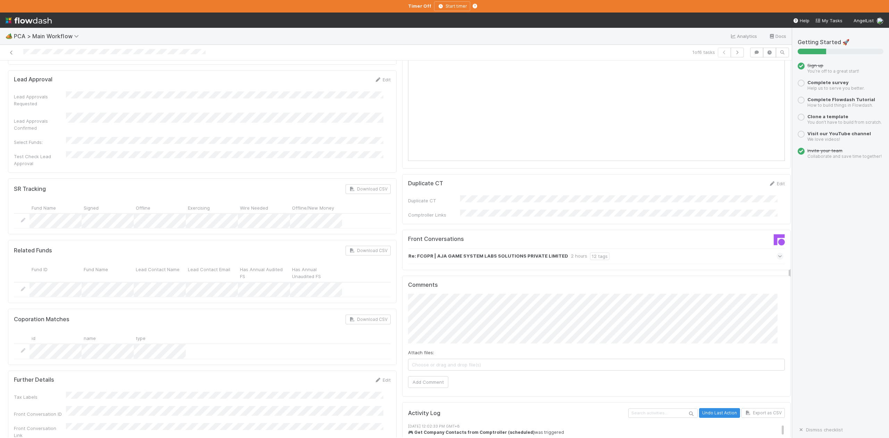
click at [778, 252] on icon at bounding box center [780, 255] width 5 height 7
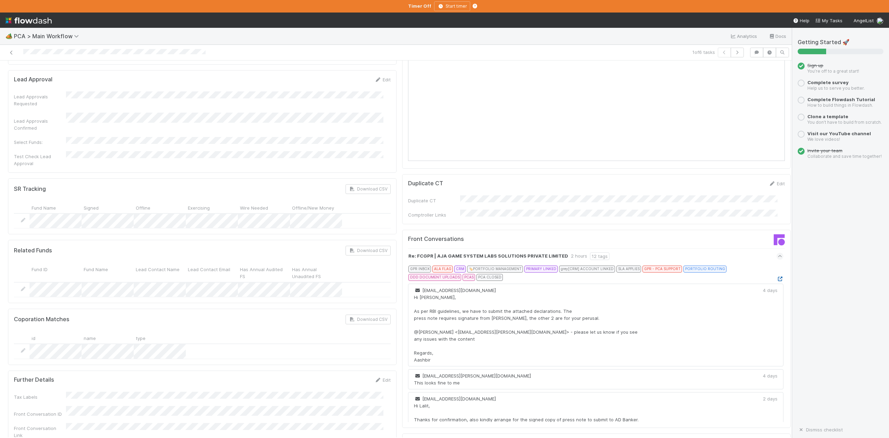
click at [776, 276] on icon at bounding box center [779, 278] width 7 height 5
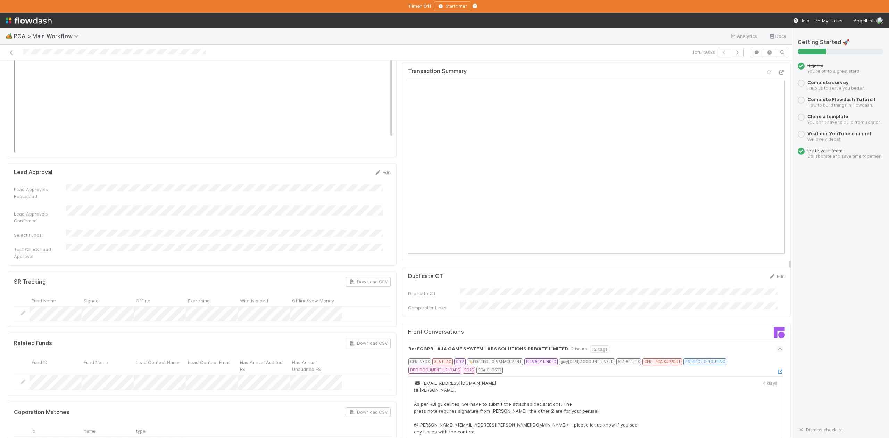
scroll to position [1157, 0]
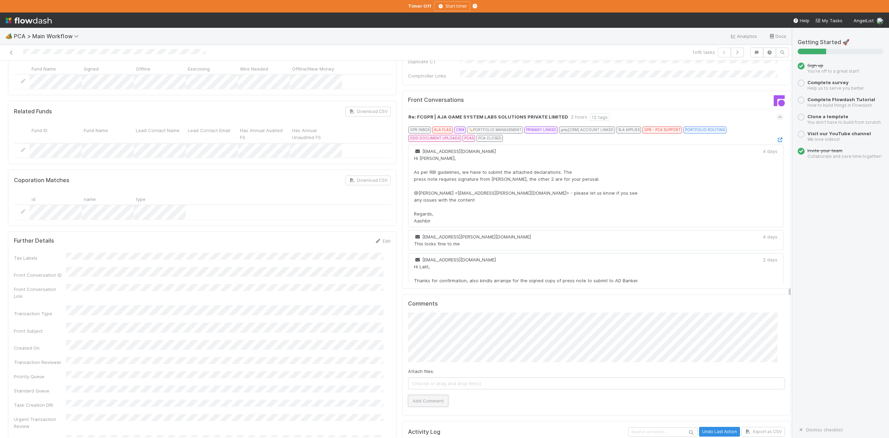
click at [418, 394] on button "Add Comment" at bounding box center [428, 400] width 40 height 12
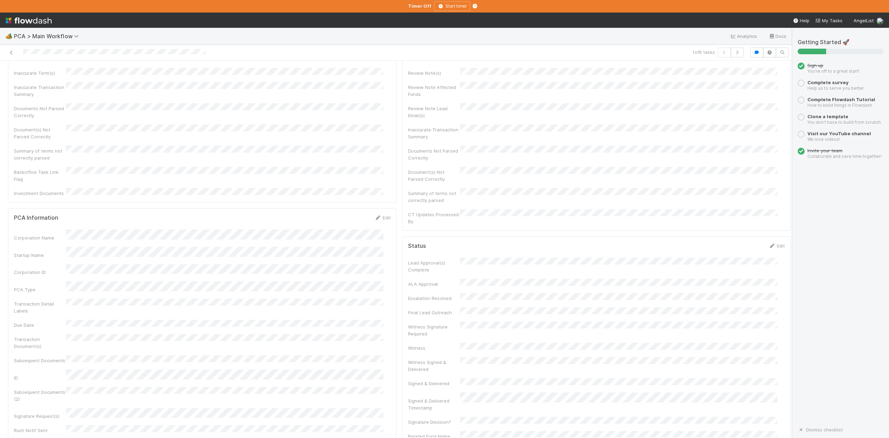
scroll to position [0, 0]
click at [26, 74] on span "IOS - [MEDICAL_DATA]" at bounding box center [39, 72] width 57 height 6
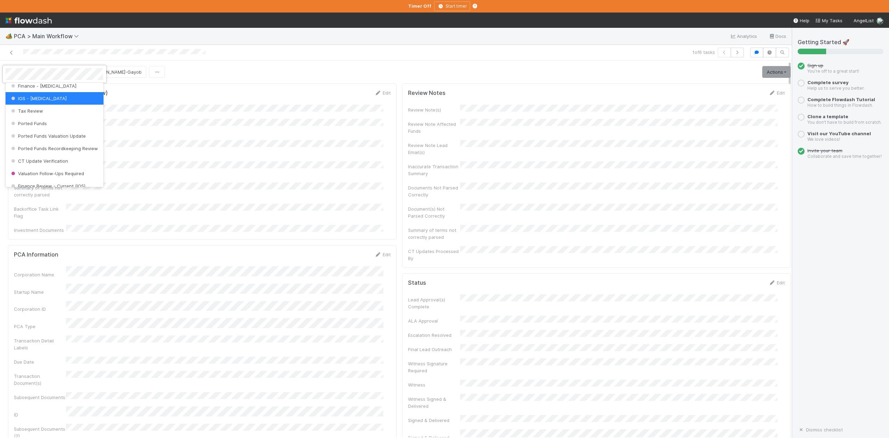
scroll to position [276, 0]
click at [69, 167] on span "Finance Review - Current (IOS)" at bounding box center [48, 165] width 76 height 6
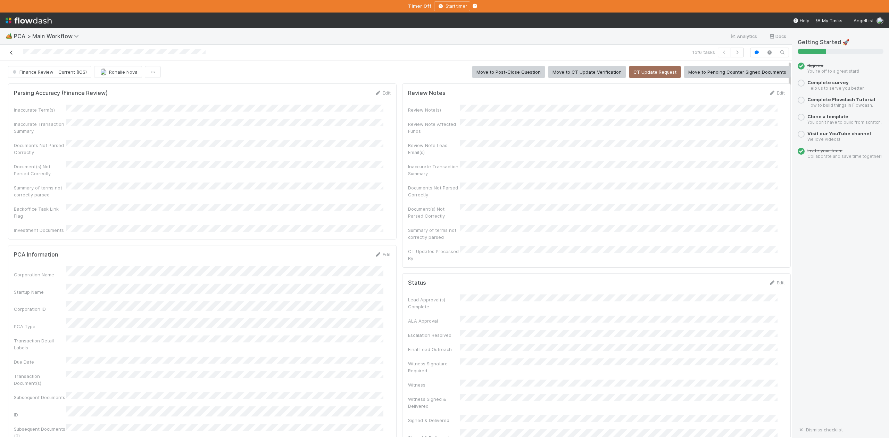
click at [11, 52] on icon at bounding box center [11, 52] width 7 height 5
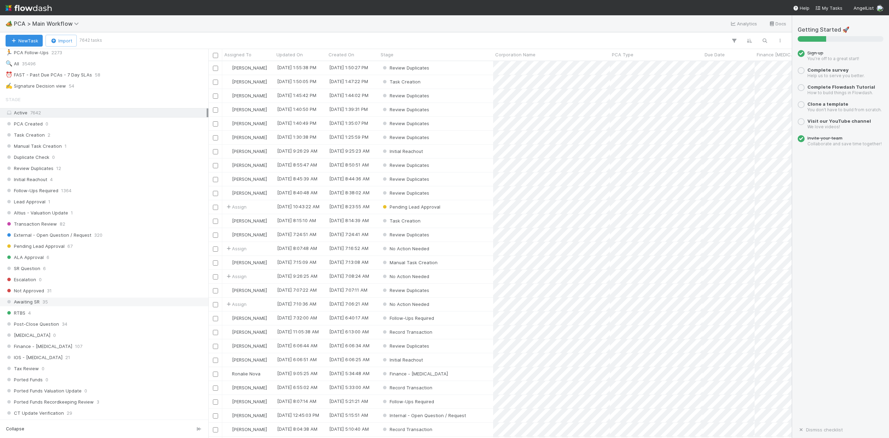
scroll to position [231, 0]
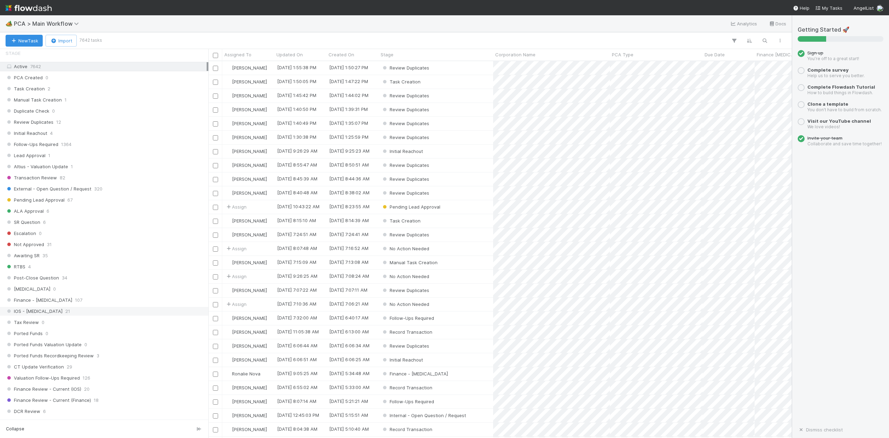
click at [22, 315] on span "IOS - ICU" at bounding box center [34, 311] width 57 height 9
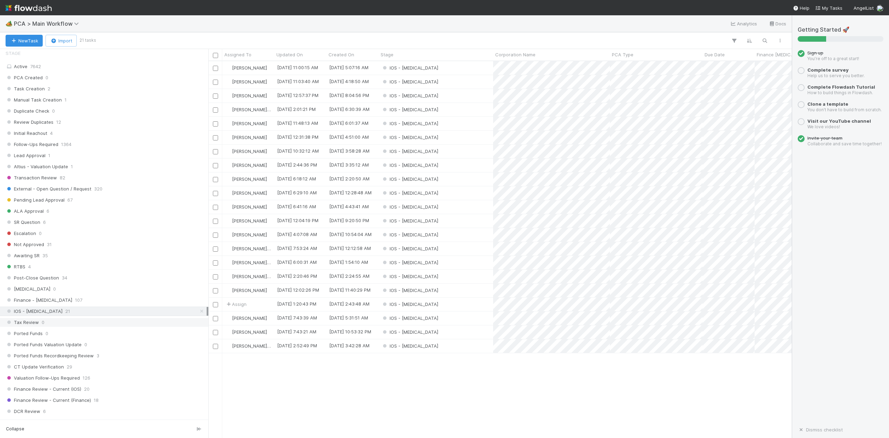
scroll to position [369, 576]
click at [420, 303] on div "IOS - ICU" at bounding box center [435, 304] width 115 height 14
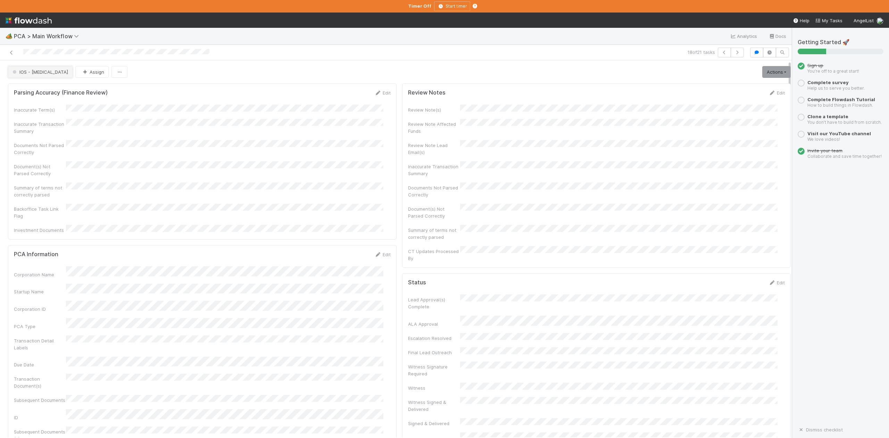
click at [23, 75] on button "IOS - ICU" at bounding box center [40, 72] width 65 height 12
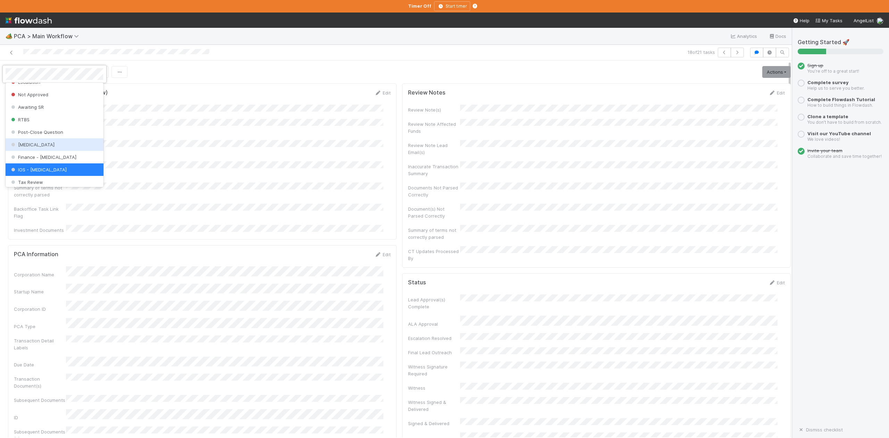
click at [22, 147] on span "ICU" at bounding box center [32, 145] width 45 height 6
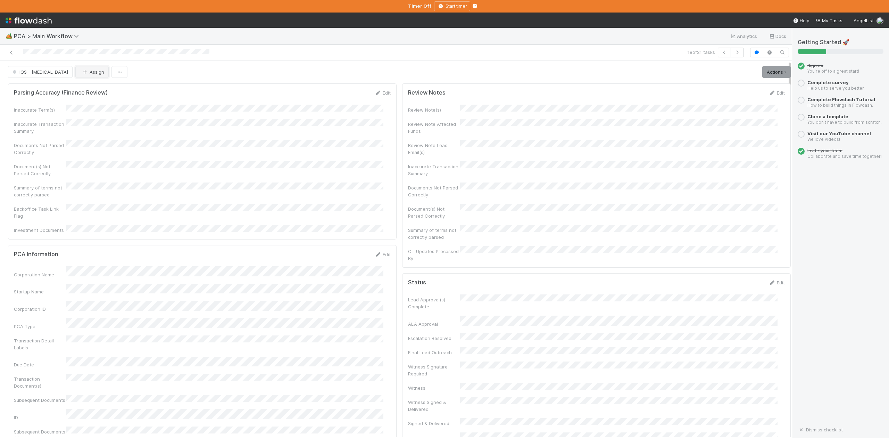
click at [75, 73] on button "Assign" at bounding box center [91, 72] width 33 height 12
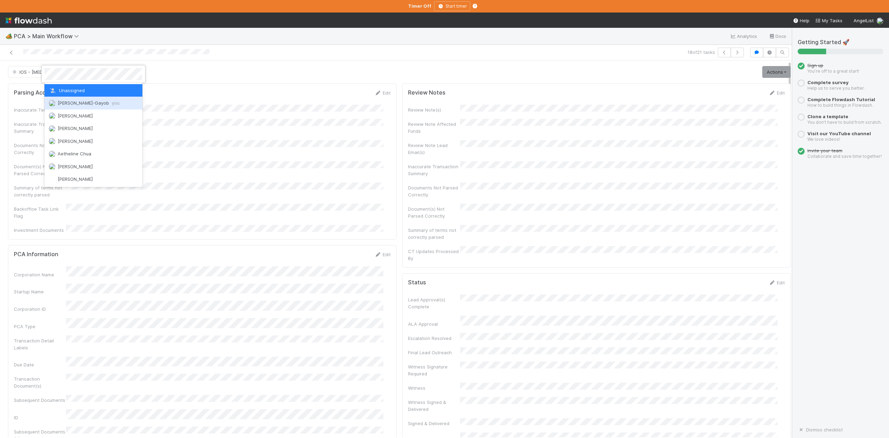
click at [100, 99] on div "Loraine Pati-Gayob you" at bounding box center [93, 103] width 98 height 13
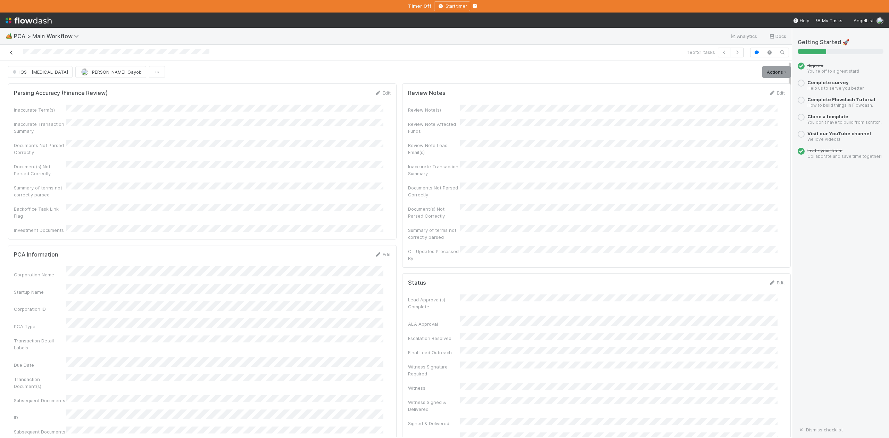
click at [13, 52] on icon at bounding box center [11, 52] width 7 height 5
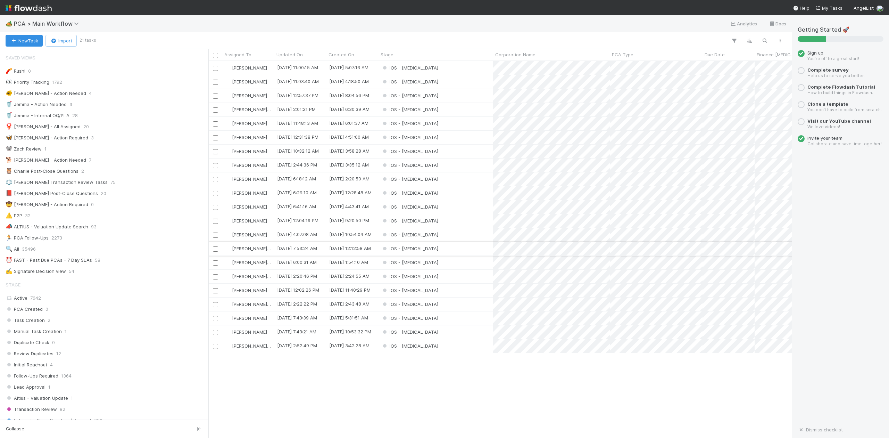
scroll to position [369, 576]
click at [423, 306] on div "IOS - ICU" at bounding box center [435, 304] width 115 height 14
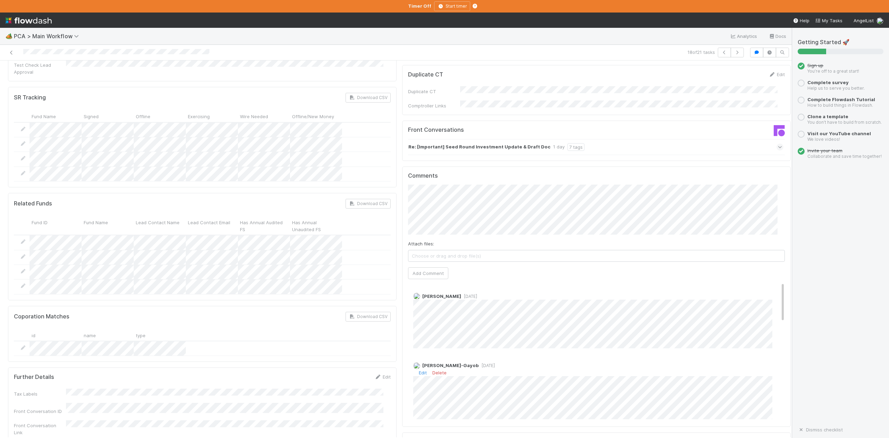
scroll to position [1018, 0]
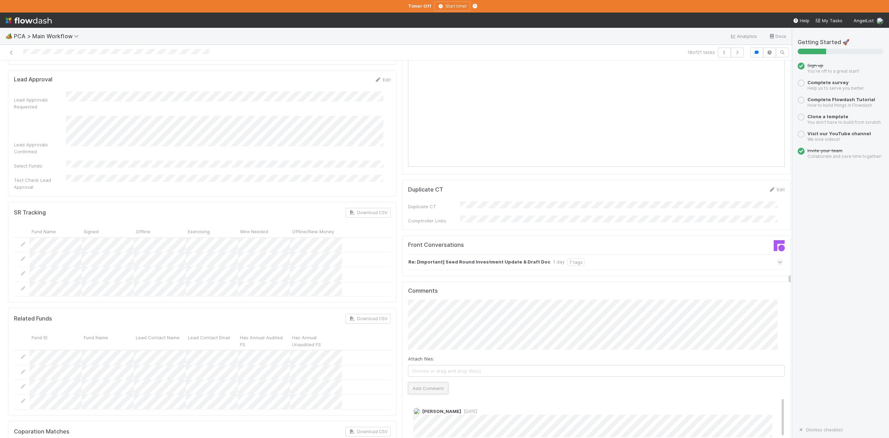
click at [418, 382] on button "Add Comment" at bounding box center [428, 388] width 40 height 12
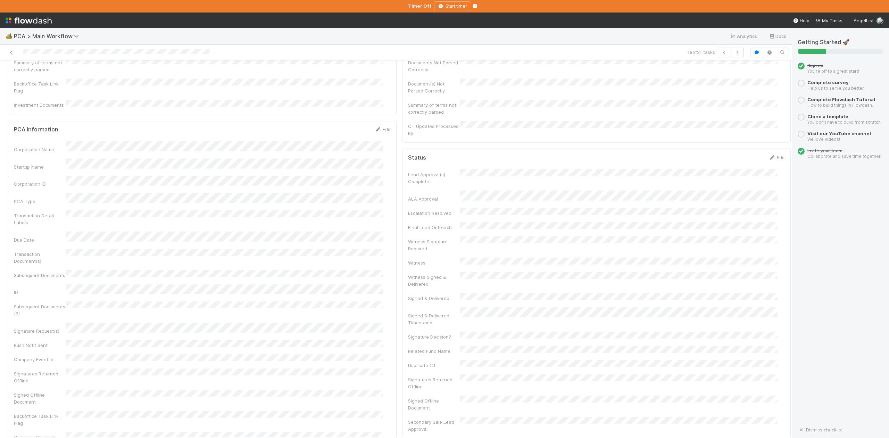
scroll to position [0, 0]
click at [33, 74] on span "IOS - ICU" at bounding box center [39, 72] width 57 height 6
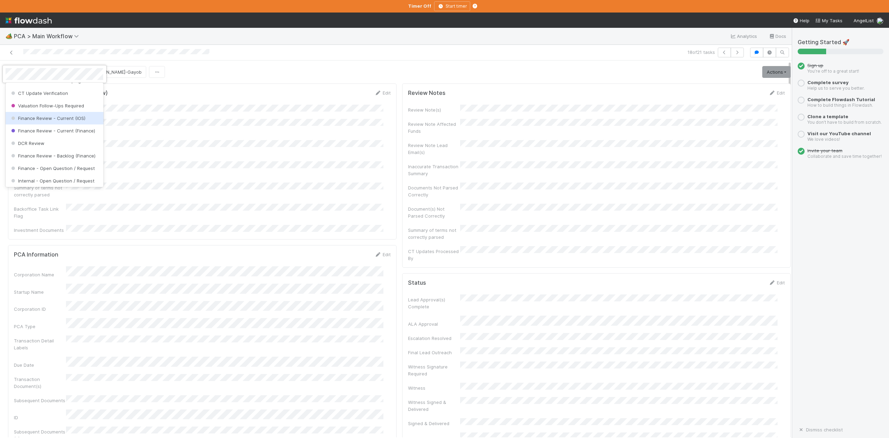
click at [61, 121] on span "Finance Review - Current (IOS)" at bounding box center [48, 118] width 76 height 6
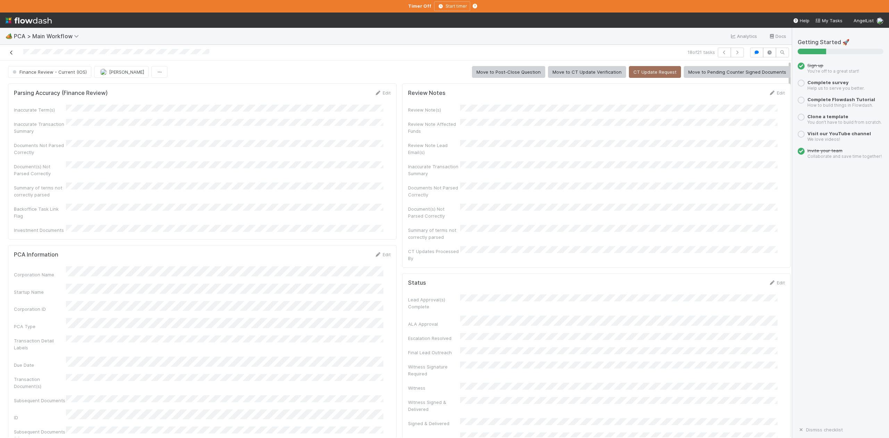
click at [11, 53] on icon at bounding box center [11, 52] width 7 height 5
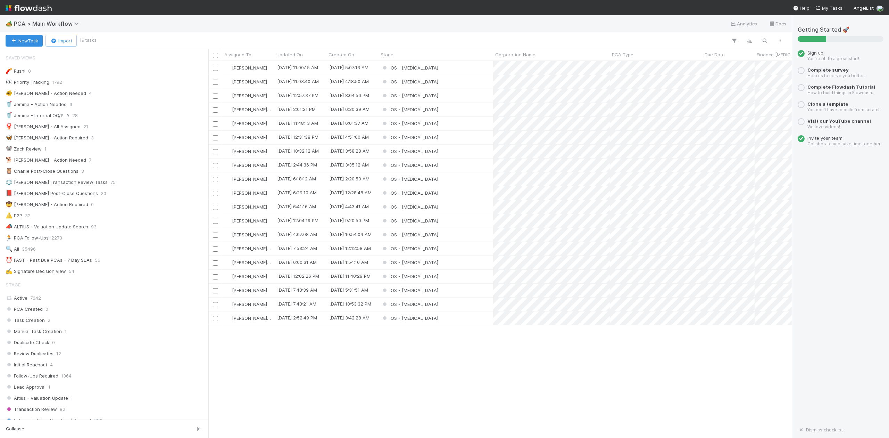
scroll to position [369, 576]
click at [418, 107] on div "IOS - ICU" at bounding box center [435, 110] width 115 height 14
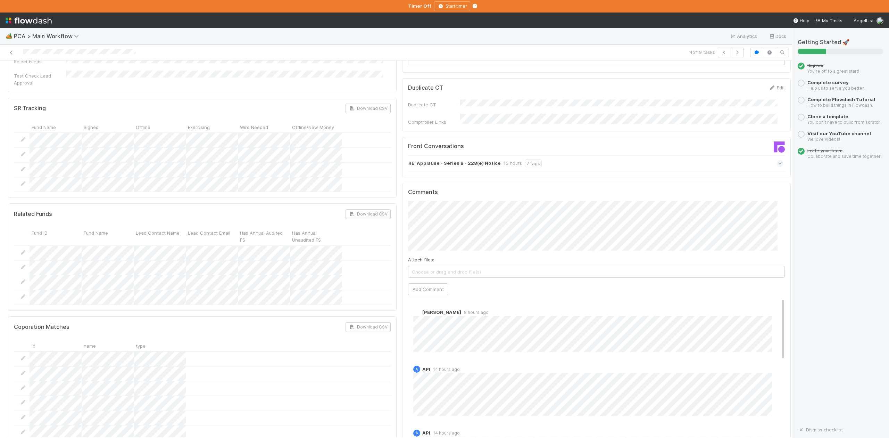
scroll to position [926, 0]
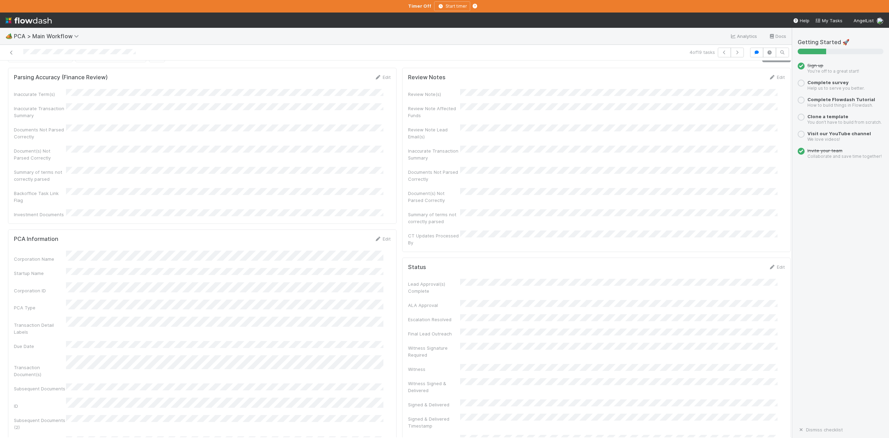
scroll to position [0, 0]
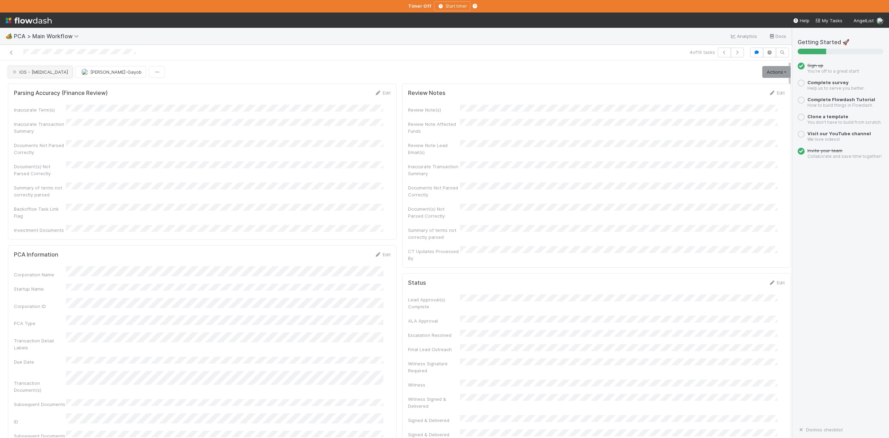
click at [25, 75] on button "IOS - ICU" at bounding box center [40, 72] width 65 height 12
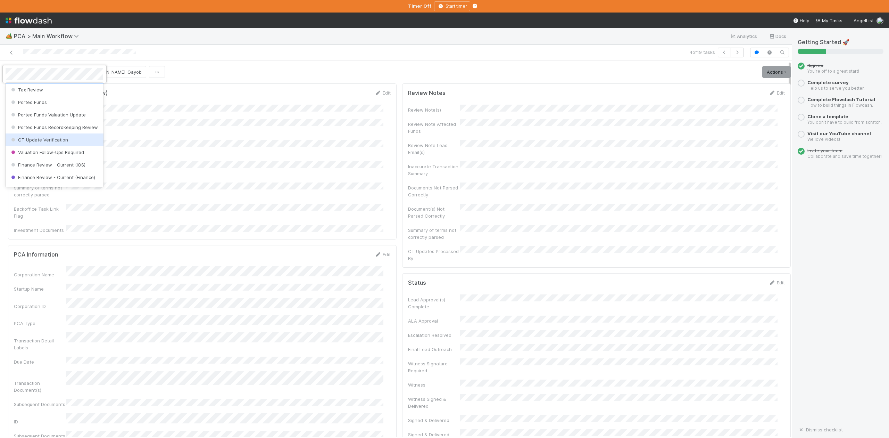
scroll to position [322, 0]
click at [42, 146] on span "DCR Review" at bounding box center [27, 143] width 35 height 6
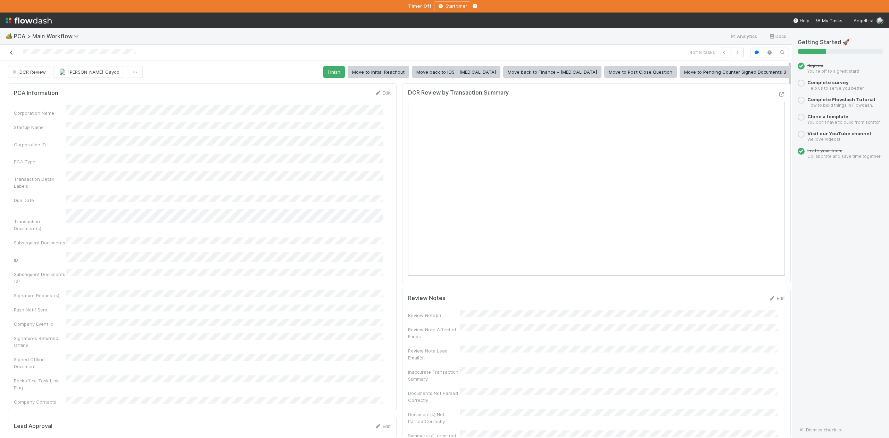
click at [13, 54] on icon at bounding box center [11, 52] width 7 height 5
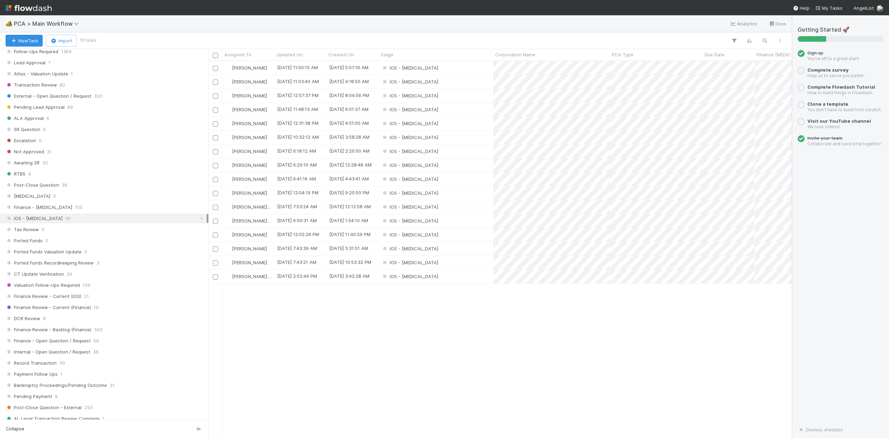
scroll to position [463, 0]
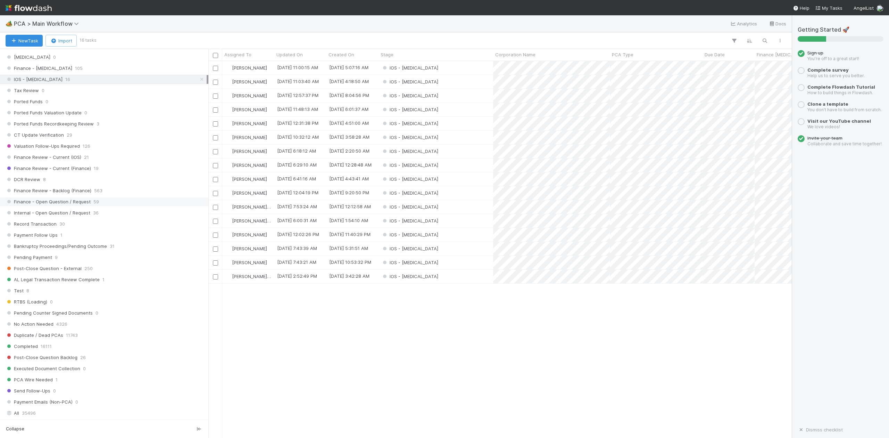
click at [53, 206] on span "Finance - Open Question / Request" at bounding box center [48, 201] width 85 height 9
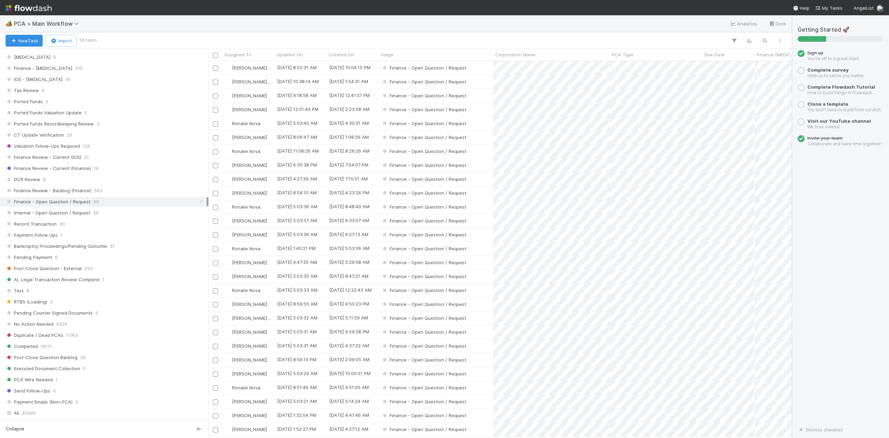
scroll to position [369, 576]
click at [472, 66] on div "Finance - Open Question / Request" at bounding box center [435, 68] width 115 height 14
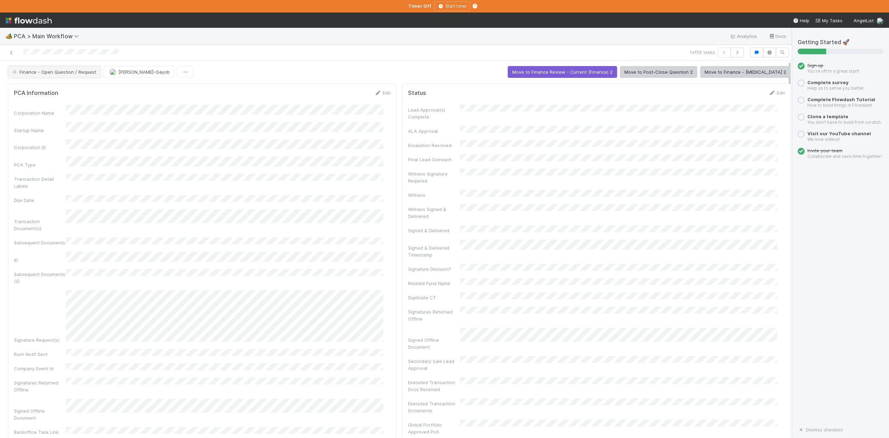
click at [61, 77] on button "Finance - Open Question / Request" at bounding box center [54, 72] width 93 height 12
click at [29, 124] on span "IOS - ICU" at bounding box center [38, 122] width 57 height 6
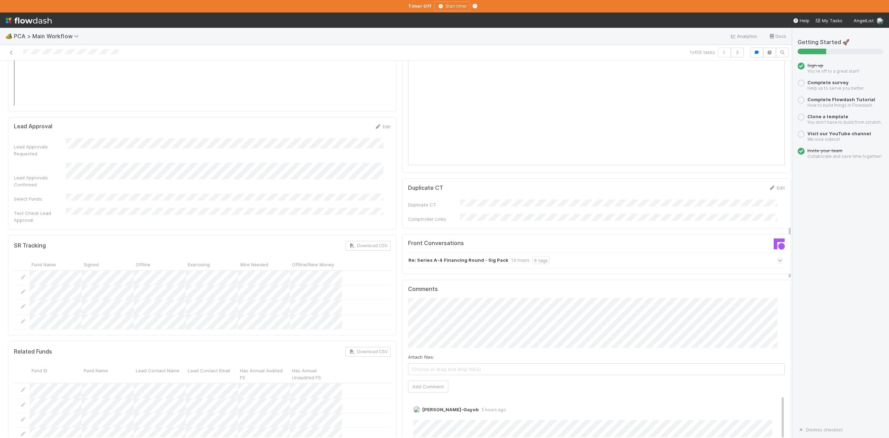
scroll to position [1111, 0]
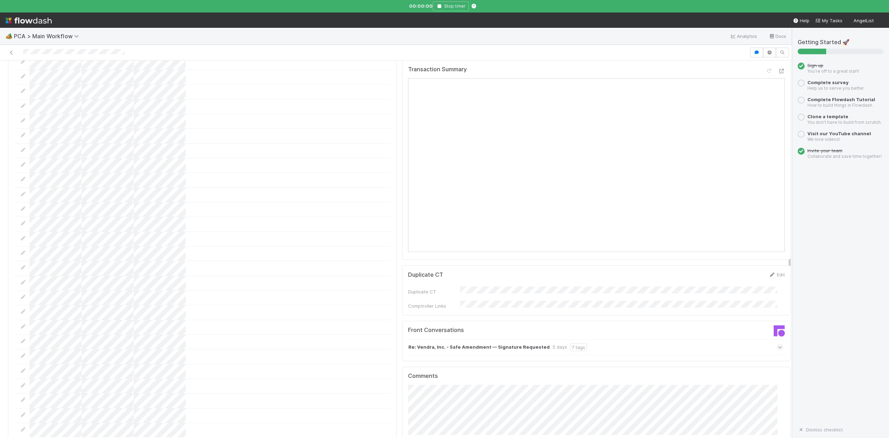
scroll to position [972, 0]
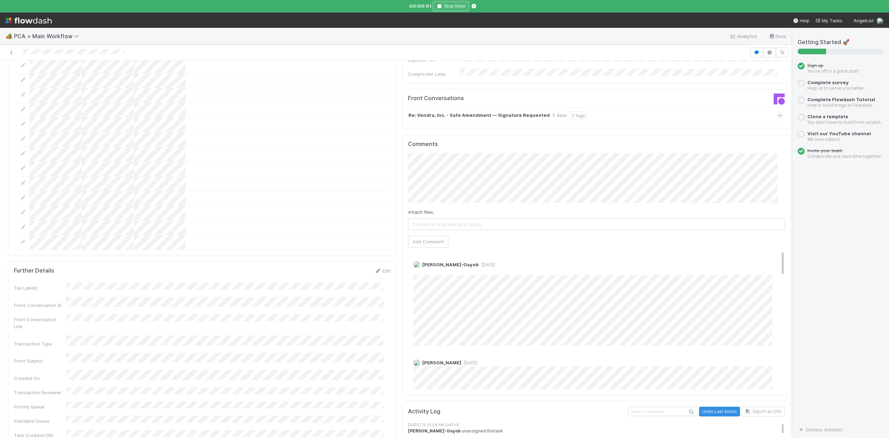
click at [439, 8] on icon "button" at bounding box center [439, 6] width 7 height 4
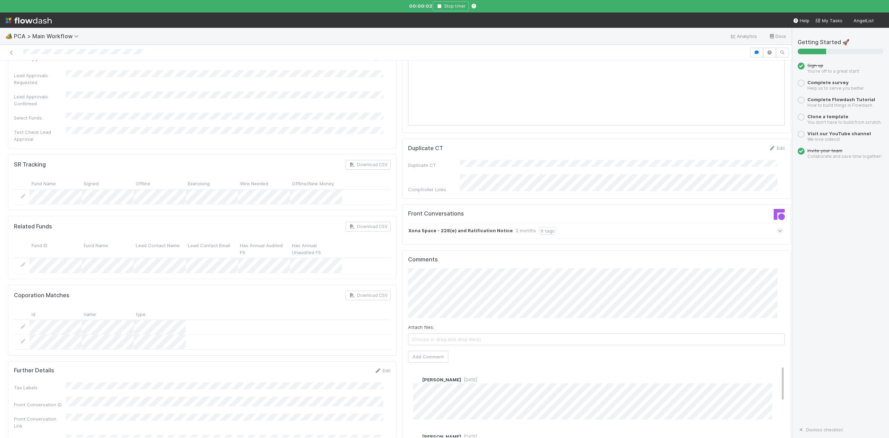
scroll to position [1065, 0]
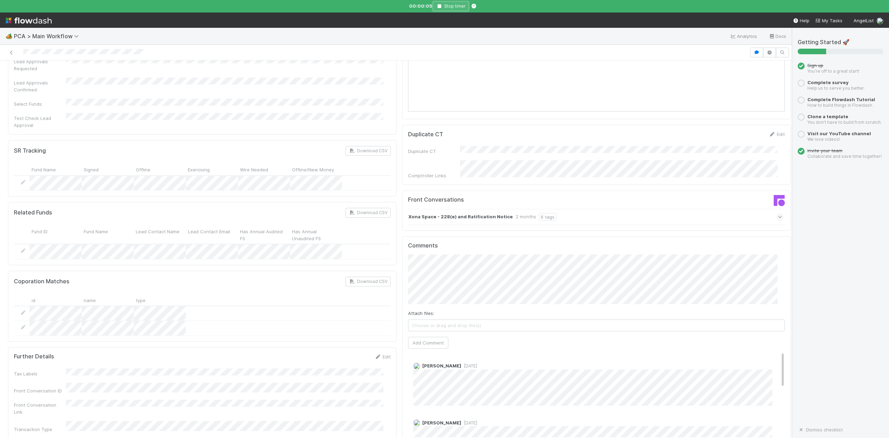
click at [438, 8] on icon "button" at bounding box center [439, 6] width 7 height 4
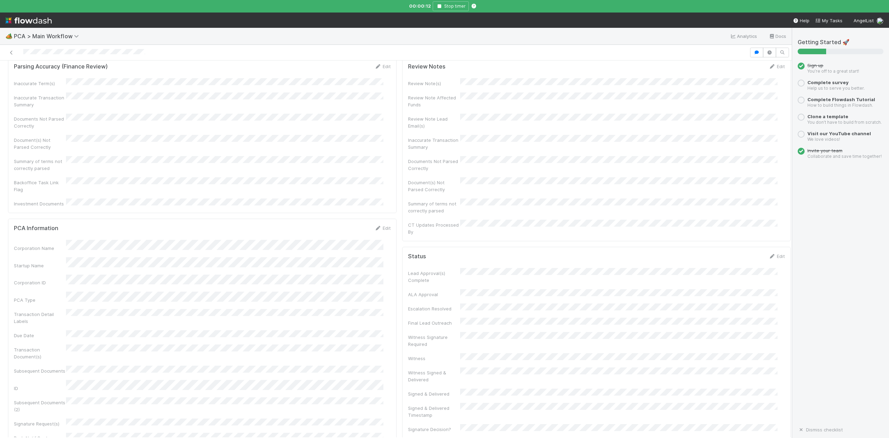
scroll to position [0, 0]
click at [56, 74] on span "Post-Close Question" at bounding box center [37, 72] width 53 height 6
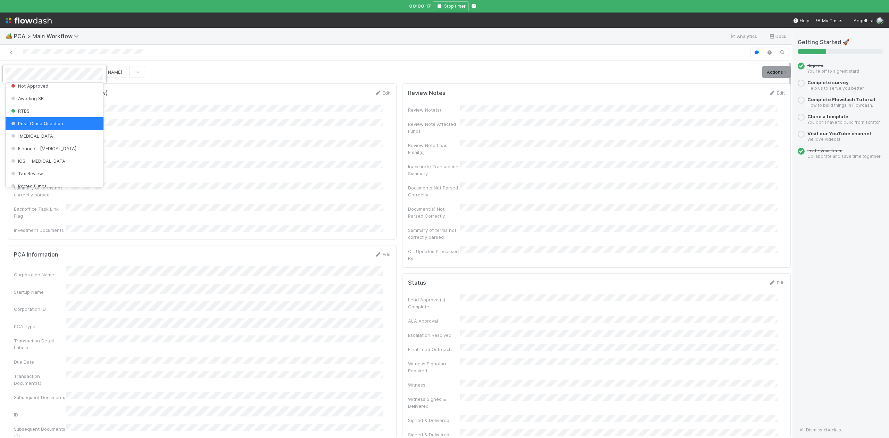
scroll to position [238, 0]
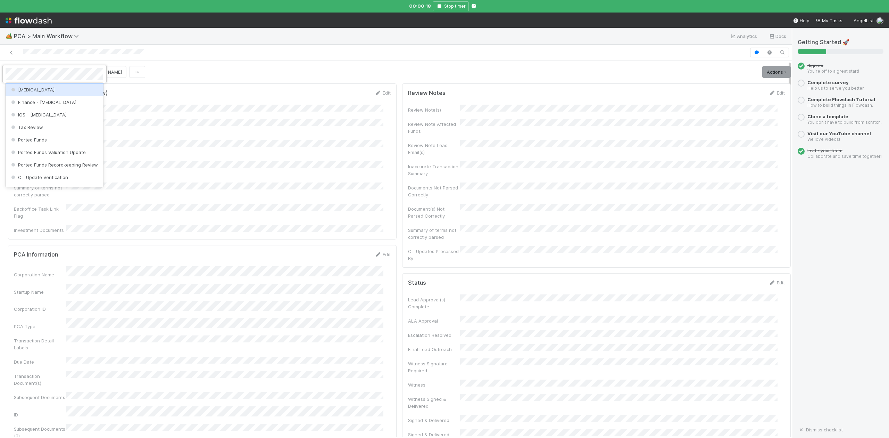
click at [24, 92] on span "[MEDICAL_DATA]" at bounding box center [32, 90] width 45 height 6
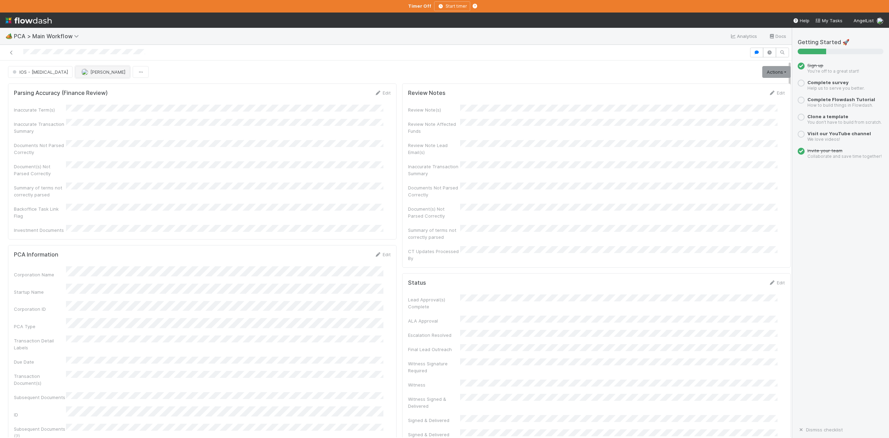
click at [91, 72] on span "[PERSON_NAME]" at bounding box center [107, 72] width 35 height 6
click at [92, 101] on span "Loraine Pati-Gayob you" at bounding box center [89, 103] width 62 height 6
click at [27, 76] on button "IOS - [MEDICAL_DATA]" at bounding box center [40, 72] width 65 height 12
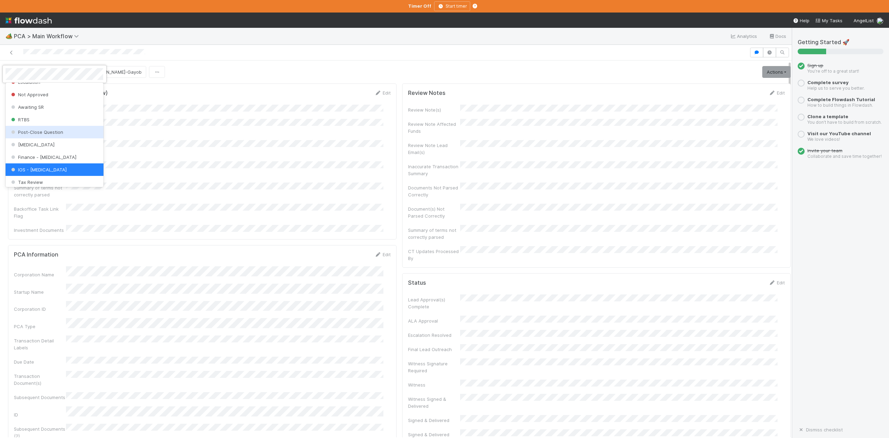
click at [30, 135] on span "Post-Close Question" at bounding box center [36, 132] width 53 height 6
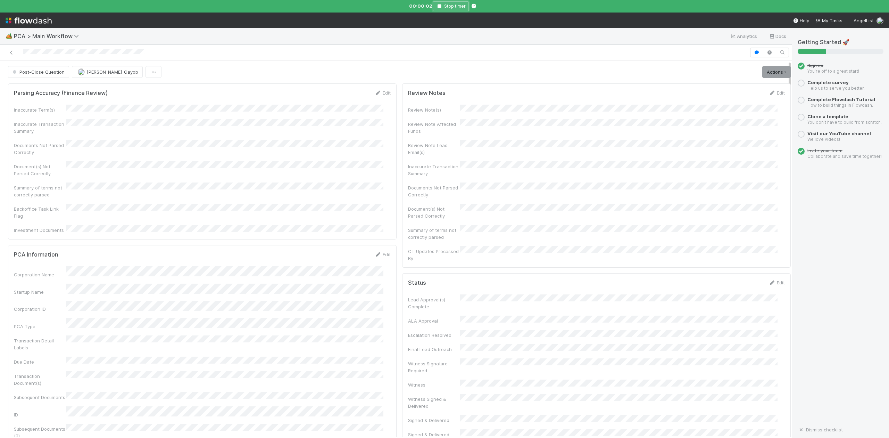
click at [437, 4] on icon "button" at bounding box center [439, 6] width 7 height 4
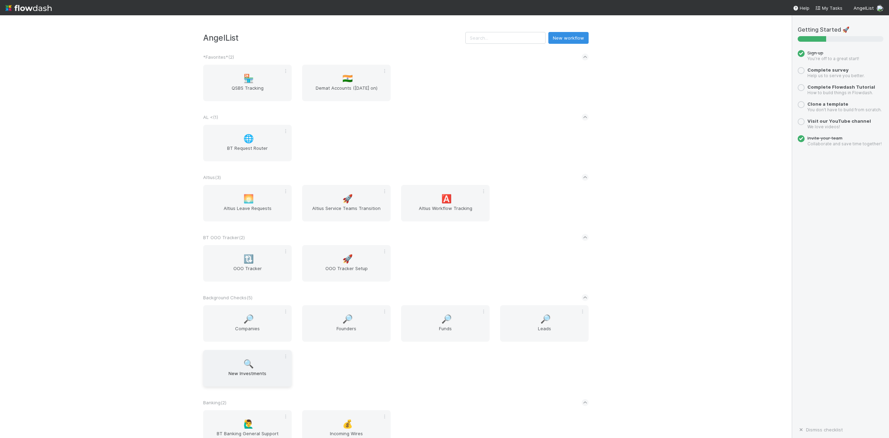
click at [251, 374] on span "New Investments" at bounding box center [247, 376] width 83 height 14
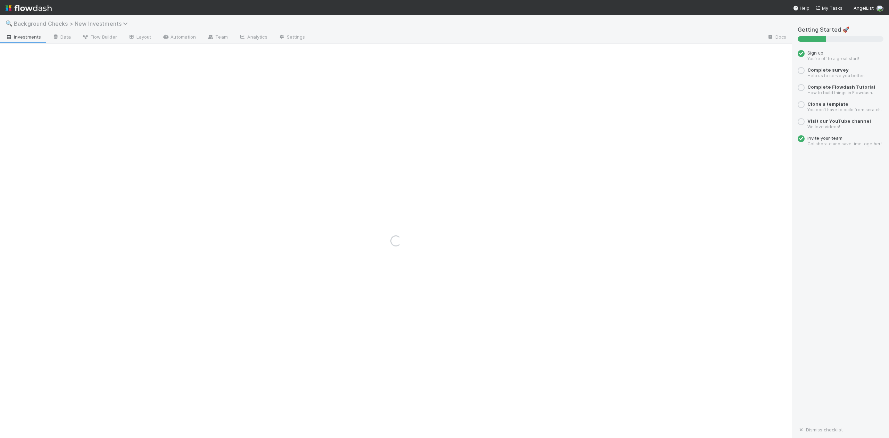
click at [123, 23] on icon at bounding box center [126, 24] width 7 height 6
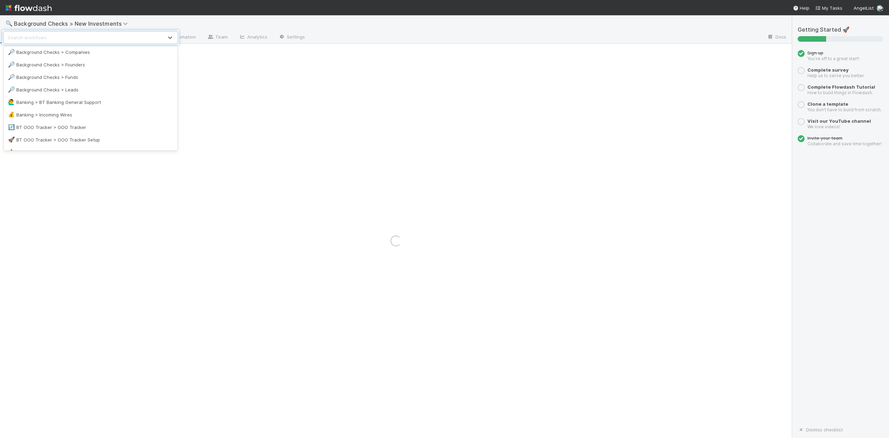
scroll to position [231, 0]
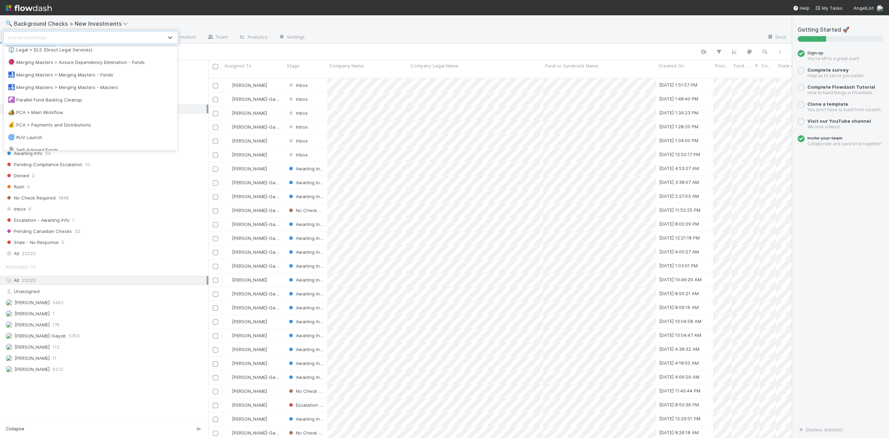
scroll to position [602, 0]
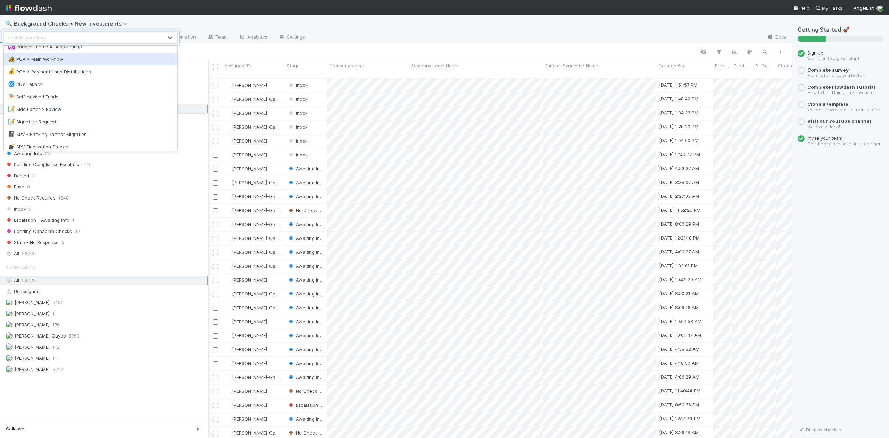
click at [46, 58] on div "🏕️ PCA > Main Workflow" at bounding box center [90, 59] width 165 height 7
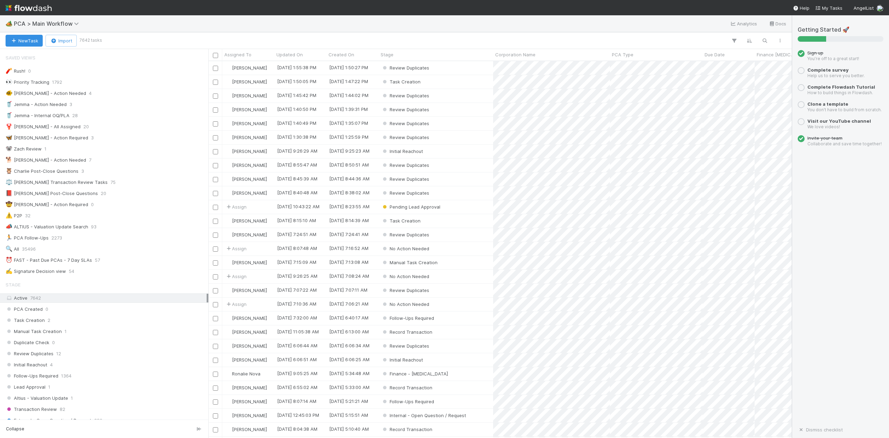
scroll to position [369, 576]
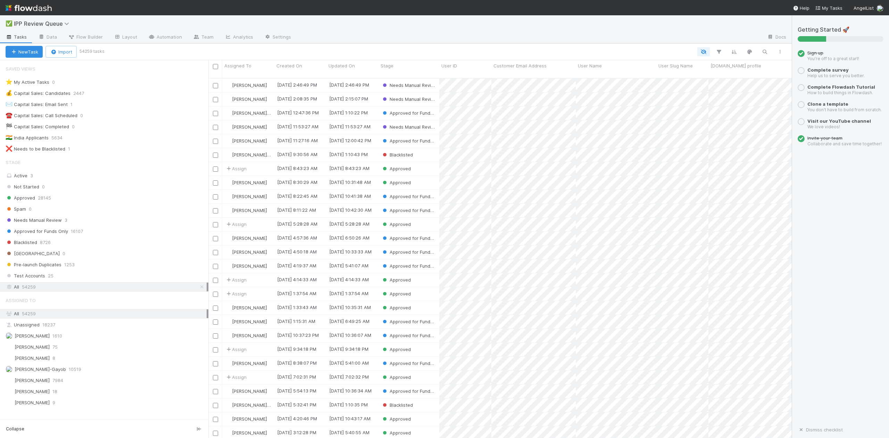
scroll to position [358, 576]
click at [50, 221] on span "Needs Manual Review" at bounding box center [34, 220] width 56 height 9
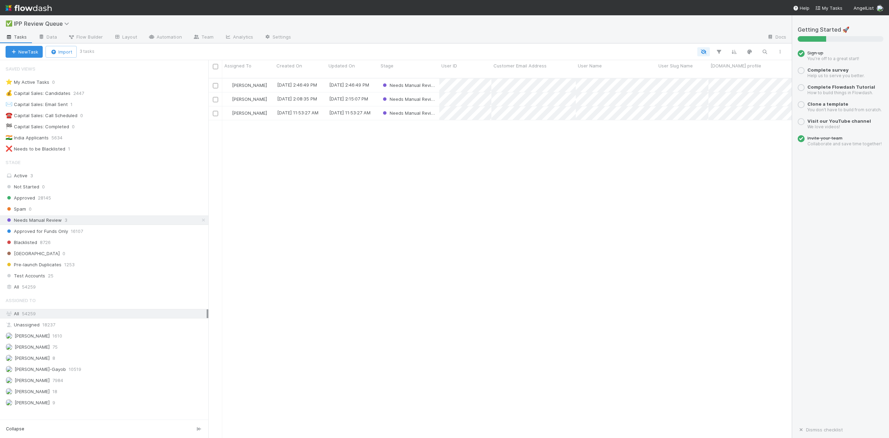
scroll to position [358, 576]
